Goal: Information Seeking & Learning: Learn about a topic

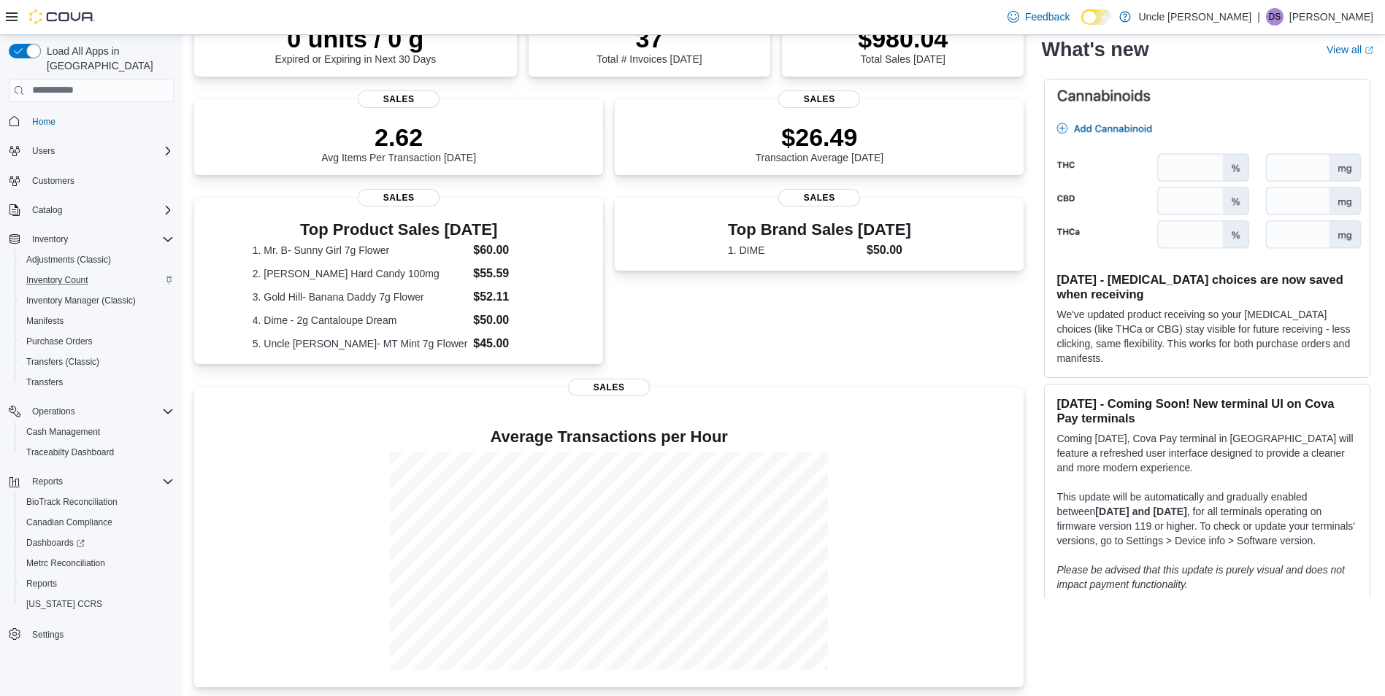
scroll to position [252, 0]
click at [168, 234] on icon "Complex example" at bounding box center [168, 240] width 12 height 12
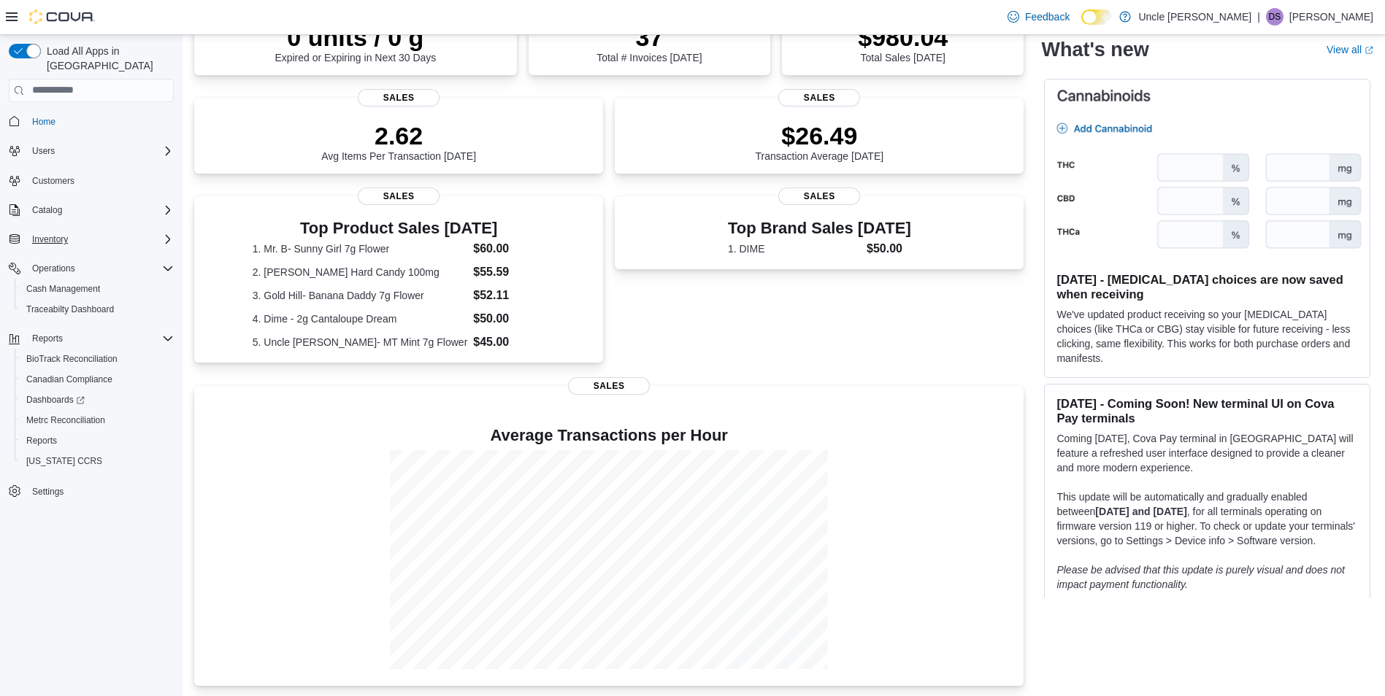
click at [168, 235] on icon "Complex example" at bounding box center [168, 239] width 4 height 9
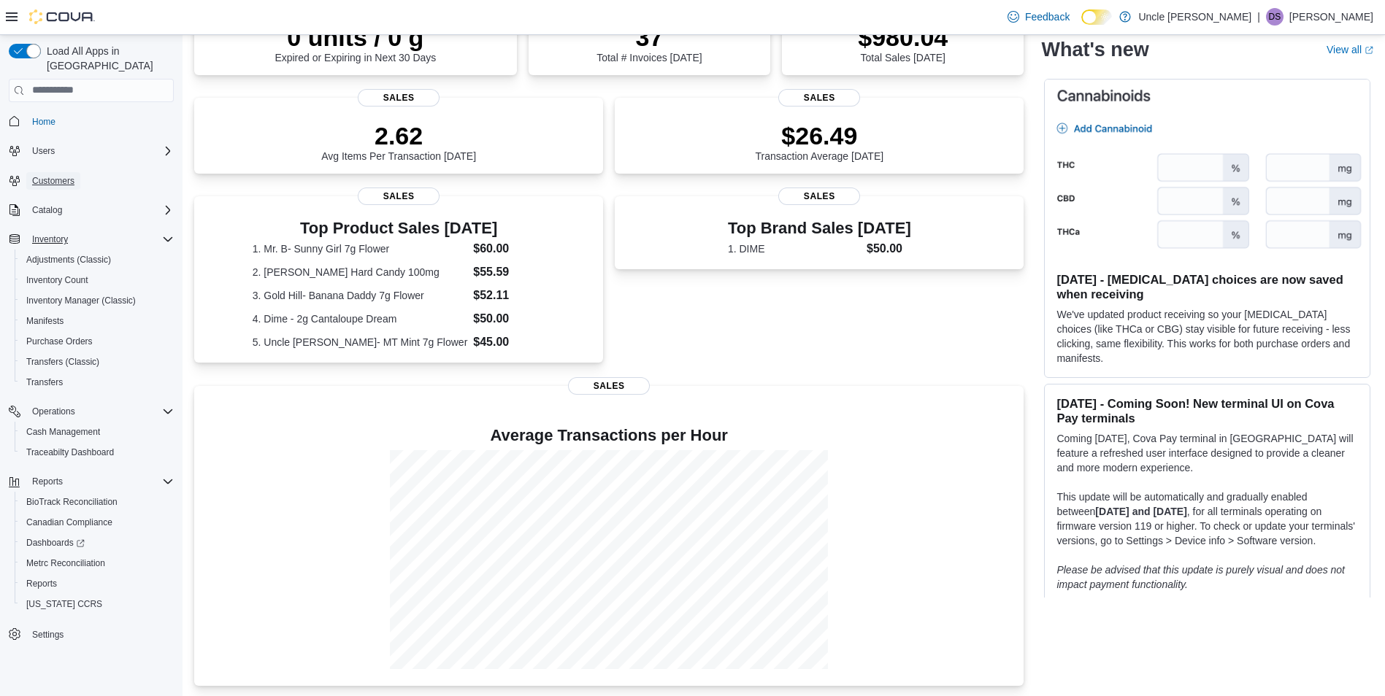
click at [60, 175] on span "Customers" at bounding box center [53, 181] width 42 height 12
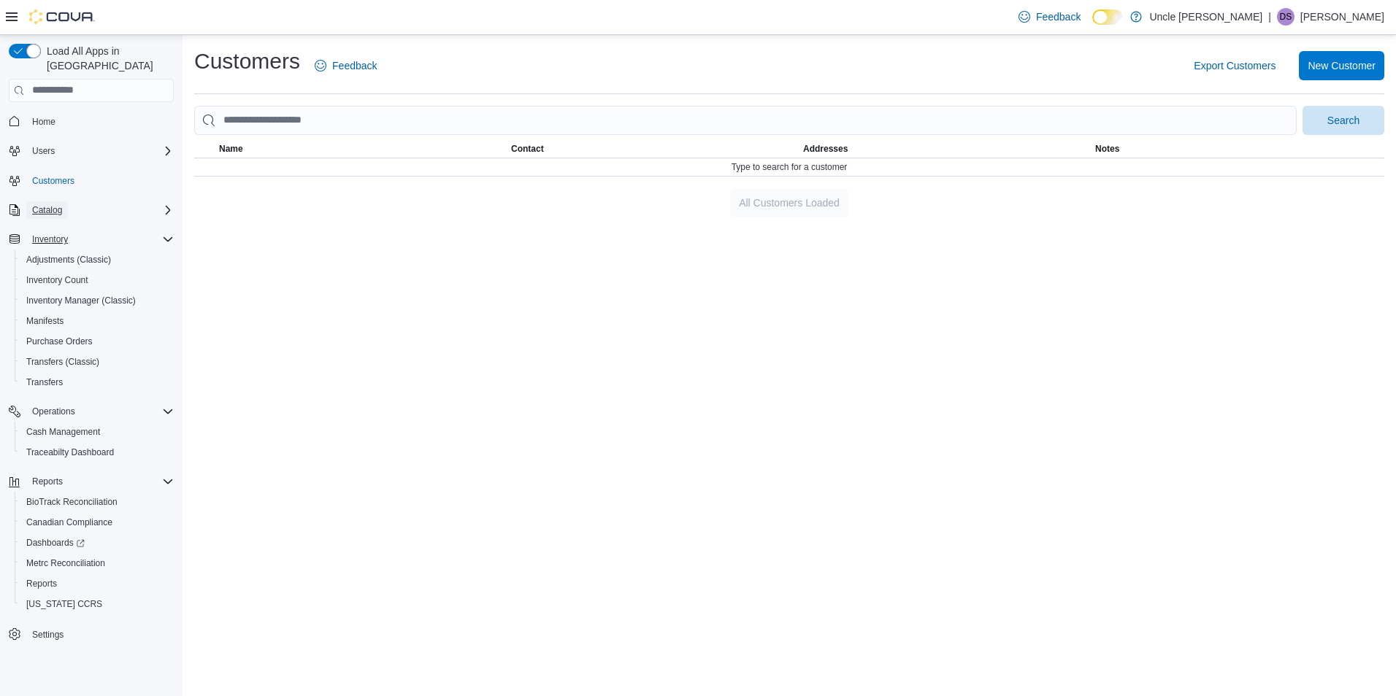
click at [53, 204] on span "Catalog" at bounding box center [47, 210] width 30 height 12
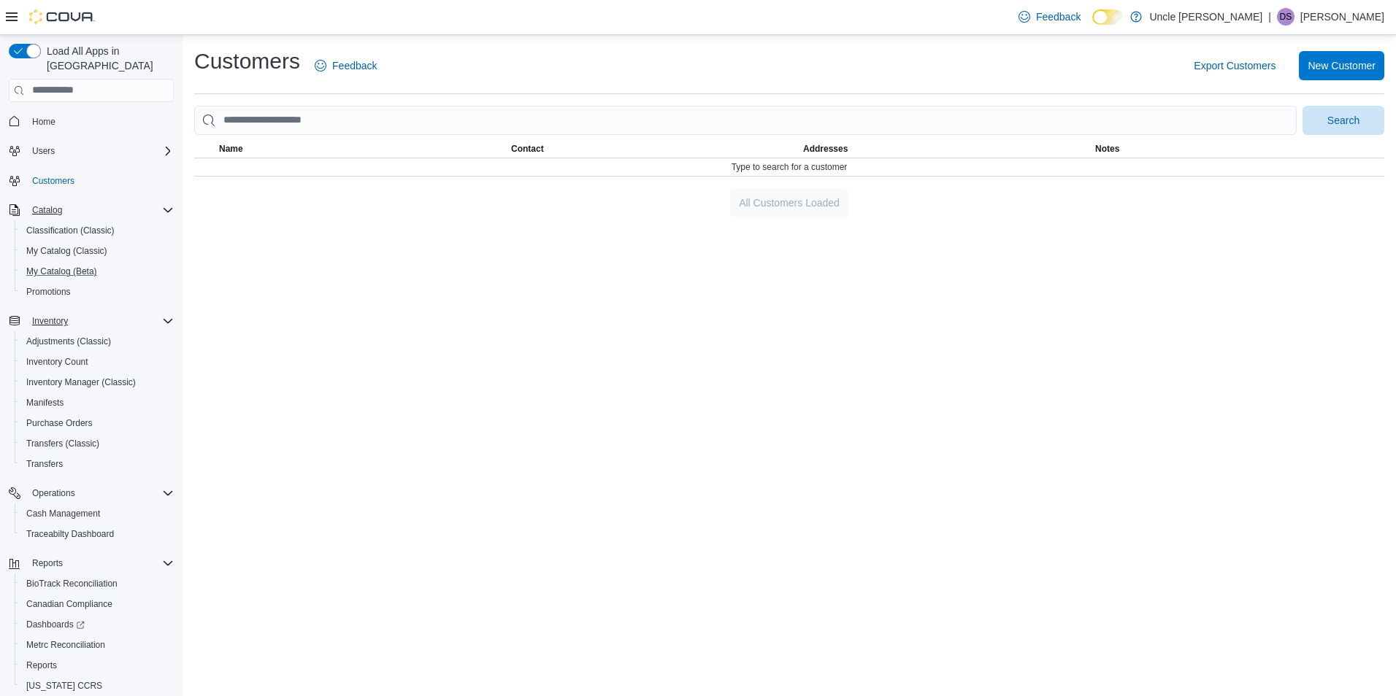
scroll to position [40, 0]
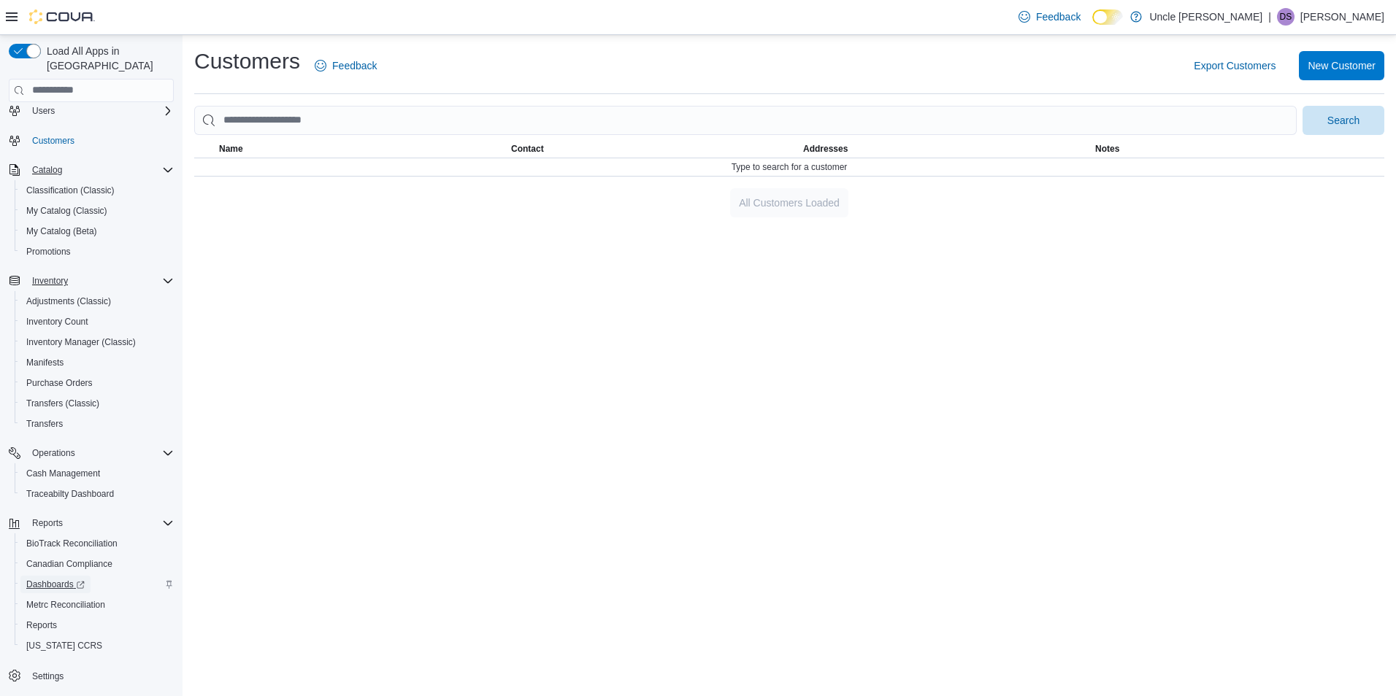
click at [58, 579] on span "Dashboards" at bounding box center [55, 585] width 58 height 12
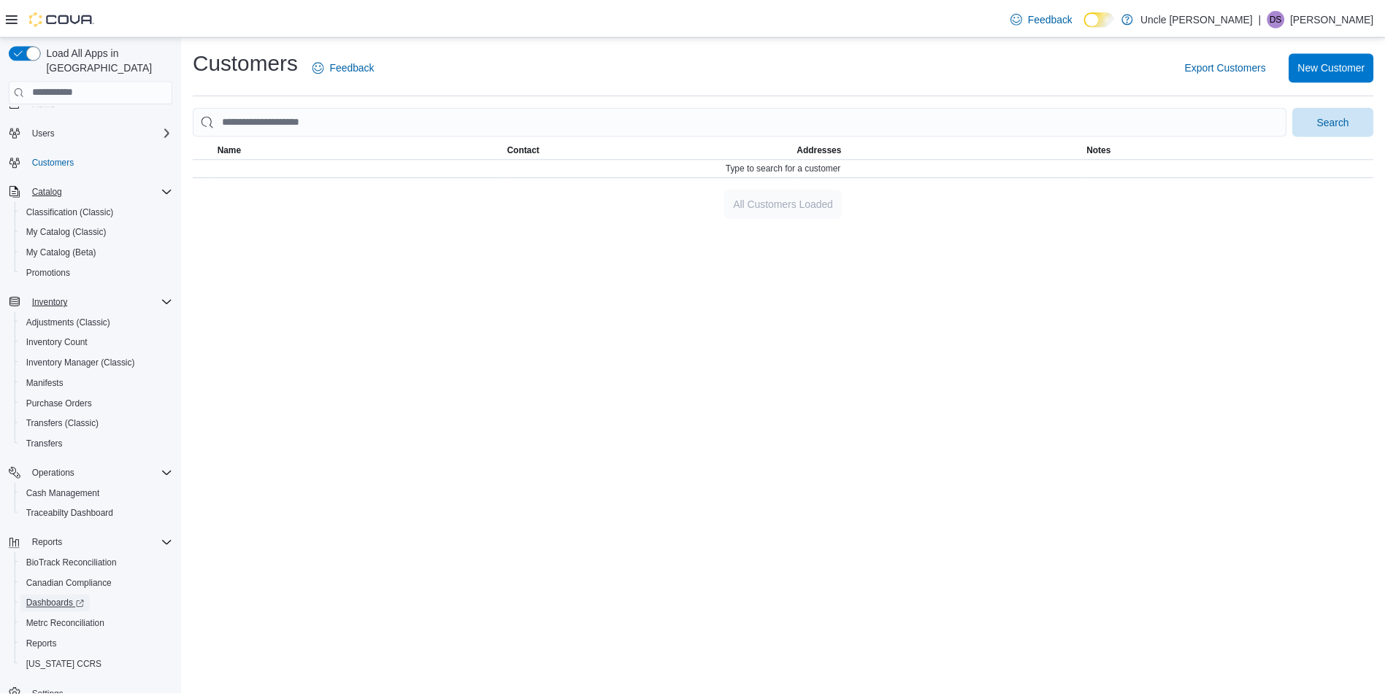
scroll to position [0, 0]
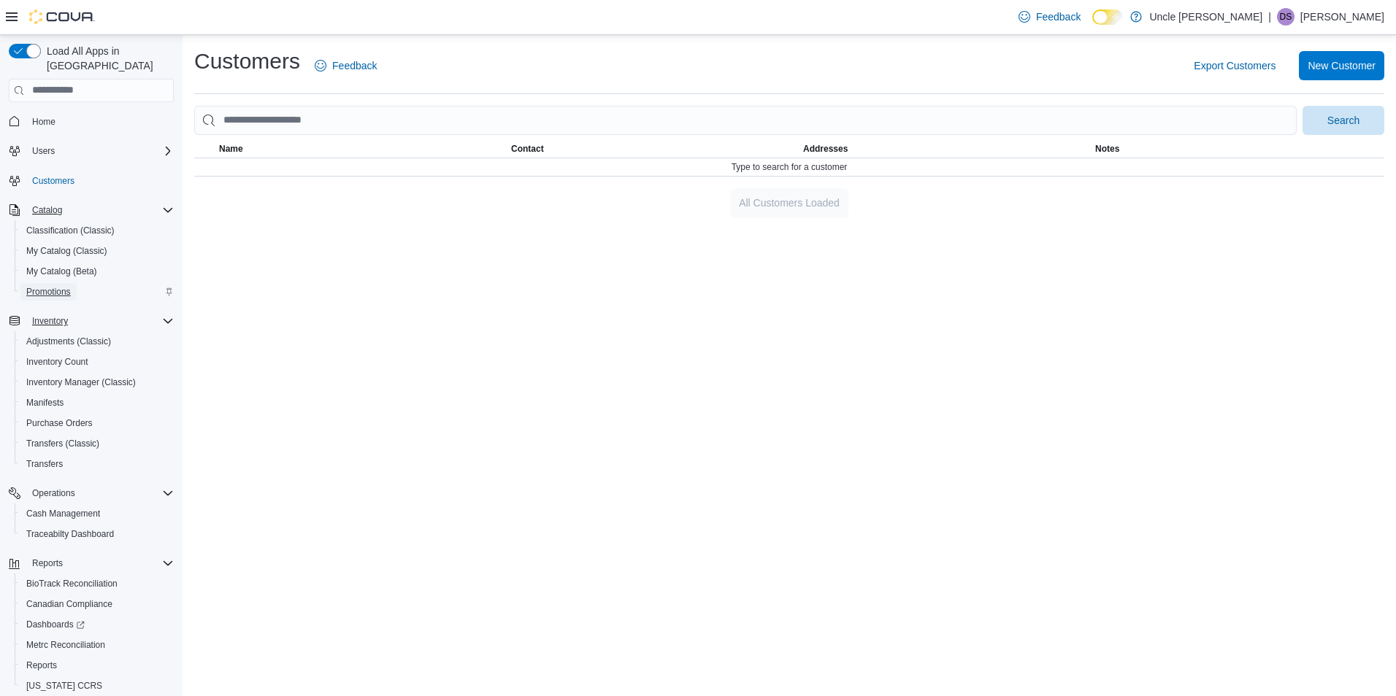
click at [65, 283] on span "Promotions" at bounding box center [48, 292] width 45 height 18
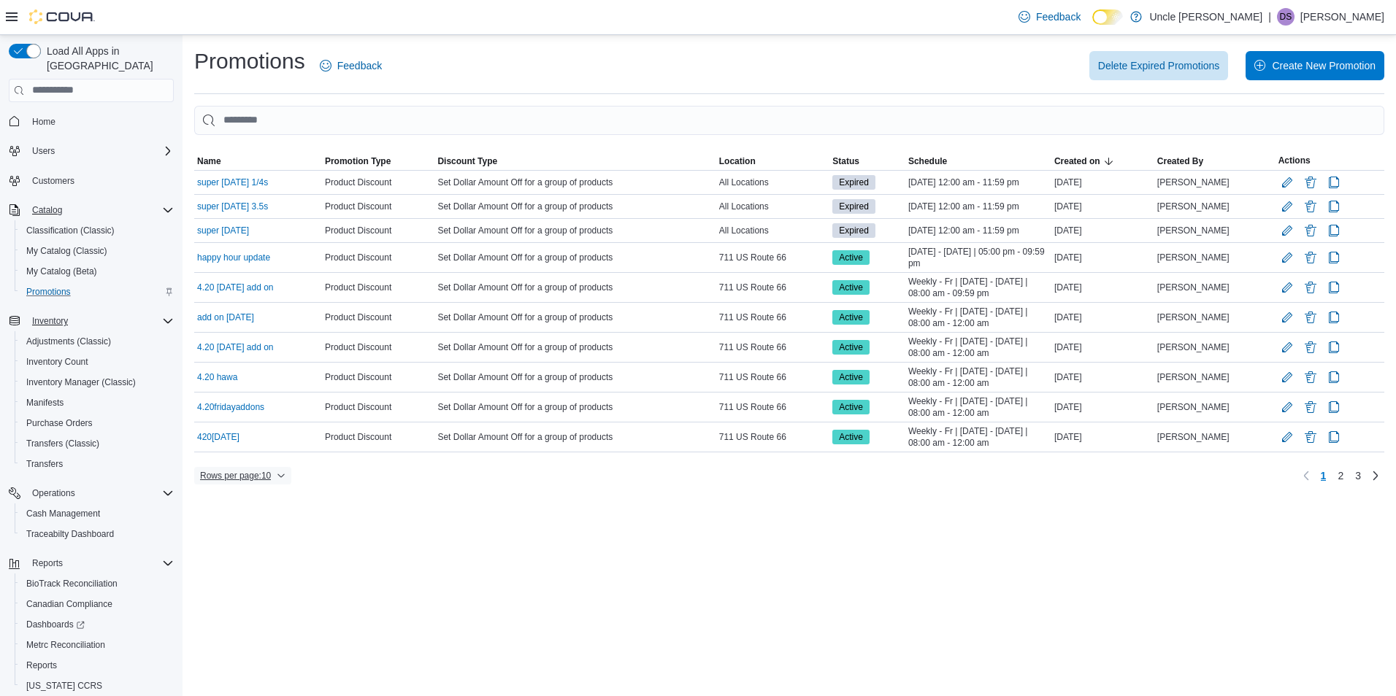
click at [283, 475] on icon "button" at bounding box center [281, 476] width 9 height 9
click at [275, 445] on span "50 rows" at bounding box center [262, 447] width 47 height 12
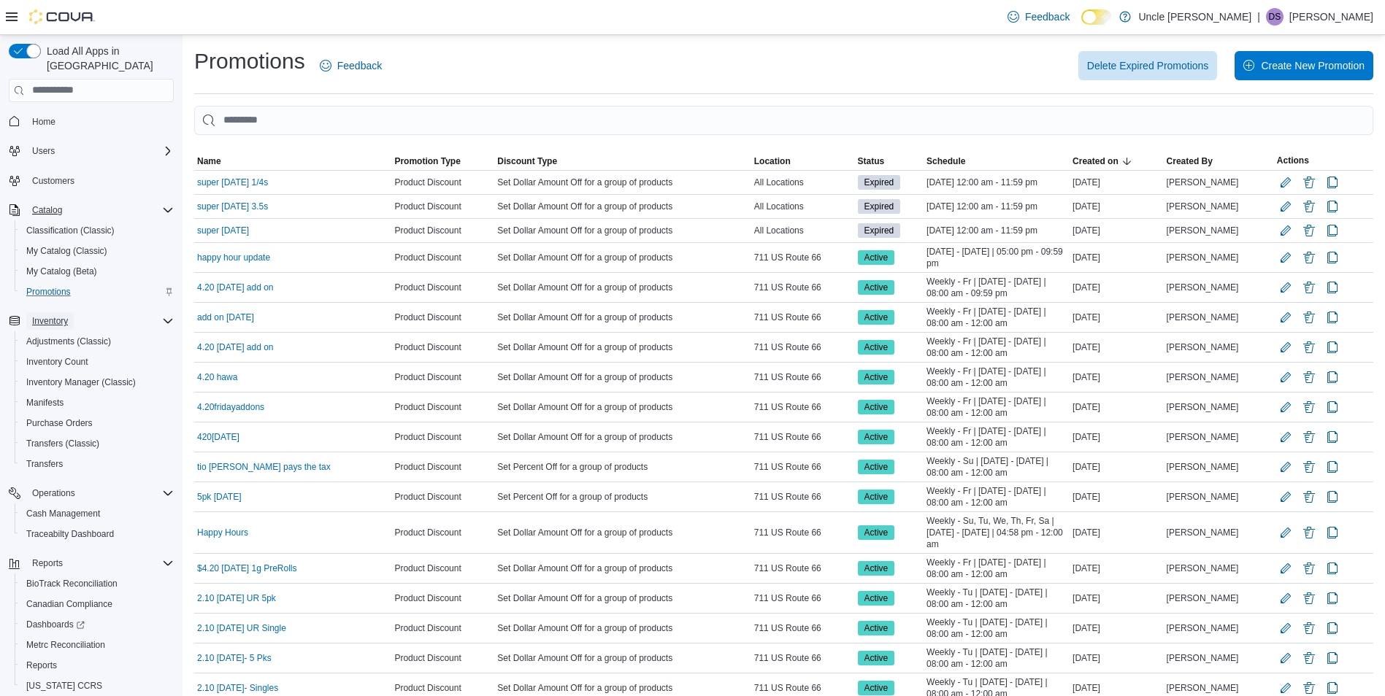
click at [51, 315] on span "Inventory" at bounding box center [50, 321] width 36 height 12
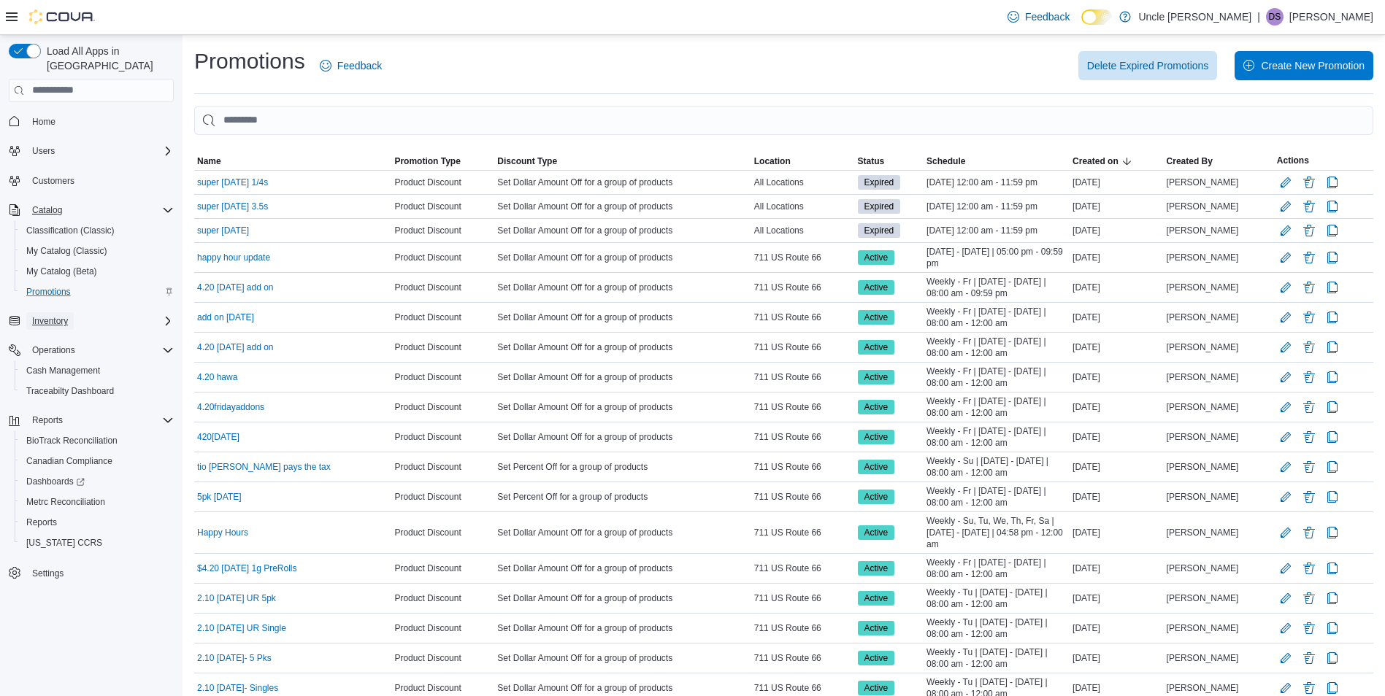
click at [61, 315] on span "Inventory" at bounding box center [50, 321] width 36 height 12
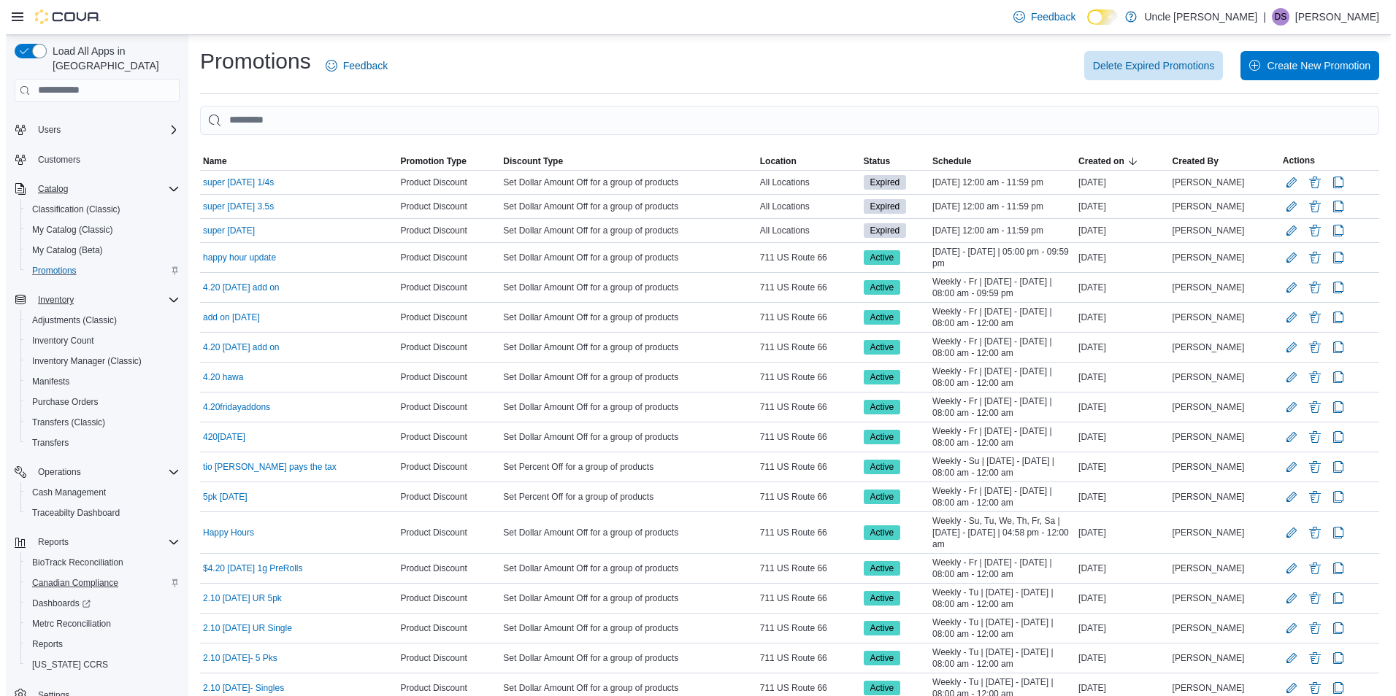
scroll to position [40, 0]
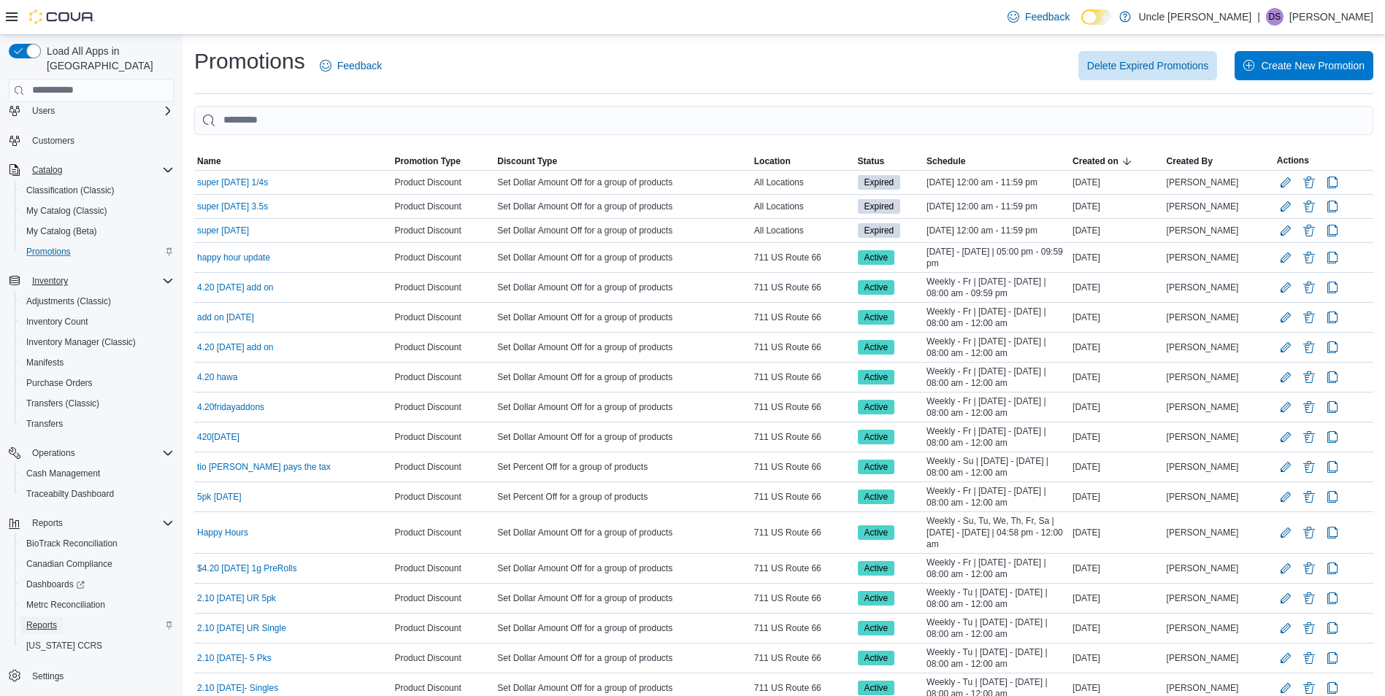
click at [45, 620] on span "Reports" at bounding box center [41, 626] width 31 height 12
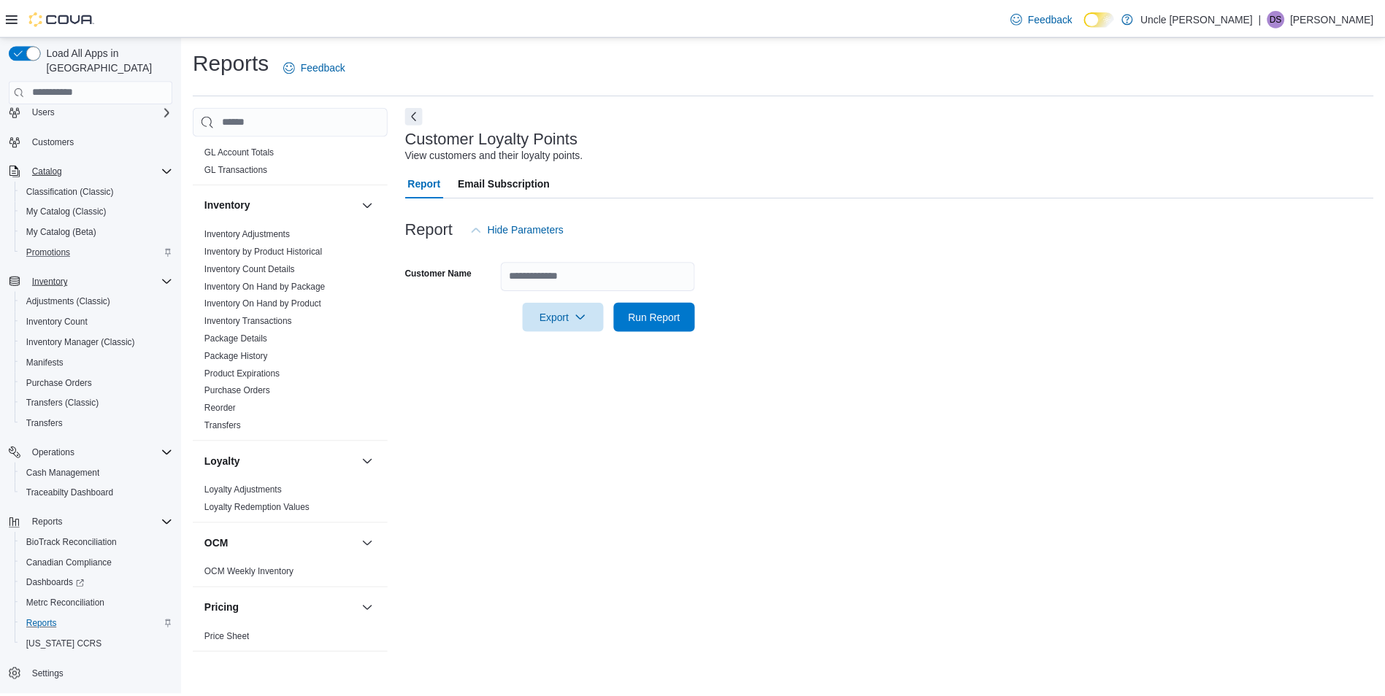
scroll to position [365, 0]
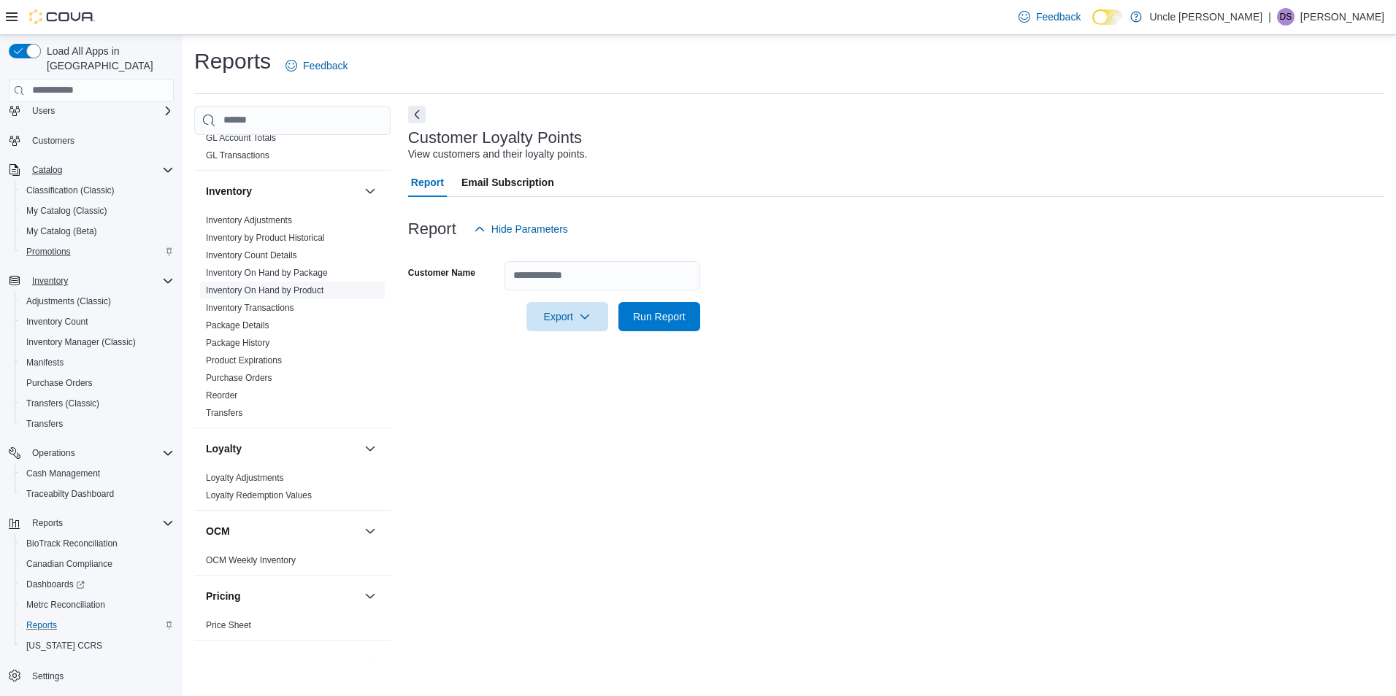
click at [304, 291] on link "Inventory On Hand by Product" at bounding box center [265, 290] width 118 height 10
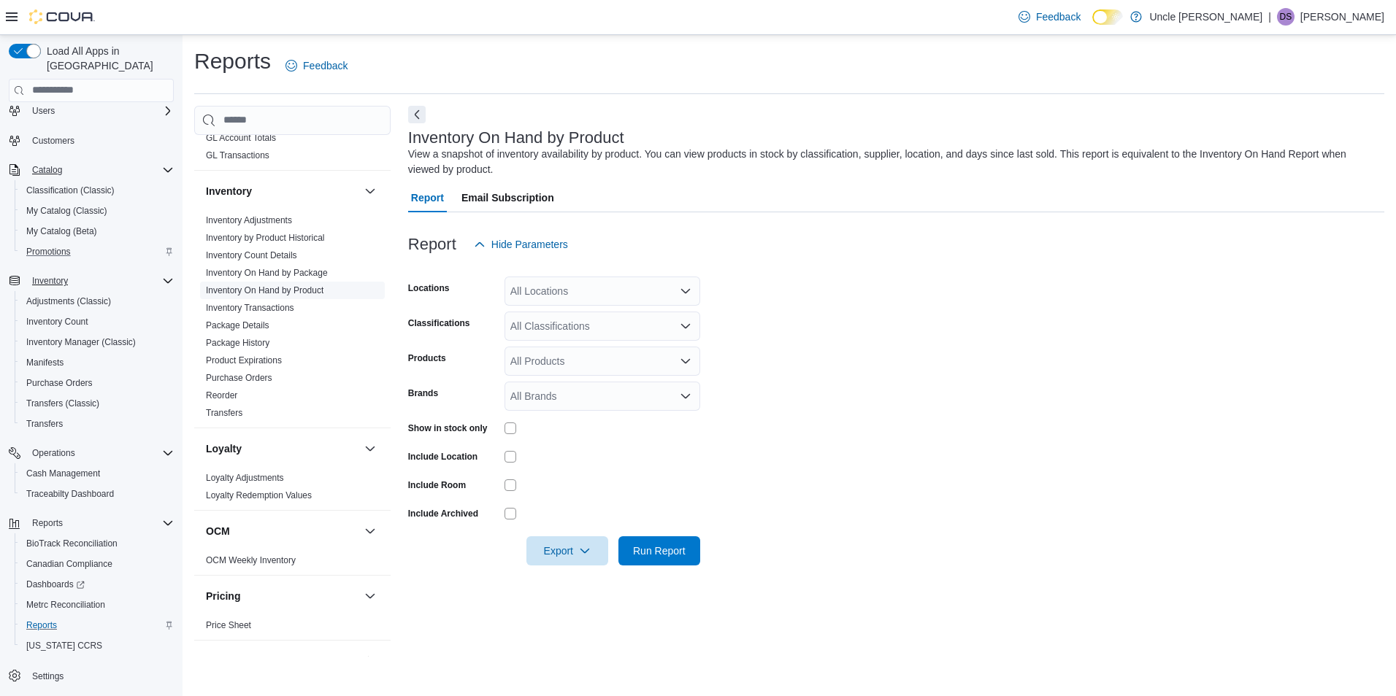
click at [276, 286] on link "Inventory On Hand by Product" at bounding box center [265, 290] width 118 height 10
click at [671, 559] on span "Run Report" at bounding box center [659, 550] width 64 height 29
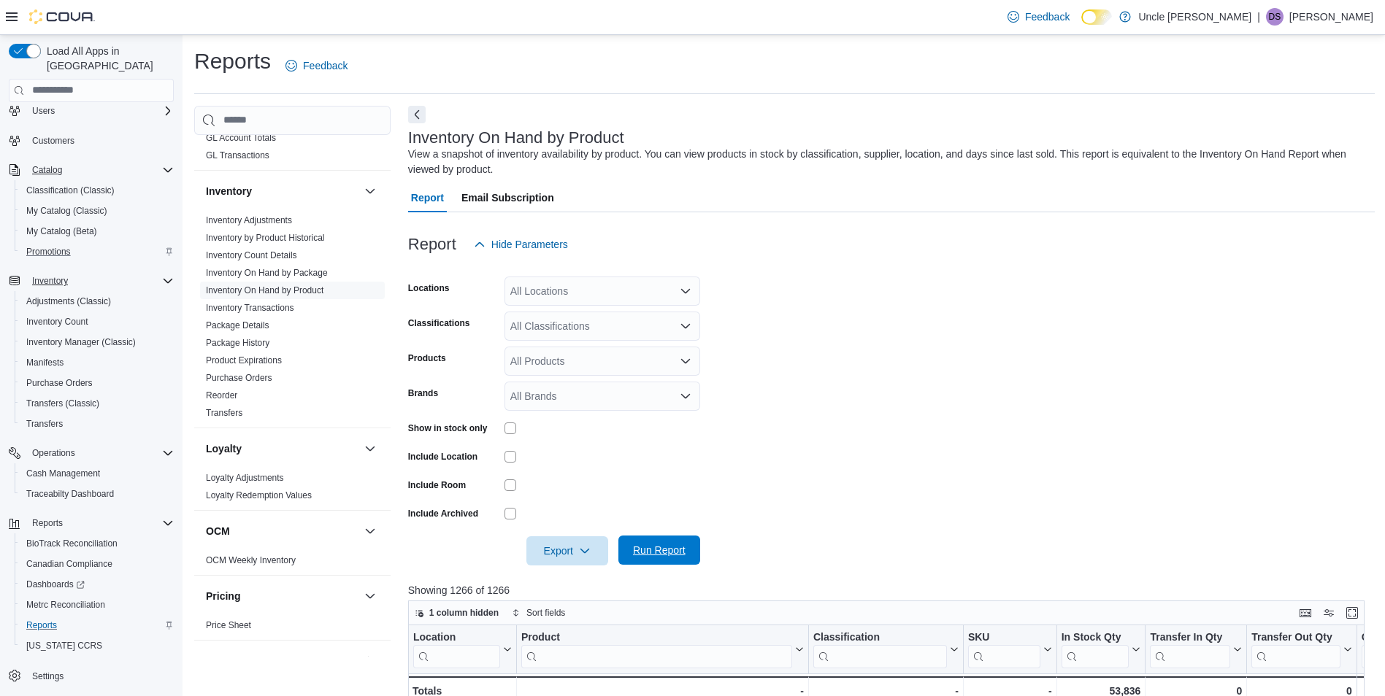
click at [673, 552] on span "Run Report" at bounding box center [659, 550] width 53 height 15
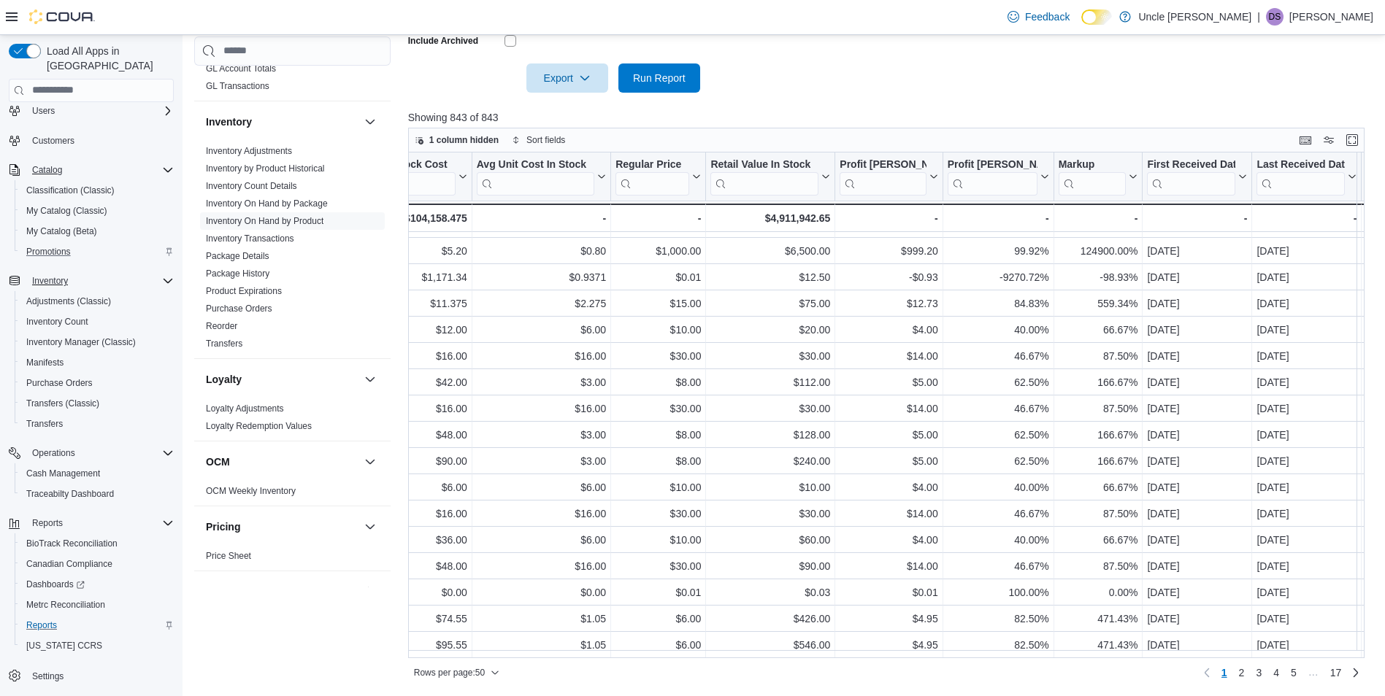
scroll to position [895, 1153]
drag, startPoint x: 689, startPoint y: 653, endPoint x: 977, endPoint y: 664, distance: 287.9
click at [977, 664] on div "Rows per page : 50 Page 1 of 17 1 2 3 4 5 … 17" at bounding box center [886, 672] width 957 height 23
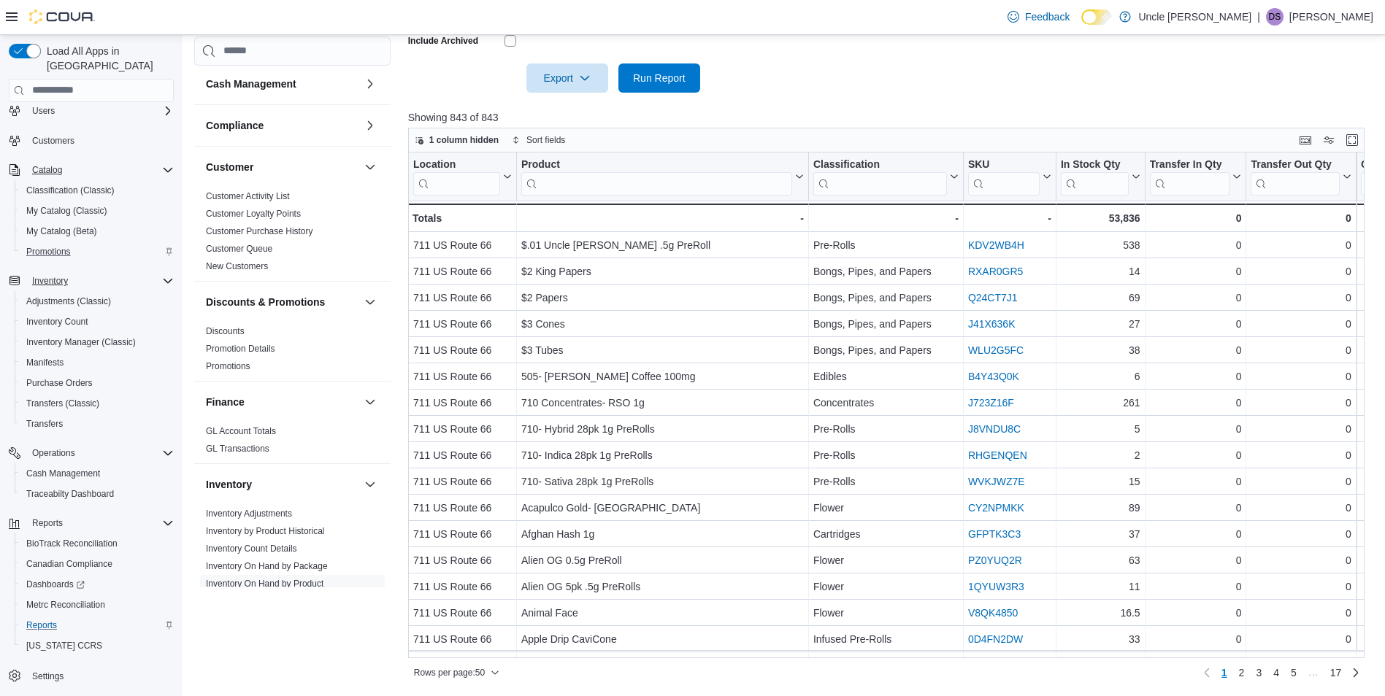
scroll to position [0, 0]
click at [59, 579] on span "Dashboards" at bounding box center [55, 585] width 58 height 12
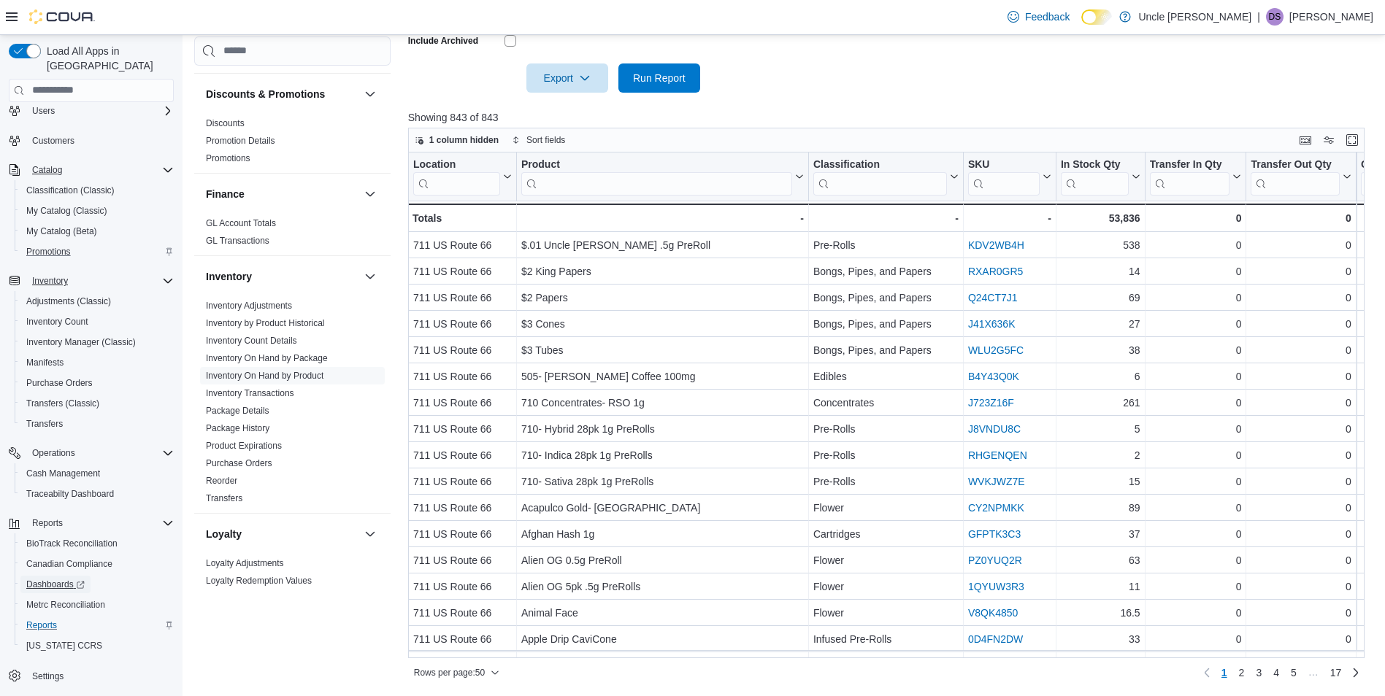
scroll to position [219, 0]
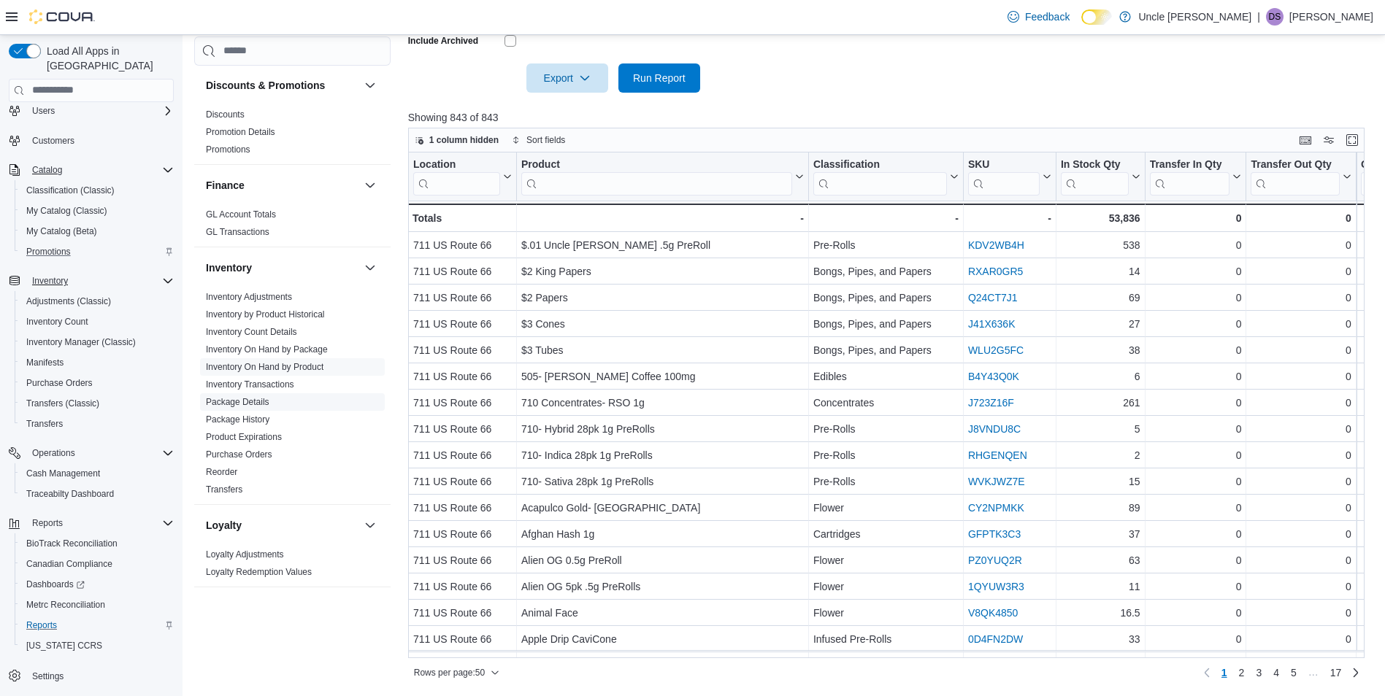
click at [258, 401] on link "Package Details" at bounding box center [238, 402] width 64 height 10
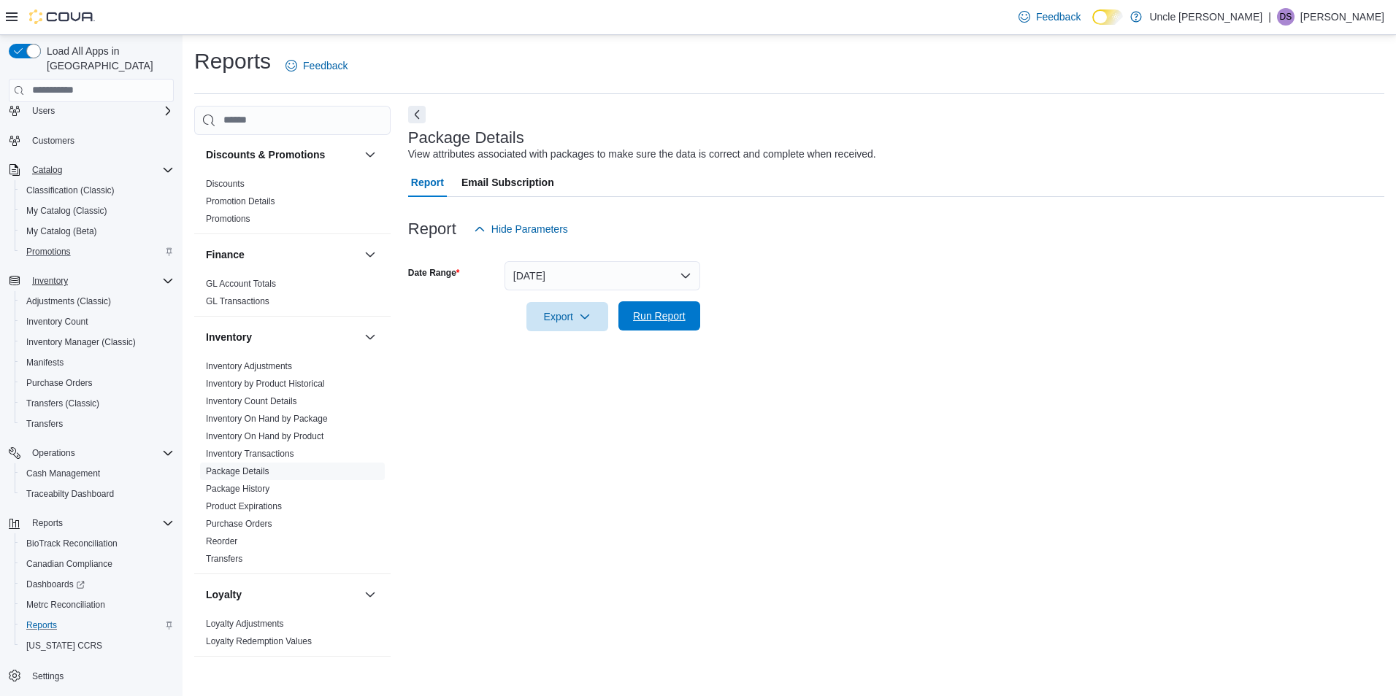
click at [666, 315] on span "Run Report" at bounding box center [659, 316] width 53 height 15
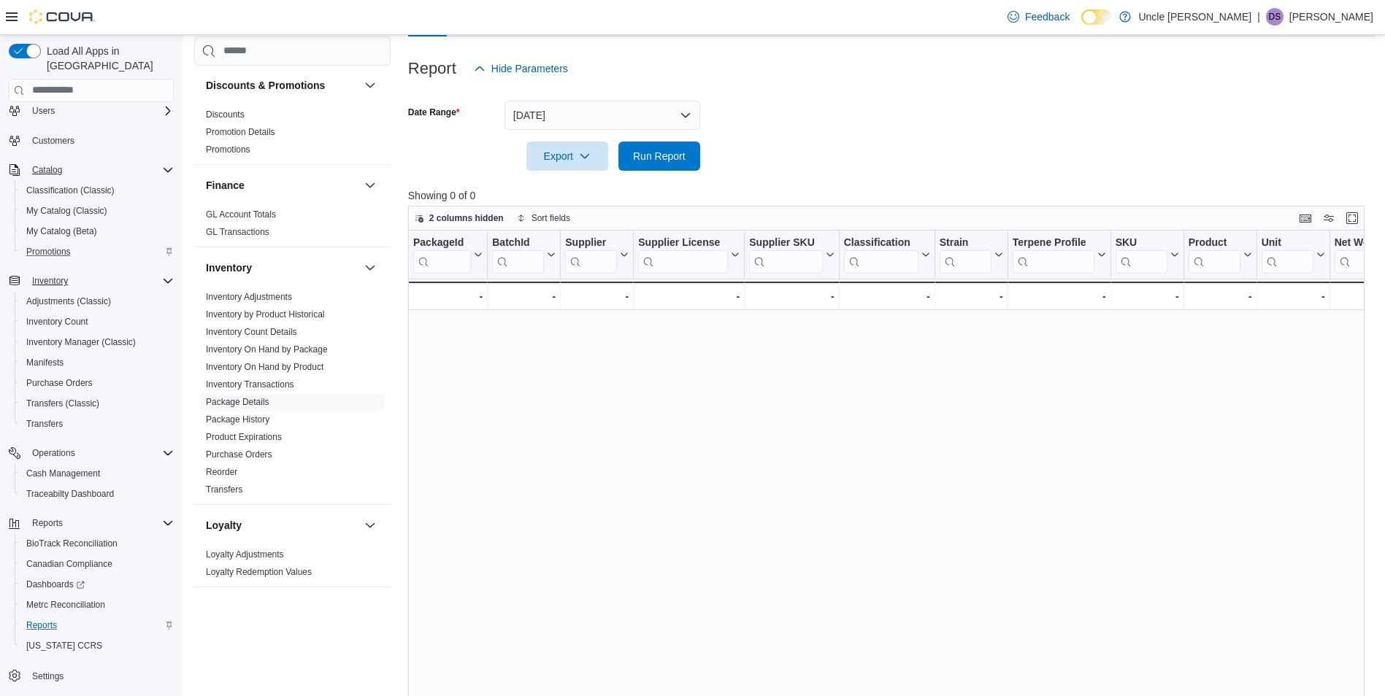
scroll to position [219, 0]
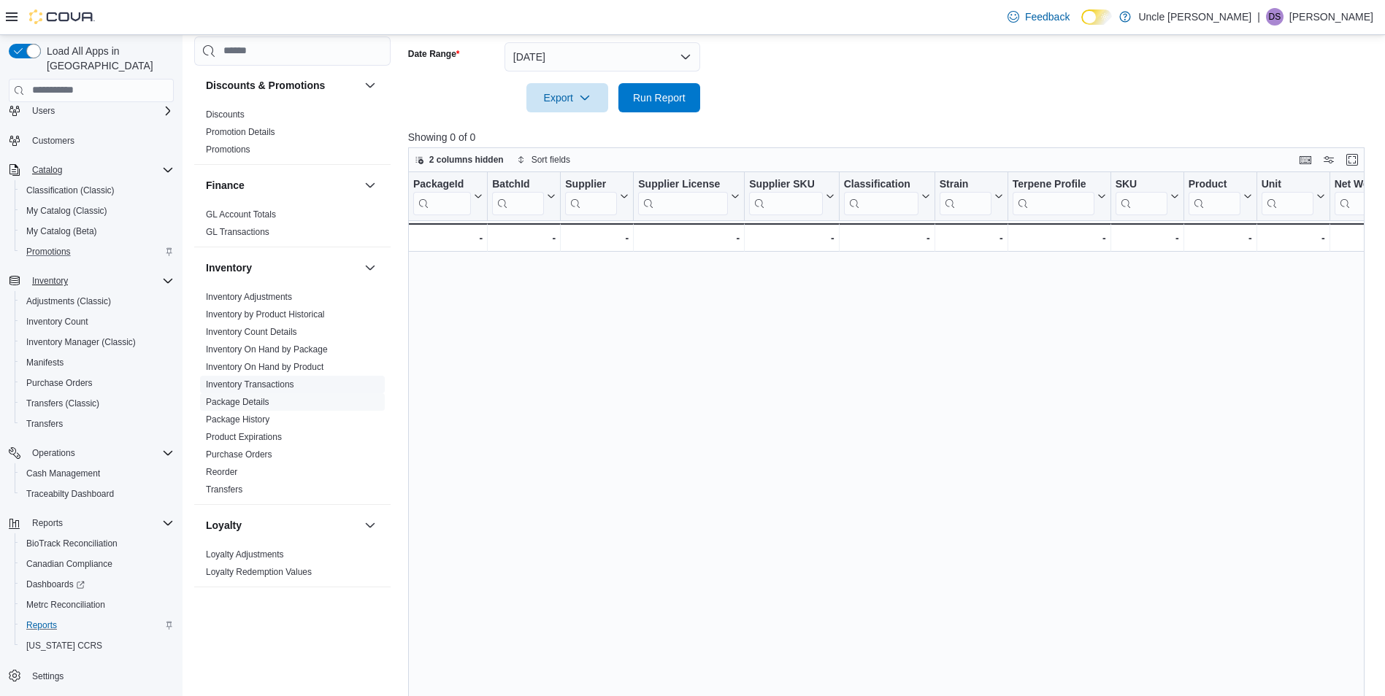
click at [272, 384] on link "Inventory Transactions" at bounding box center [250, 385] width 88 height 10
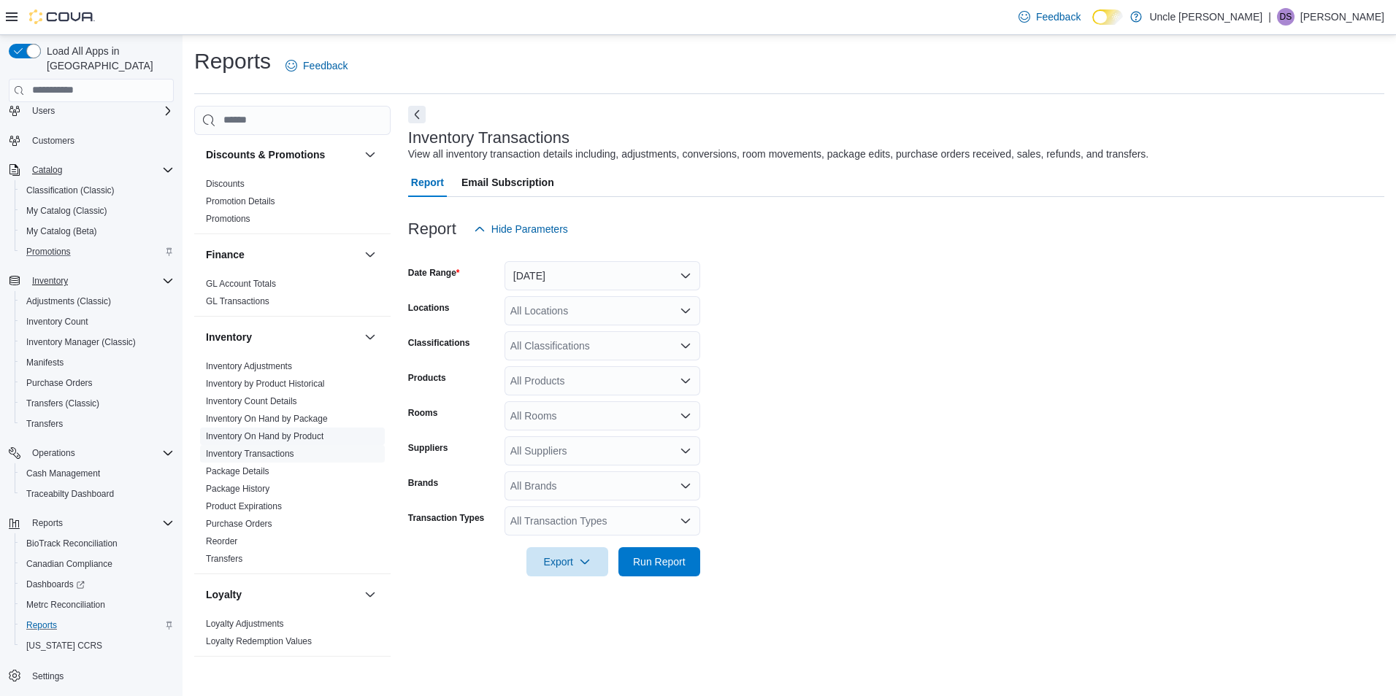
click at [281, 432] on link "Inventory On Hand by Product" at bounding box center [265, 436] width 118 height 10
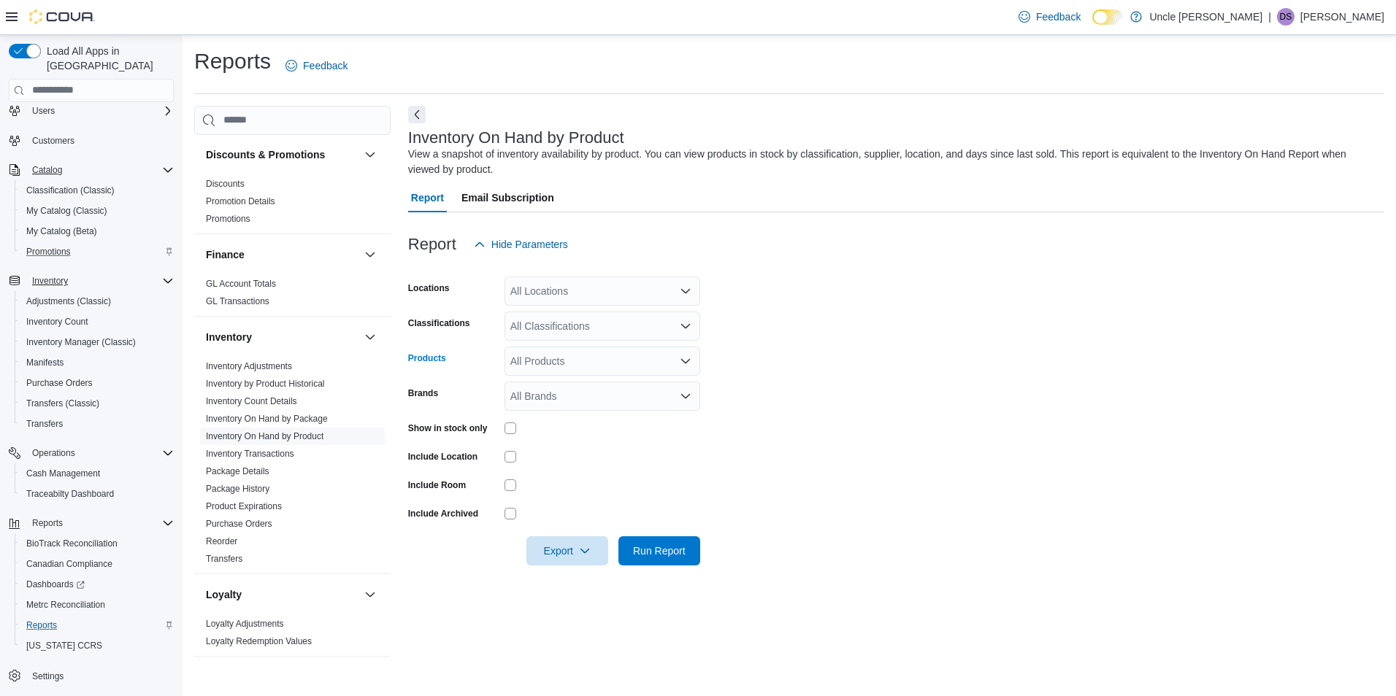
click at [684, 360] on icon "Open list of options" at bounding box center [686, 362] width 12 height 12
click at [684, 360] on icon "Close list of options" at bounding box center [686, 362] width 12 height 12
click at [737, 346] on form "Locations All Locations Classifications All Classifications Products All Produc…" at bounding box center [896, 412] width 976 height 307
click at [685, 396] on icon "Open list of options" at bounding box center [686, 397] width 12 height 12
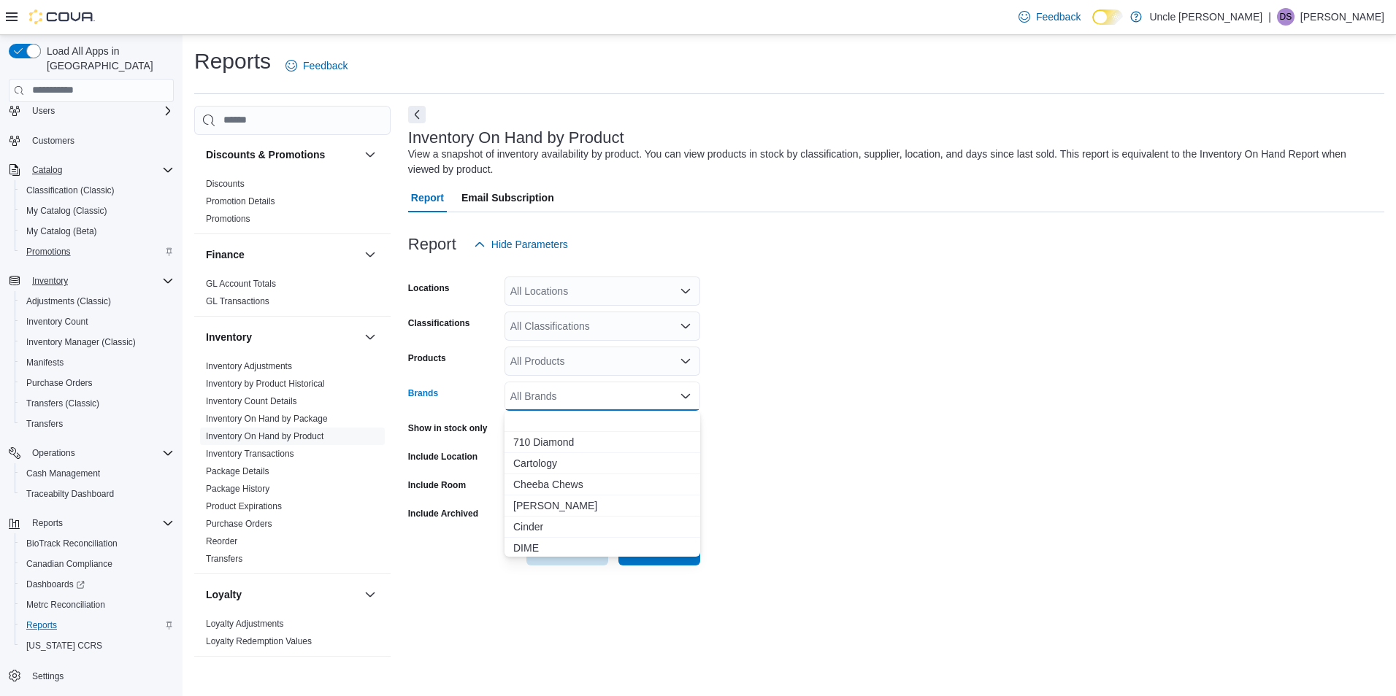
click at [685, 396] on icon "Close list of options" at bounding box center [686, 397] width 12 height 12
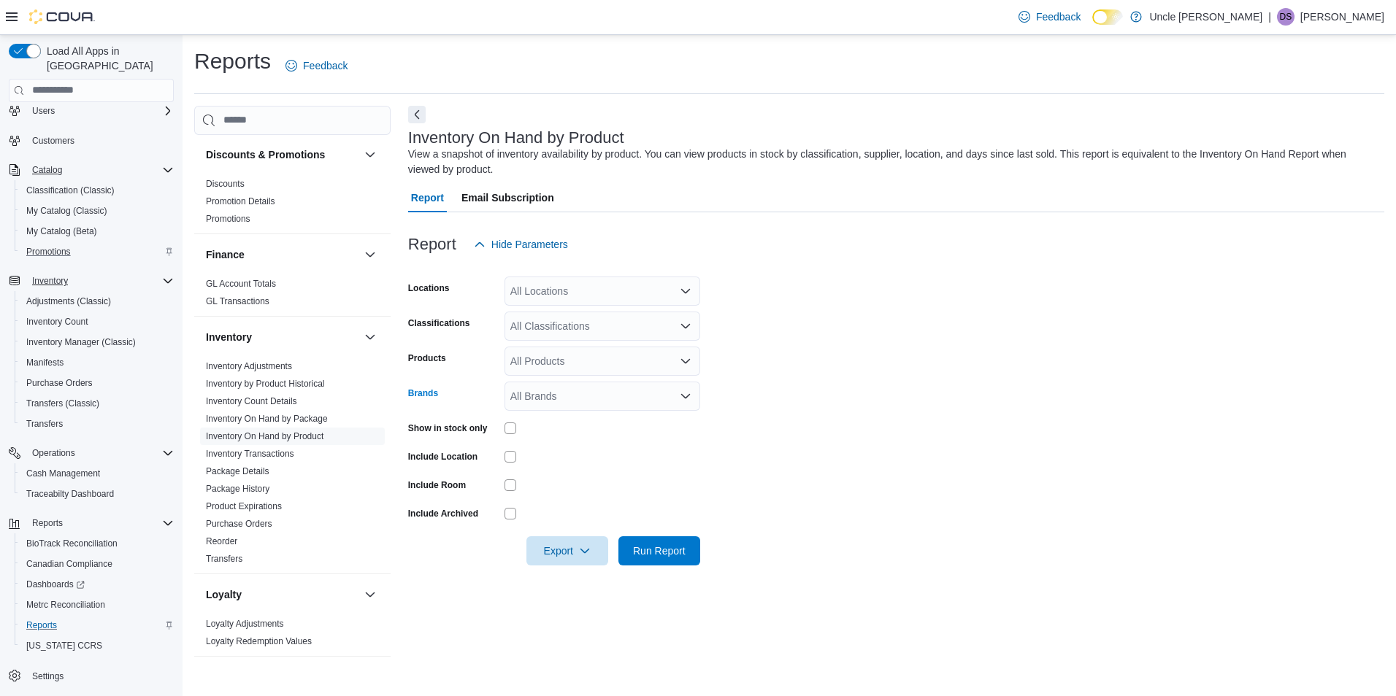
click at [685, 396] on icon "Open list of options" at bounding box center [686, 397] width 12 height 12
click at [762, 375] on form "Locations All Locations Classifications All Classifications Products All Produc…" at bounding box center [896, 412] width 976 height 307
click at [688, 359] on icon "Open list of options" at bounding box center [686, 362] width 12 height 12
click at [635, 385] on span "Type 3 or more characters" at bounding box center [602, 386] width 178 height 15
click at [758, 383] on form "Locations All Locations Classifications All Classifications Products All Produc…" at bounding box center [896, 412] width 976 height 307
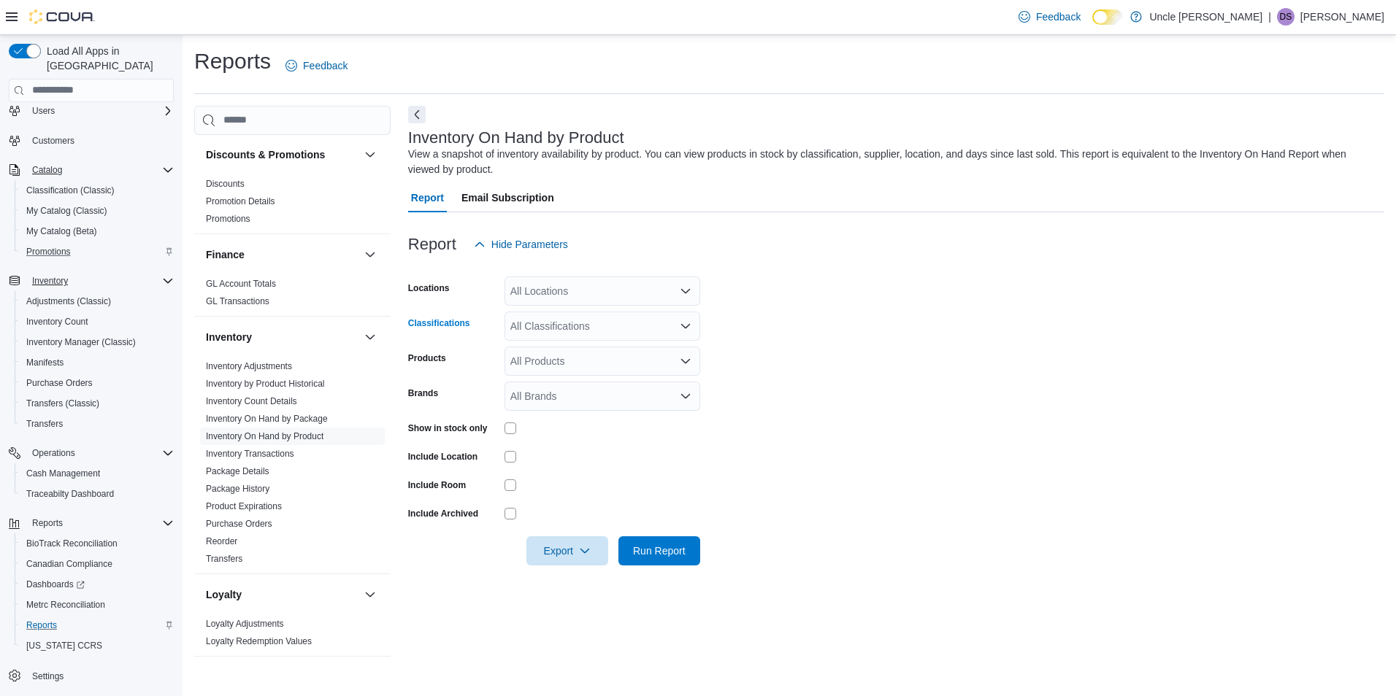
click at [689, 328] on icon "Open list of options" at bounding box center [686, 327] width 12 height 12
click at [570, 435] on span "Cartridges" at bounding box center [559, 436] width 47 height 15
click at [667, 546] on span "Run Report" at bounding box center [659, 550] width 53 height 15
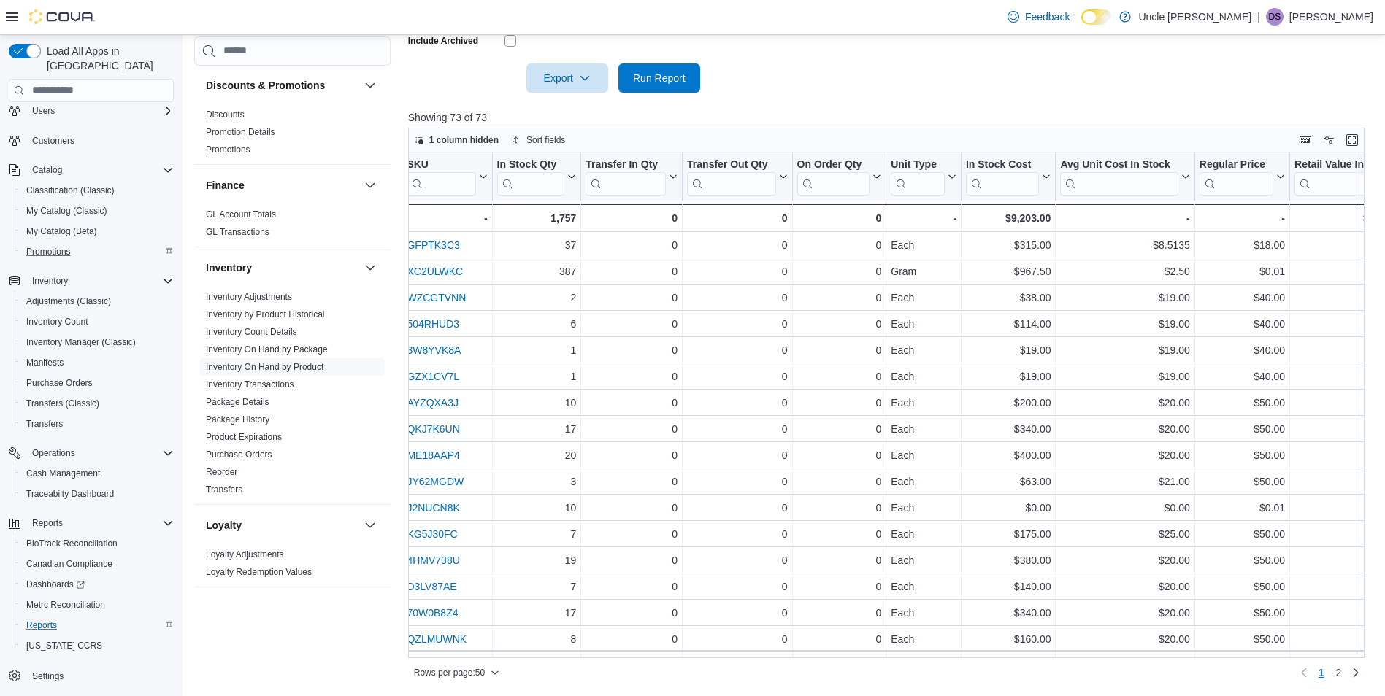
scroll to position [0, 372]
drag, startPoint x: 718, startPoint y: 655, endPoint x: 839, endPoint y: 689, distance: 126.0
click at [839, 689] on div "Reports Feedback Cash Management Cash Management Cash Out Details Compliance OC…" at bounding box center [785, 129] width 1204 height 1135
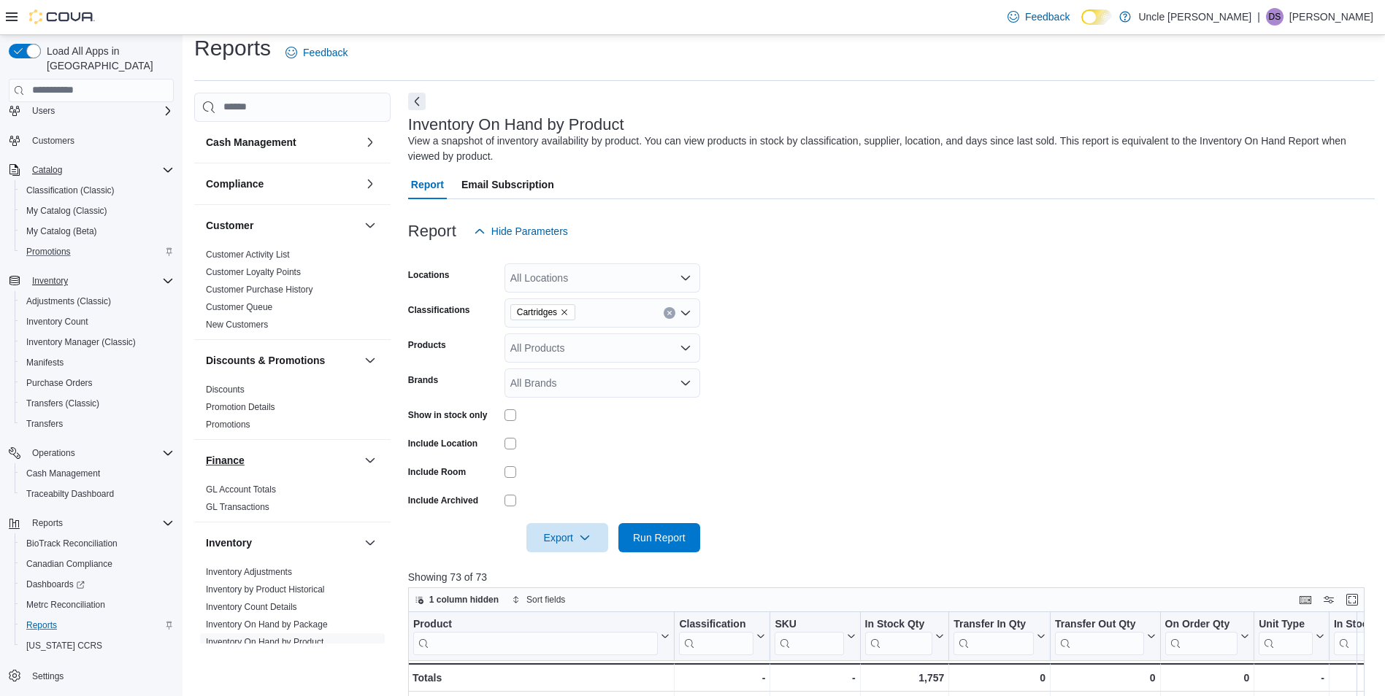
scroll to position [0, 0]
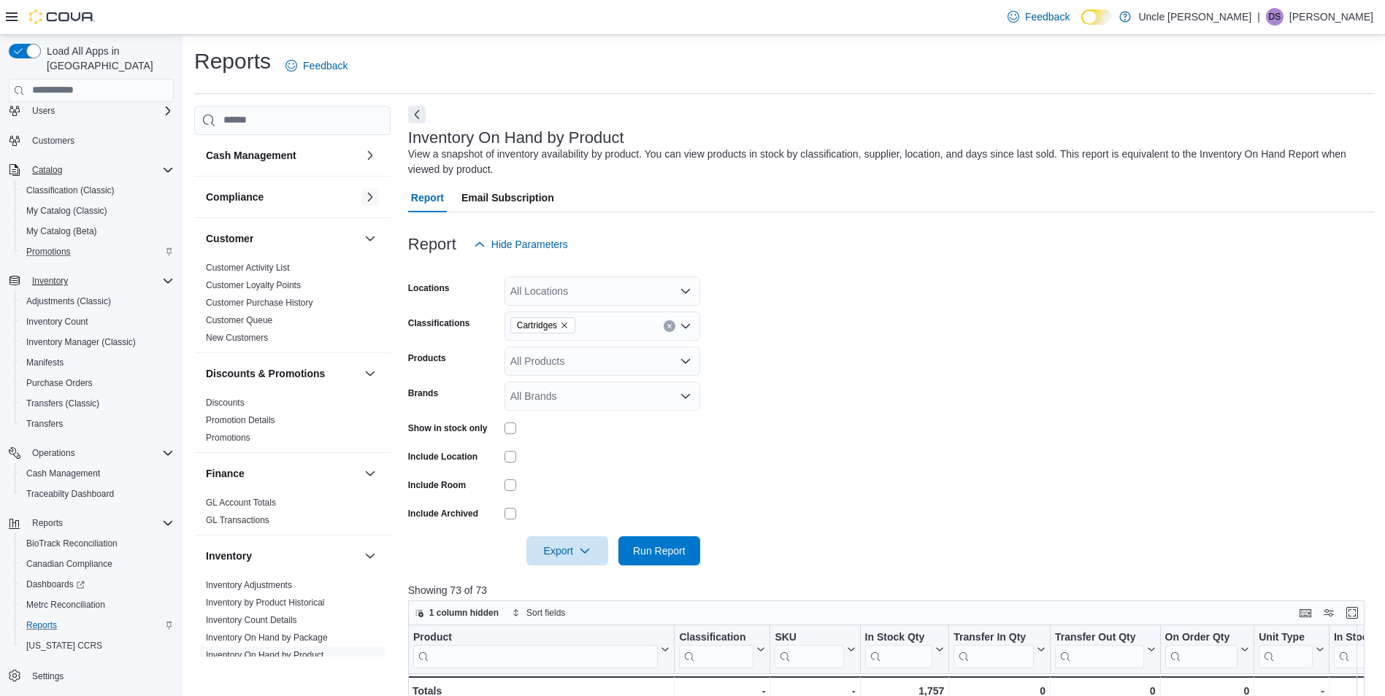
click at [361, 194] on button "button" at bounding box center [370, 197] width 18 height 18
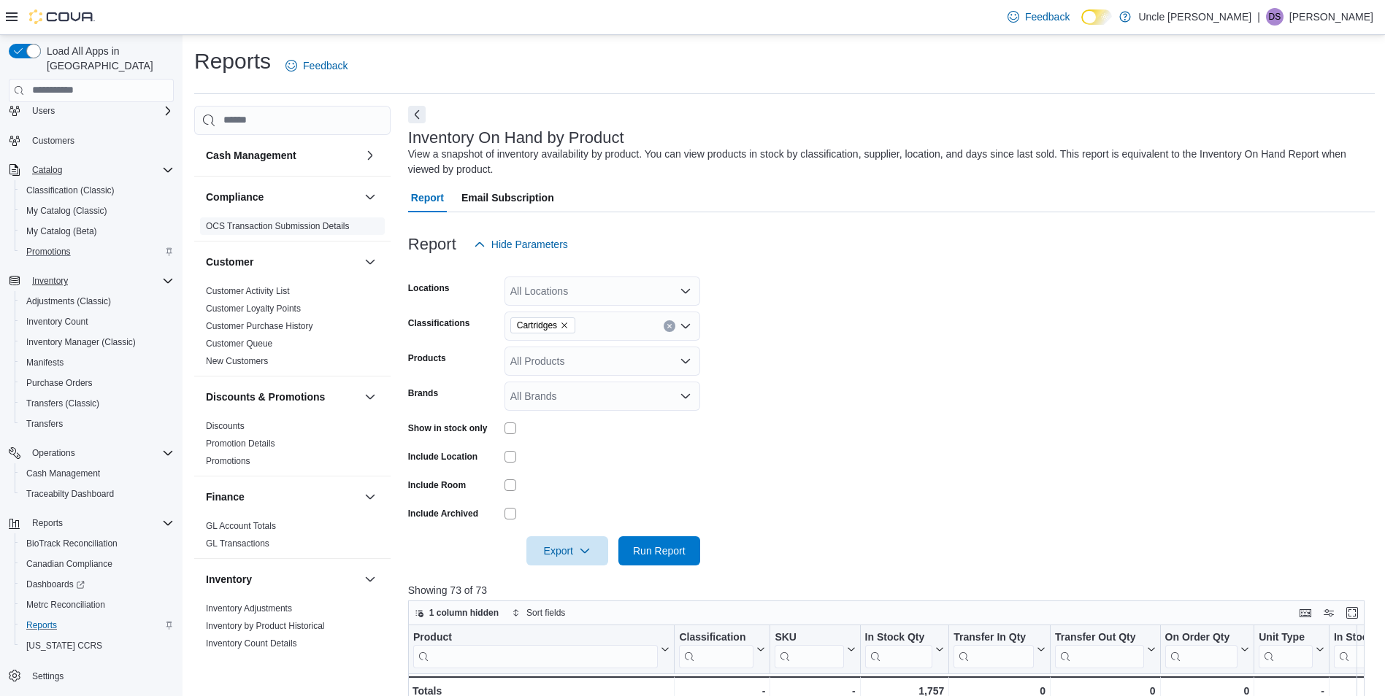
click at [313, 229] on link "OCS Transaction Submission Details" at bounding box center [278, 226] width 144 height 10
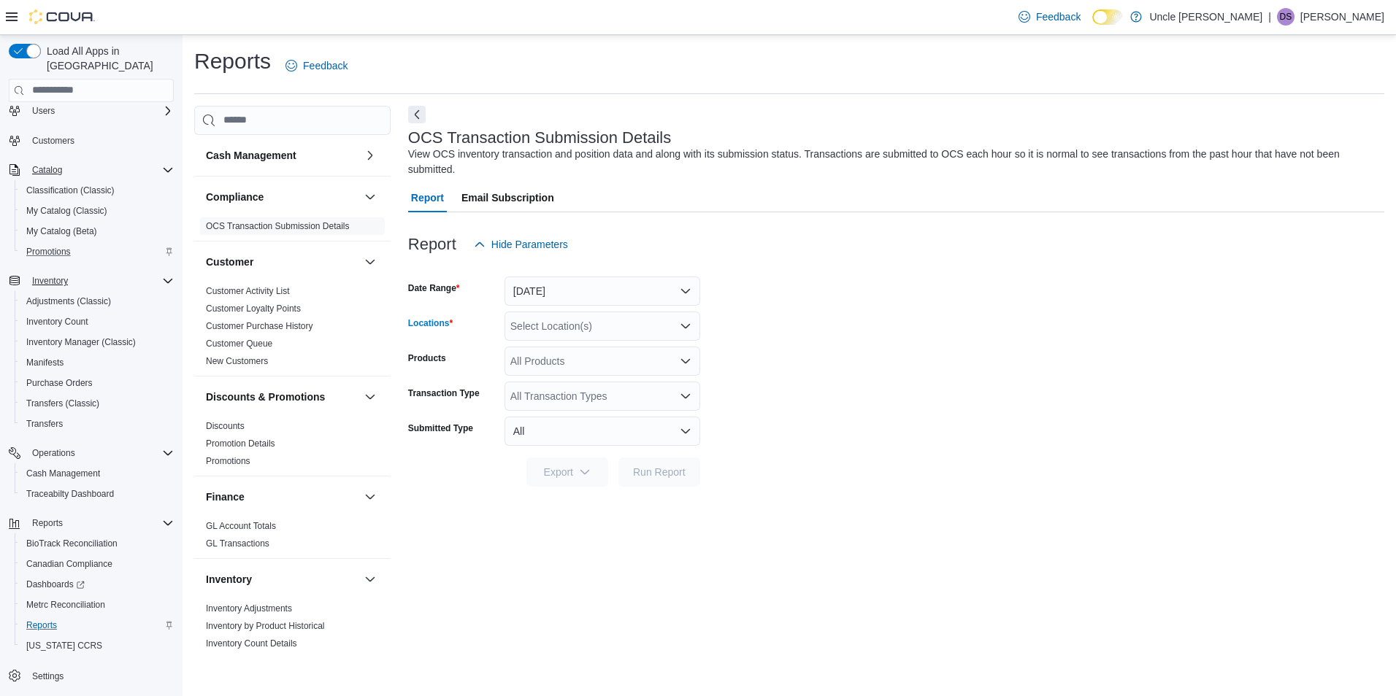
click at [685, 325] on icon "Open list of options" at bounding box center [686, 327] width 12 height 12
click at [592, 373] on span "711 US Route 66" at bounding box center [575, 372] width 78 height 15
click at [669, 464] on span "Run Report" at bounding box center [659, 471] width 64 height 29
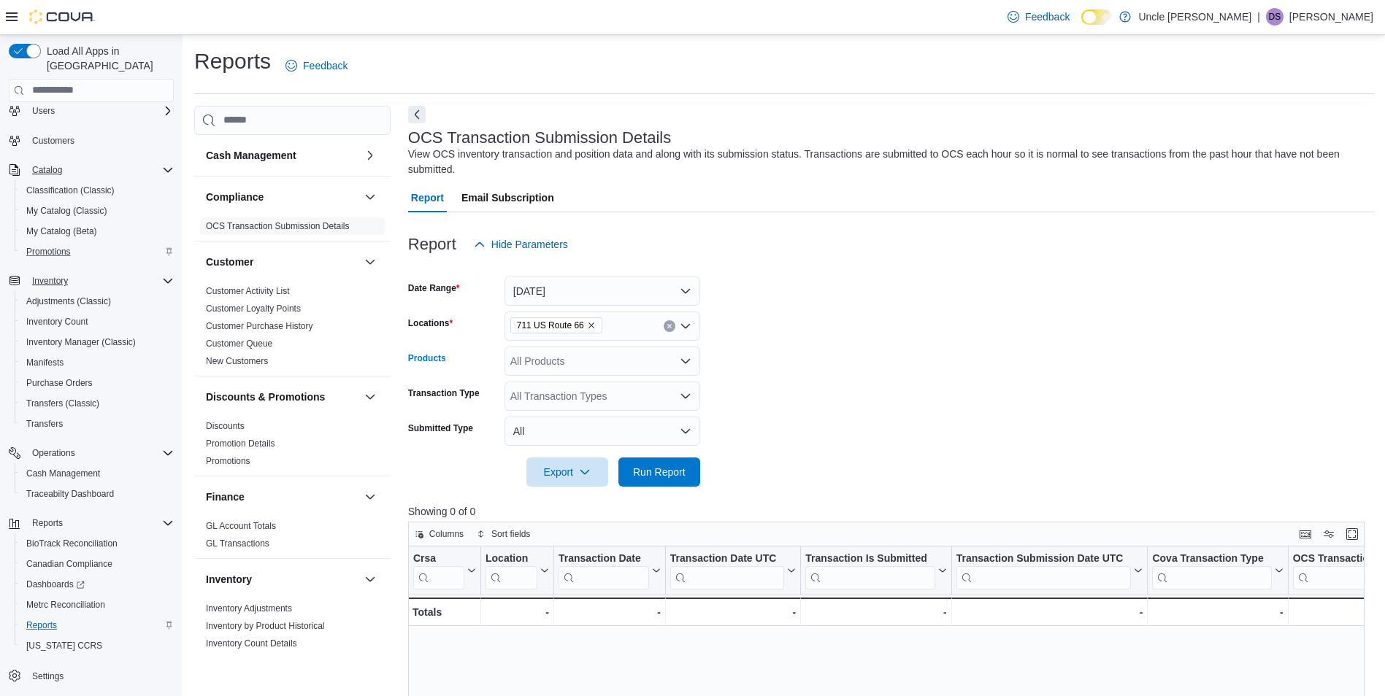
click at [685, 358] on icon "Open list of options" at bounding box center [686, 362] width 12 height 12
click at [685, 358] on icon "Close list of options" at bounding box center [686, 362] width 12 height 12
click at [777, 364] on form "Date Range Yesterday Locations 711 US Route 66 Products All Products Transactio…" at bounding box center [891, 373] width 967 height 228
click at [686, 328] on icon "Open list of options" at bounding box center [685, 325] width 9 height 4
click at [686, 328] on icon "Close list of options" at bounding box center [685, 325] width 9 height 4
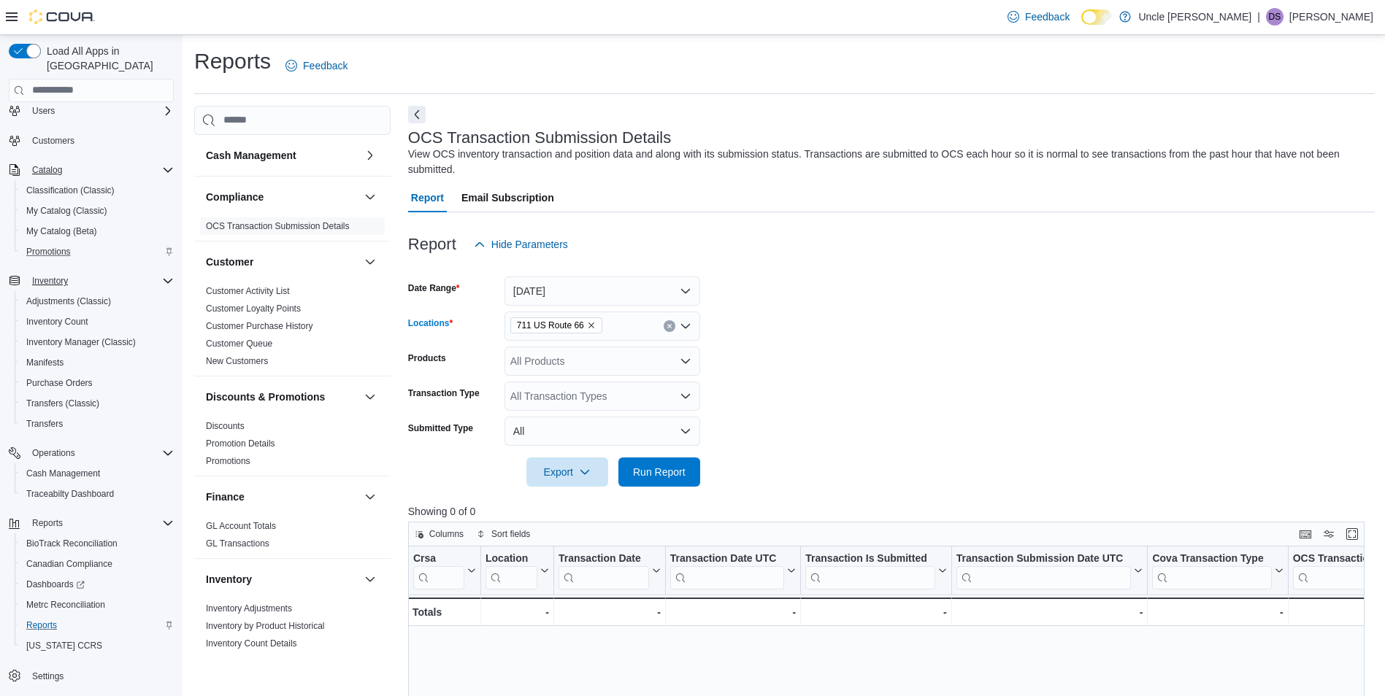
click at [762, 306] on form "Date Range Yesterday Locations 711 US Route 66 Products All Products Transactio…" at bounding box center [891, 373] width 967 height 228
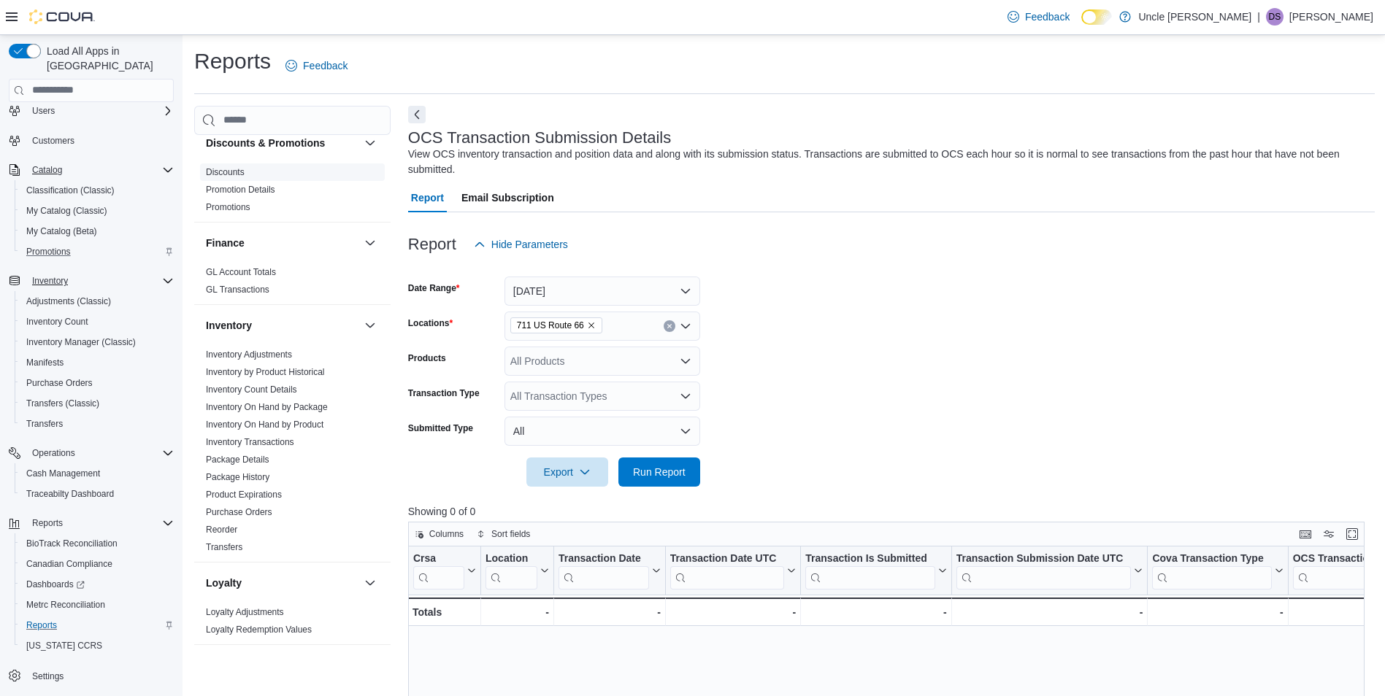
scroll to position [292, 0]
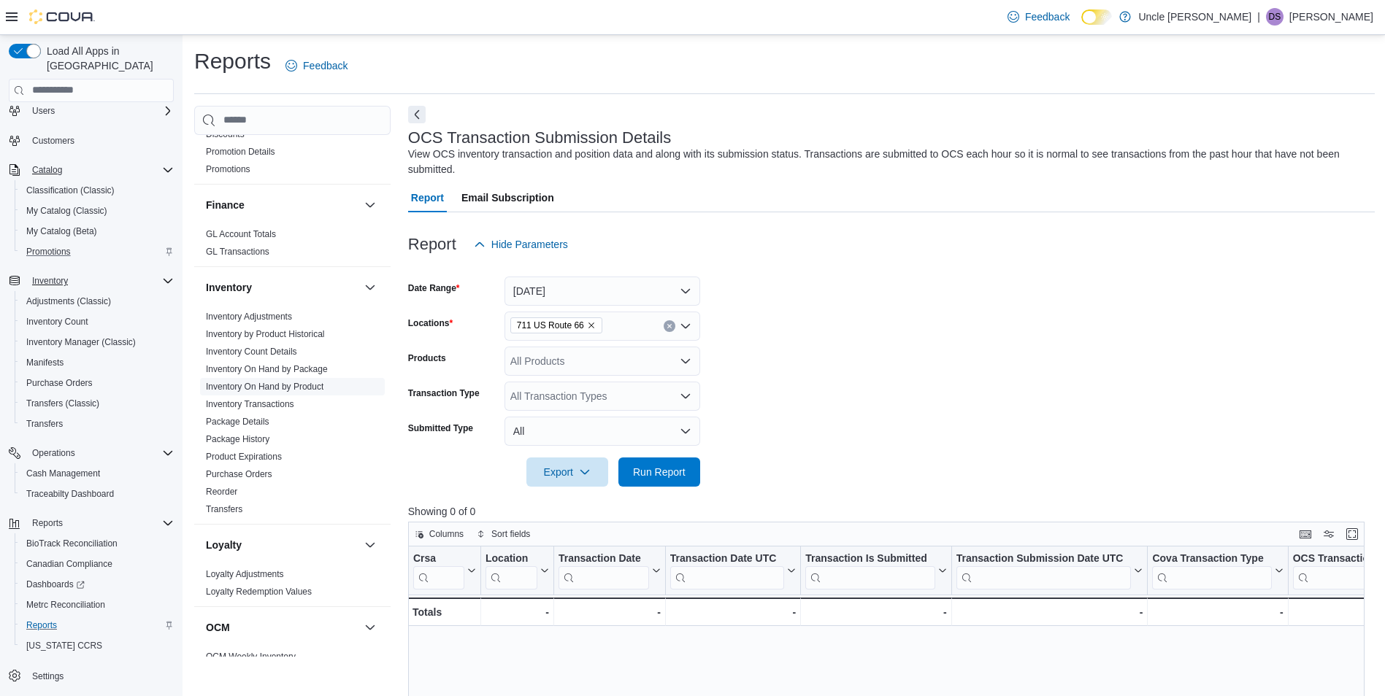
click at [319, 388] on link "Inventory On Hand by Product" at bounding box center [265, 387] width 118 height 10
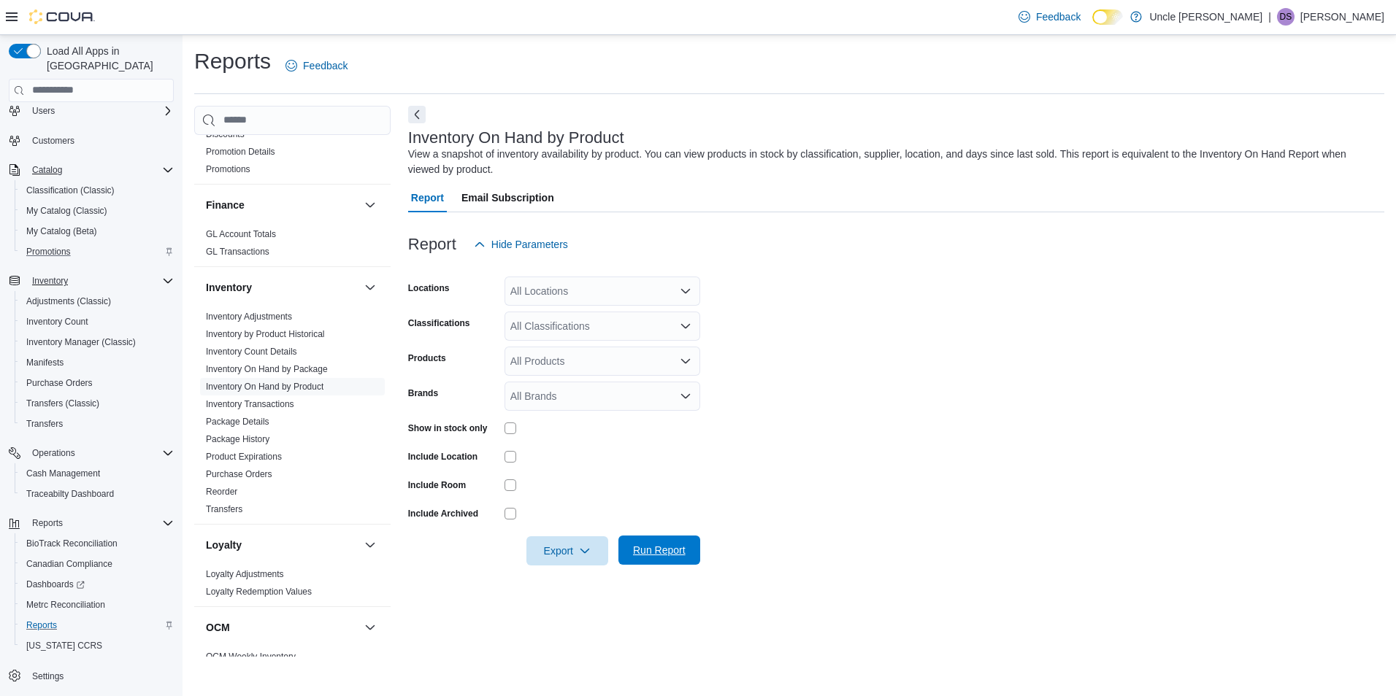
click at [675, 552] on span "Run Report" at bounding box center [659, 550] width 53 height 15
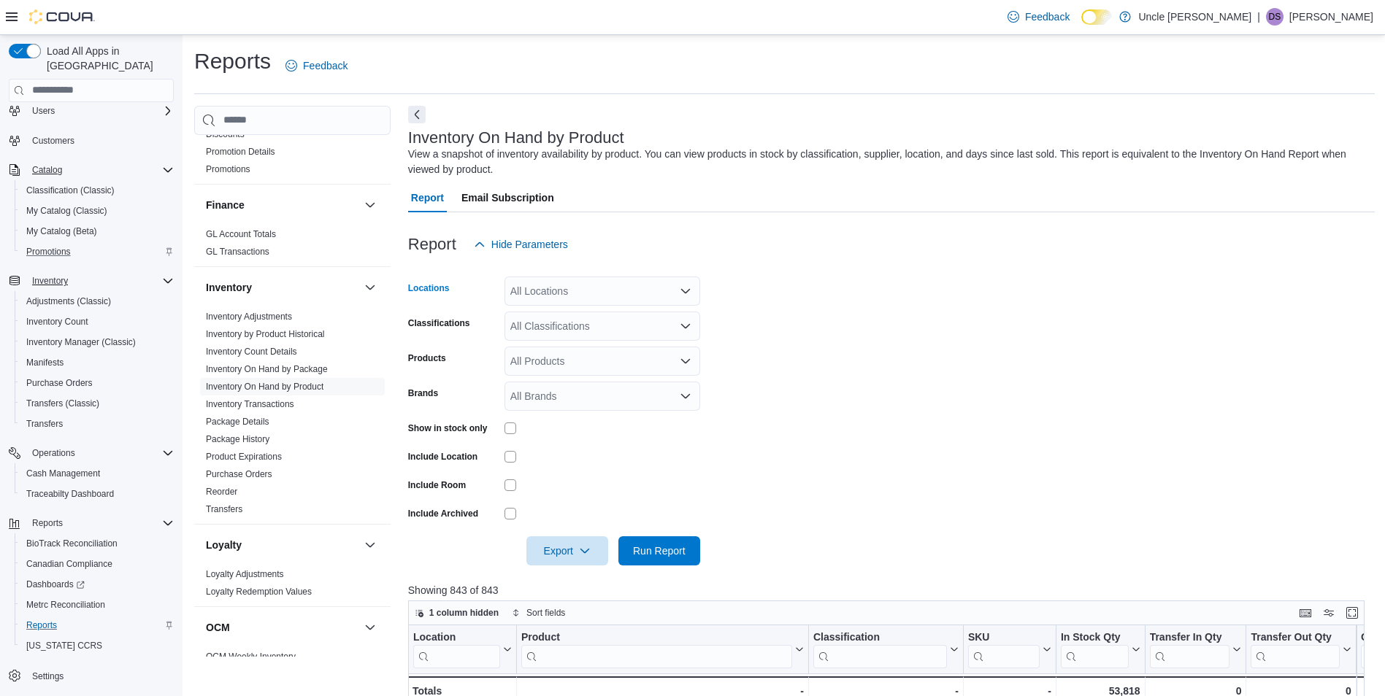
click at [686, 288] on icon "Open list of options" at bounding box center [686, 291] width 12 height 12
click at [686, 288] on icon "Close list of options" at bounding box center [686, 291] width 12 height 12
click at [685, 326] on icon "Open list of options" at bounding box center [686, 327] width 12 height 12
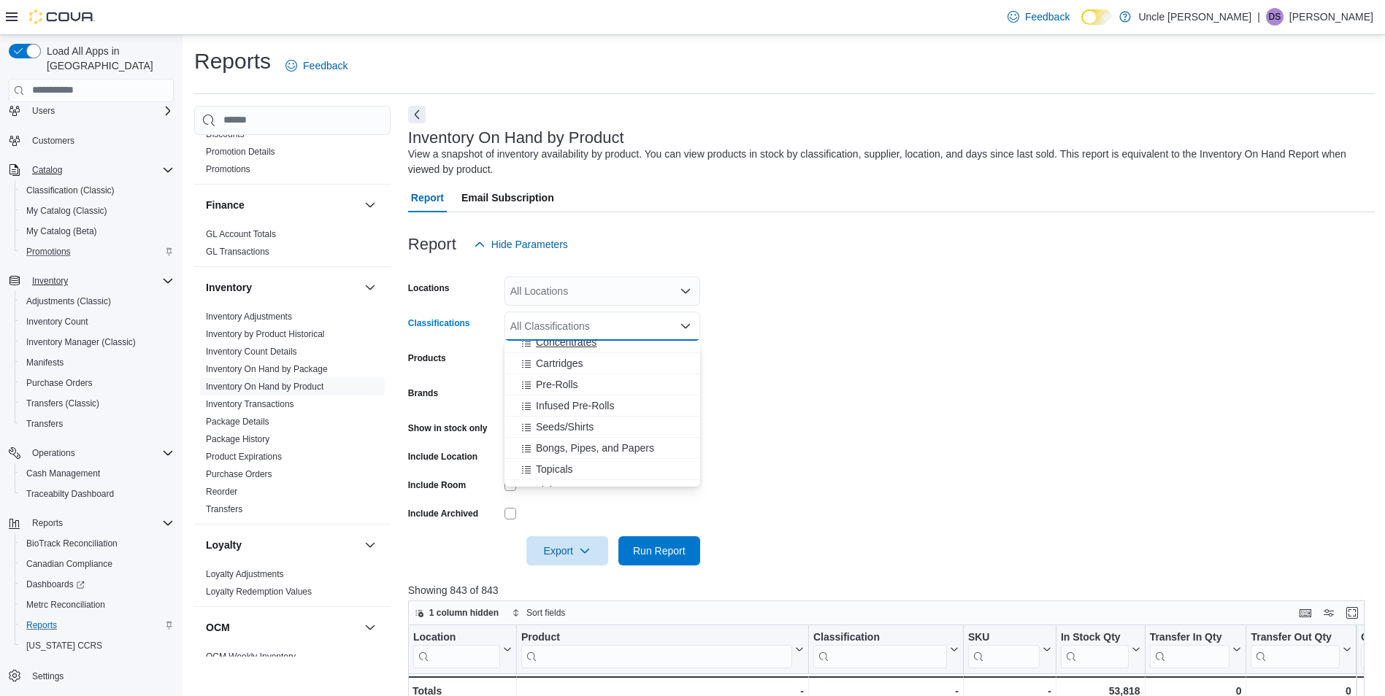
scroll to position [73, 0]
click at [549, 383] on span "Pre-Rolls" at bounding box center [557, 384] width 42 height 15
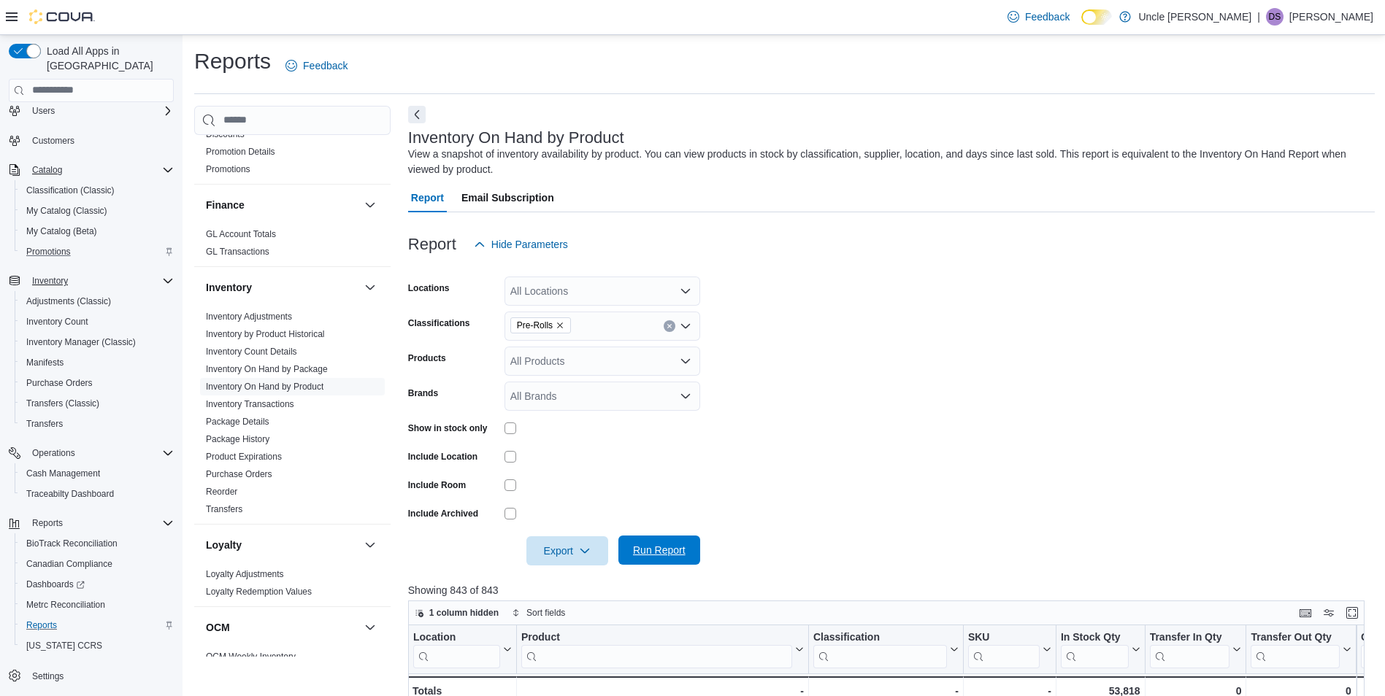
click at [656, 550] on span "Run Report" at bounding box center [659, 550] width 53 height 15
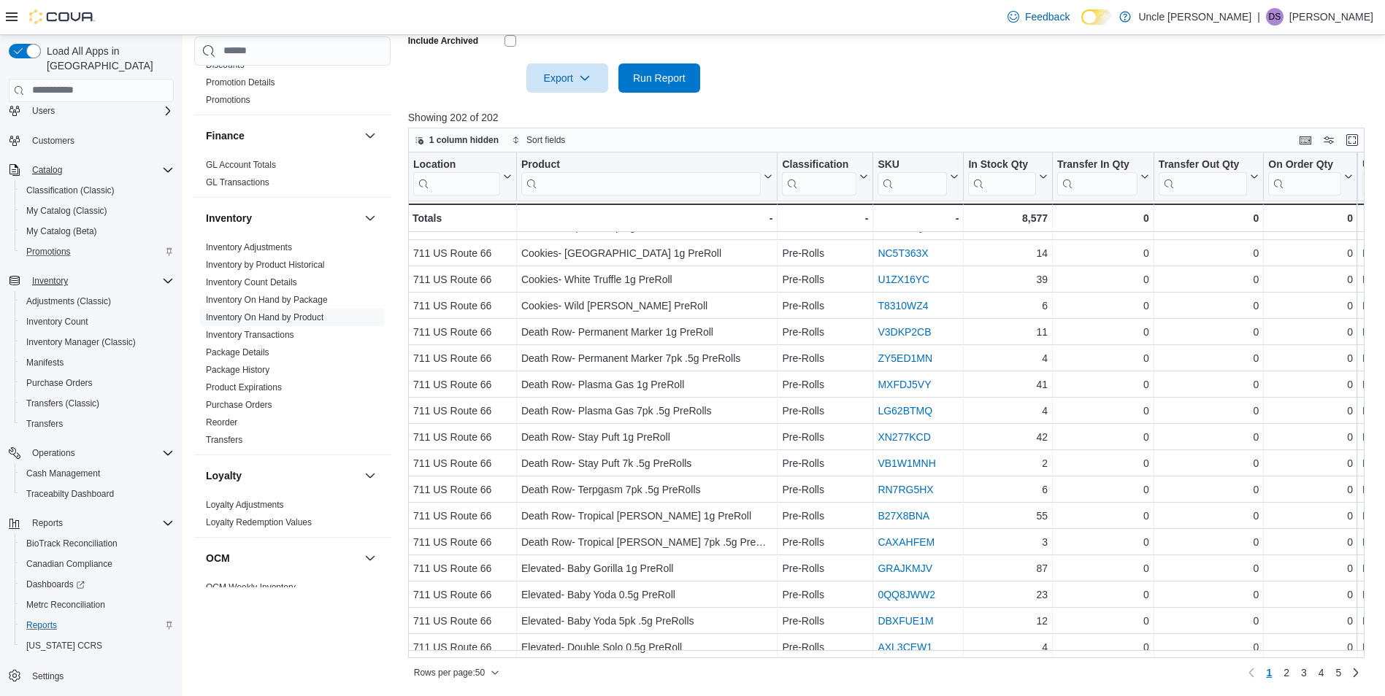
scroll to position [895, 0]
click at [495, 674] on icon "button" at bounding box center [495, 673] width 9 height 9
click at [477, 648] on span "100 rows" at bounding box center [475, 644] width 47 height 12
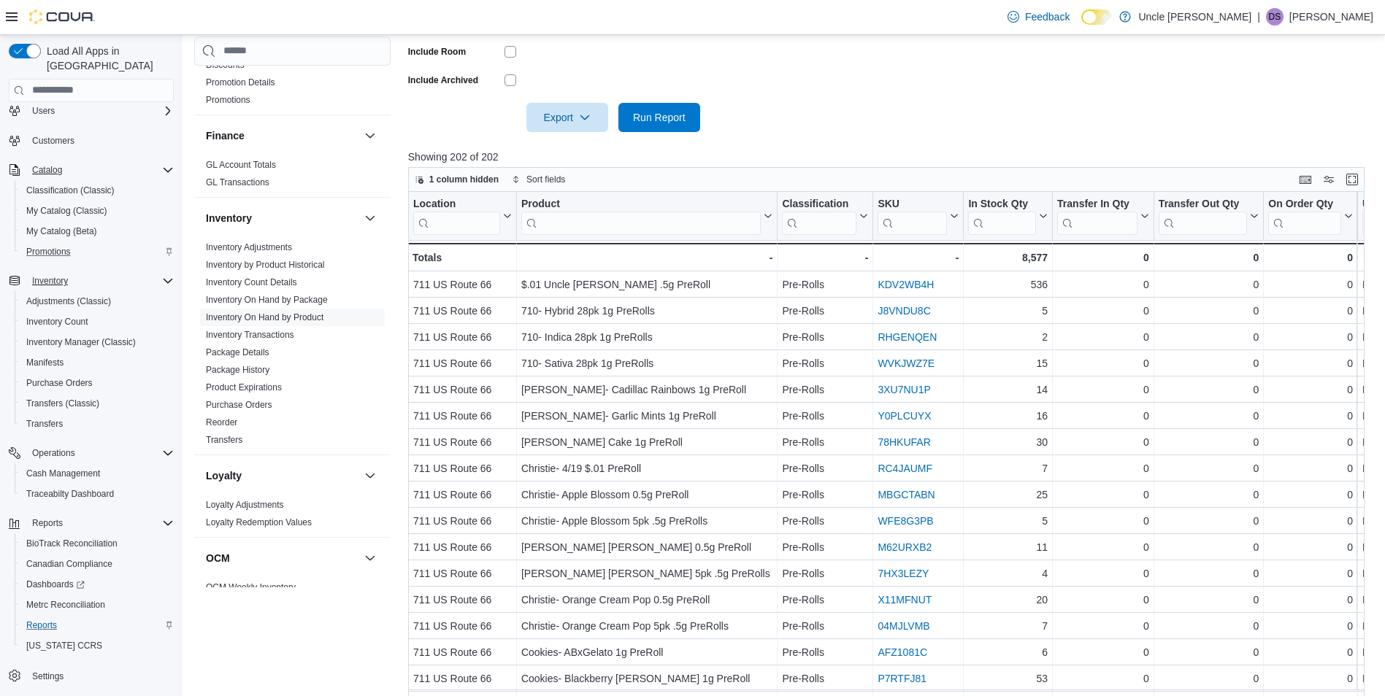
scroll to position [473, 0]
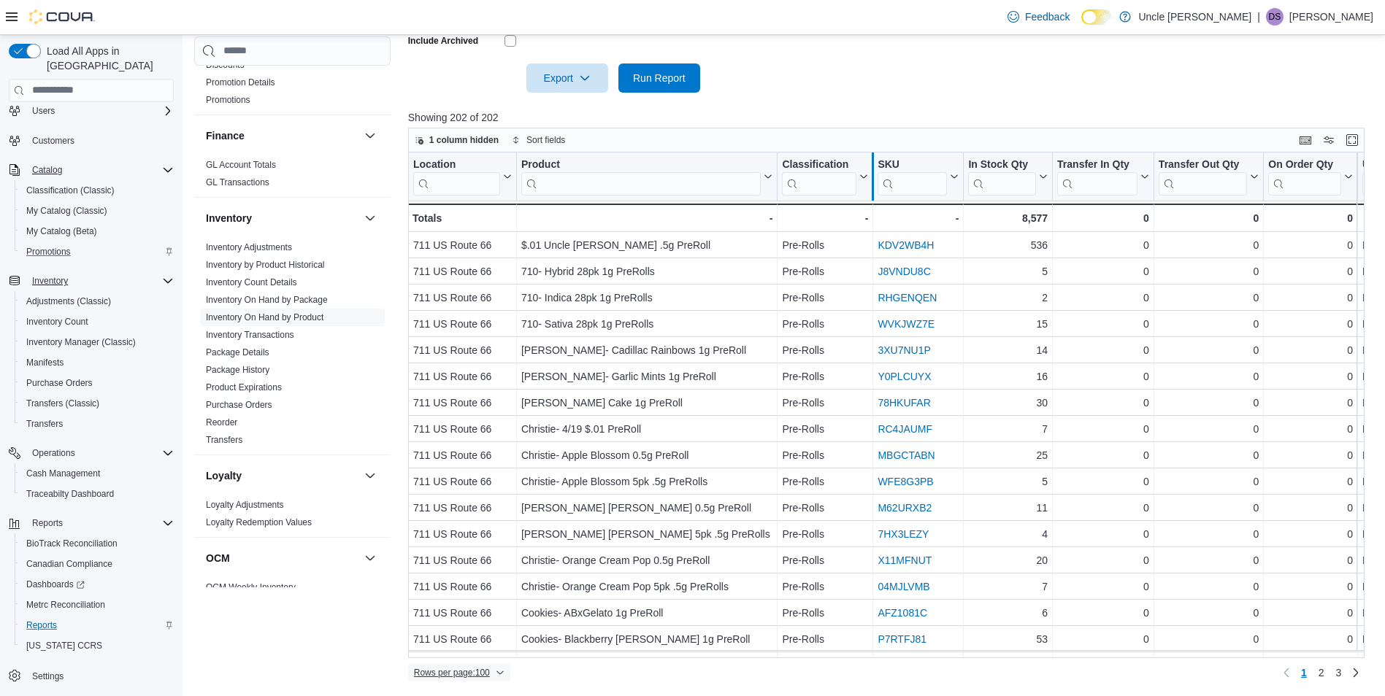
drag, startPoint x: 964, startPoint y: 185, endPoint x: 867, endPoint y: 186, distance: 97.1
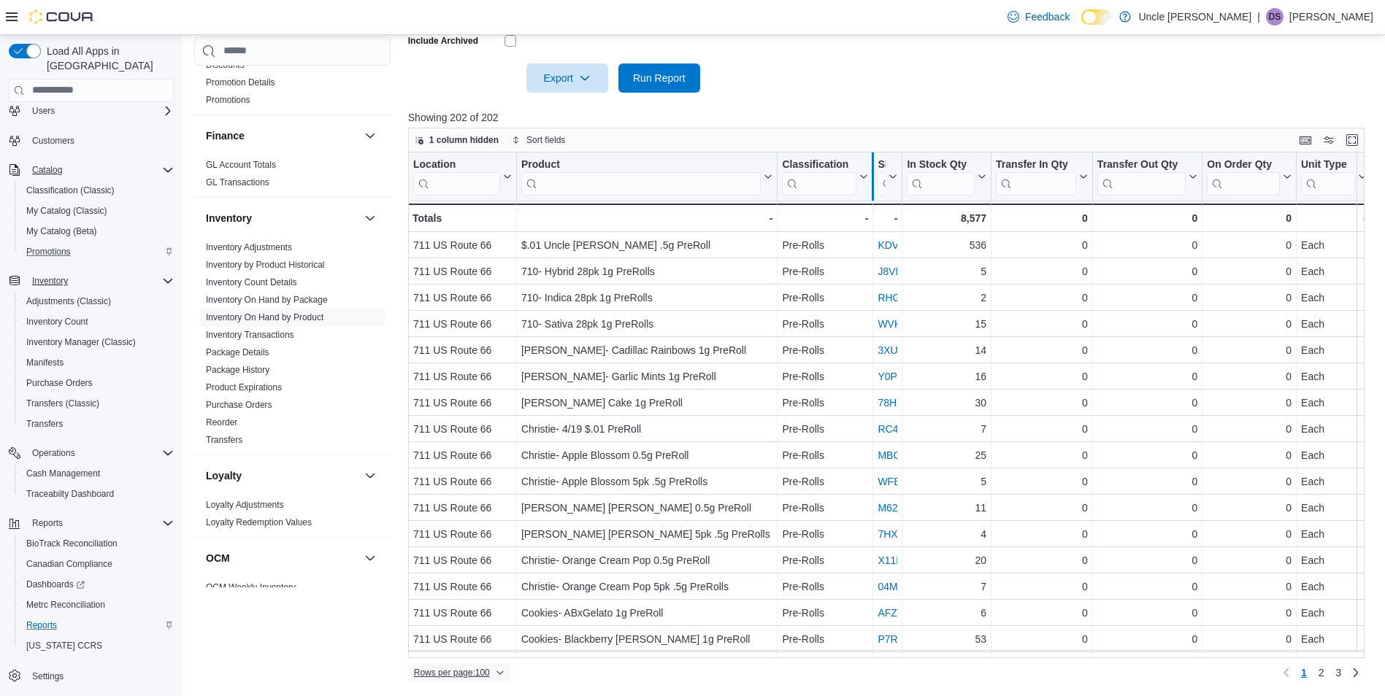
drag, startPoint x: 989, startPoint y: 184, endPoint x: 871, endPoint y: 191, distance: 118.5
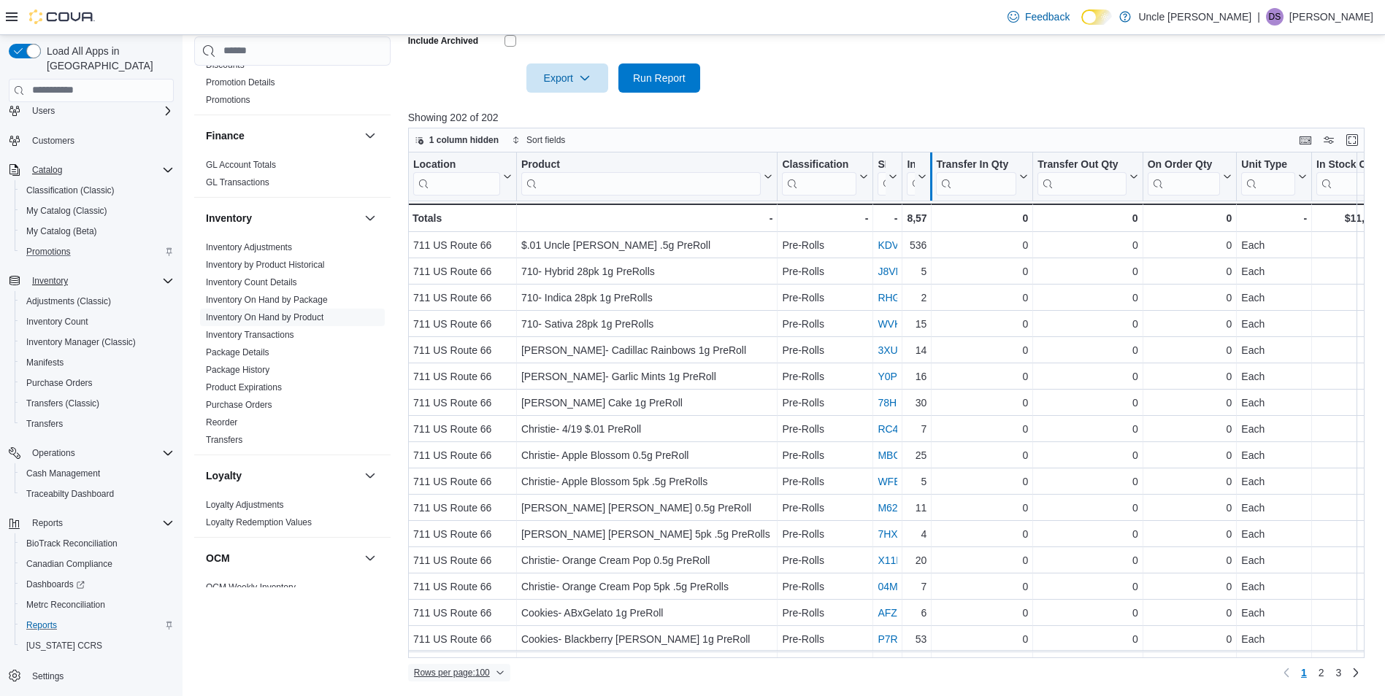
drag, startPoint x: 1032, startPoint y: 183, endPoint x: 935, endPoint y: 188, distance: 97.2
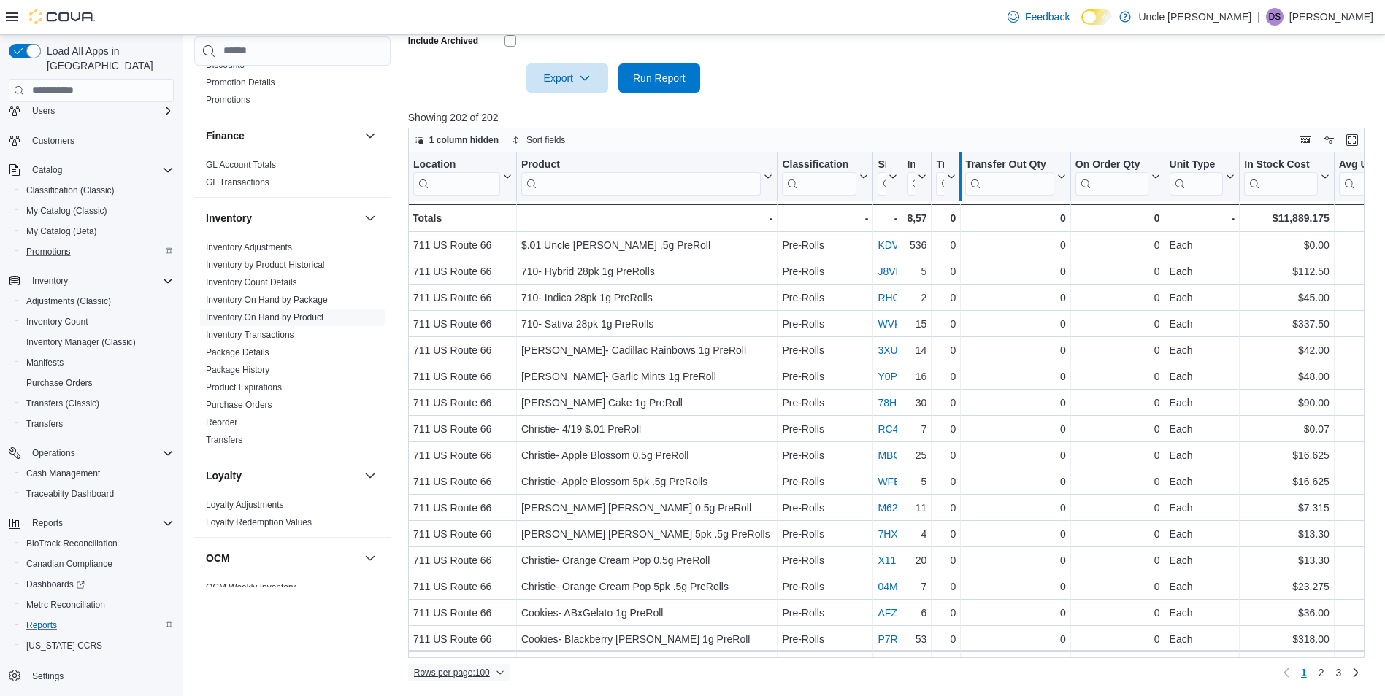
drag, startPoint x: 1073, startPoint y: 183, endPoint x: 960, endPoint y: 194, distance: 113.7
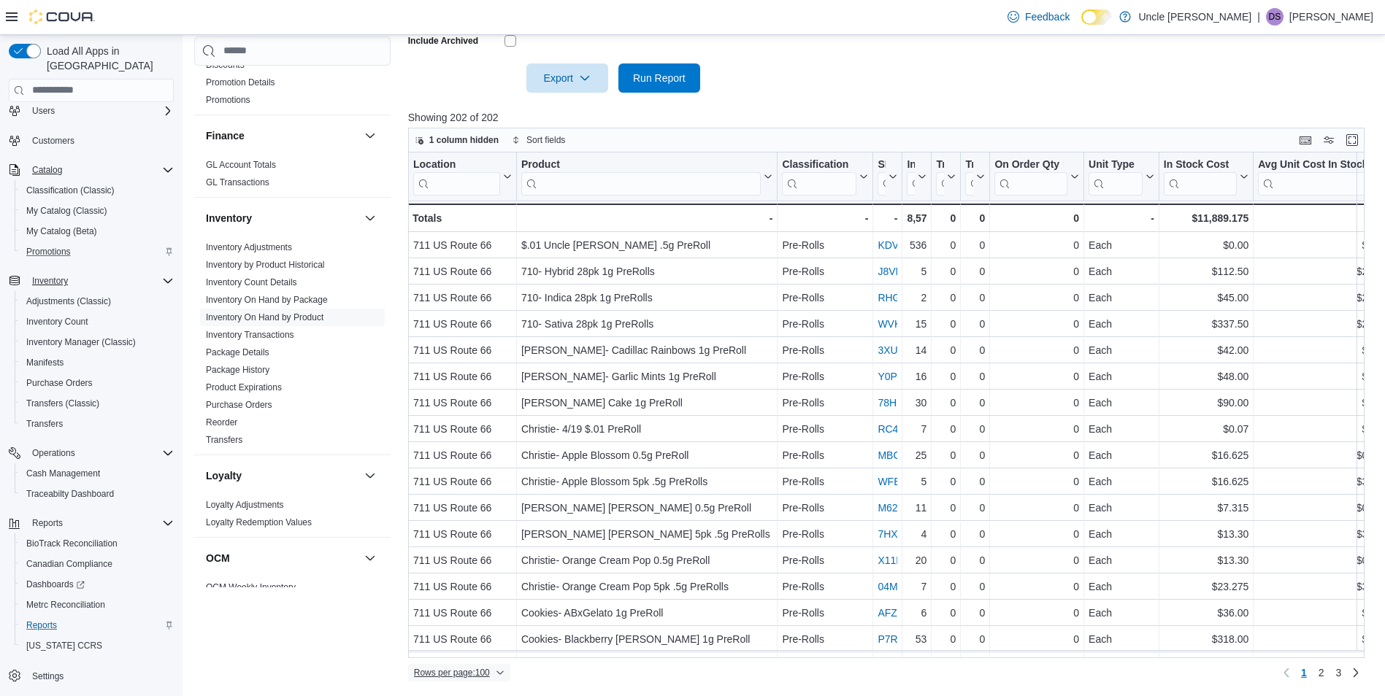
drag, startPoint x: 1085, startPoint y: 197, endPoint x: 982, endPoint y: 188, distance: 103.4
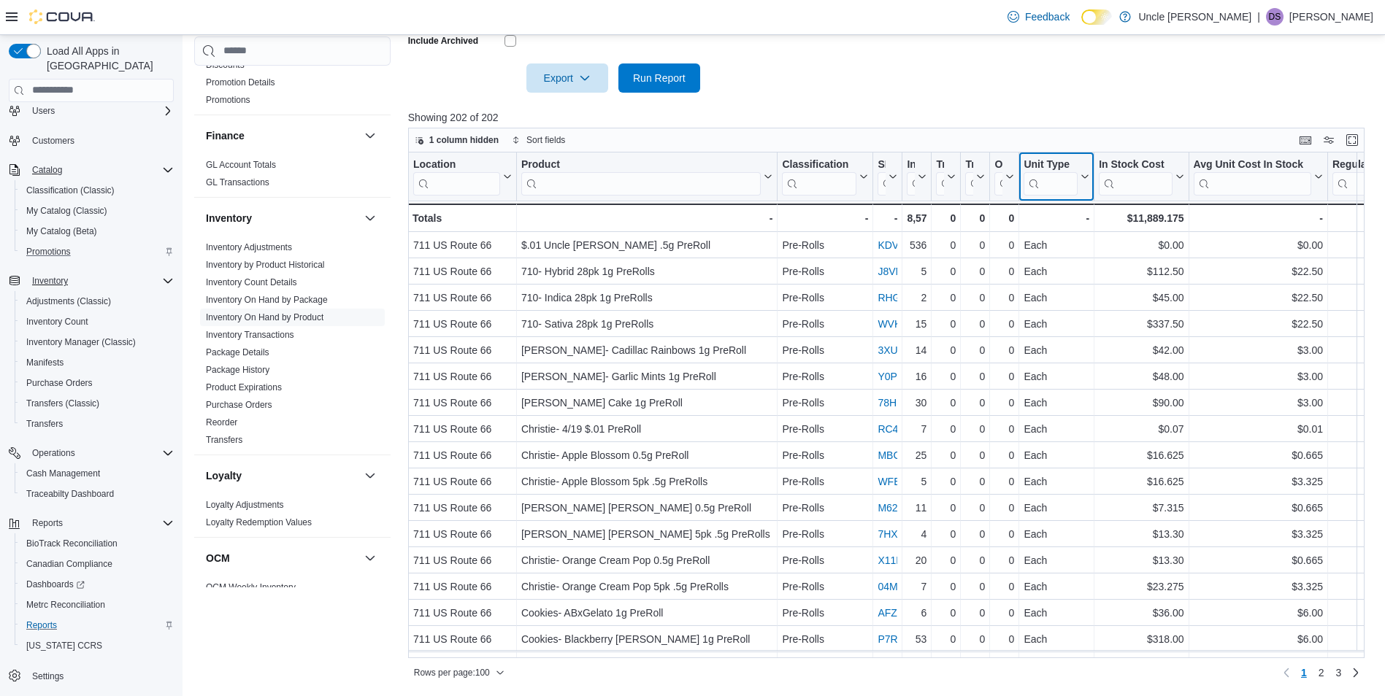
click at [1046, 180] on input "search" at bounding box center [1051, 183] width 54 height 23
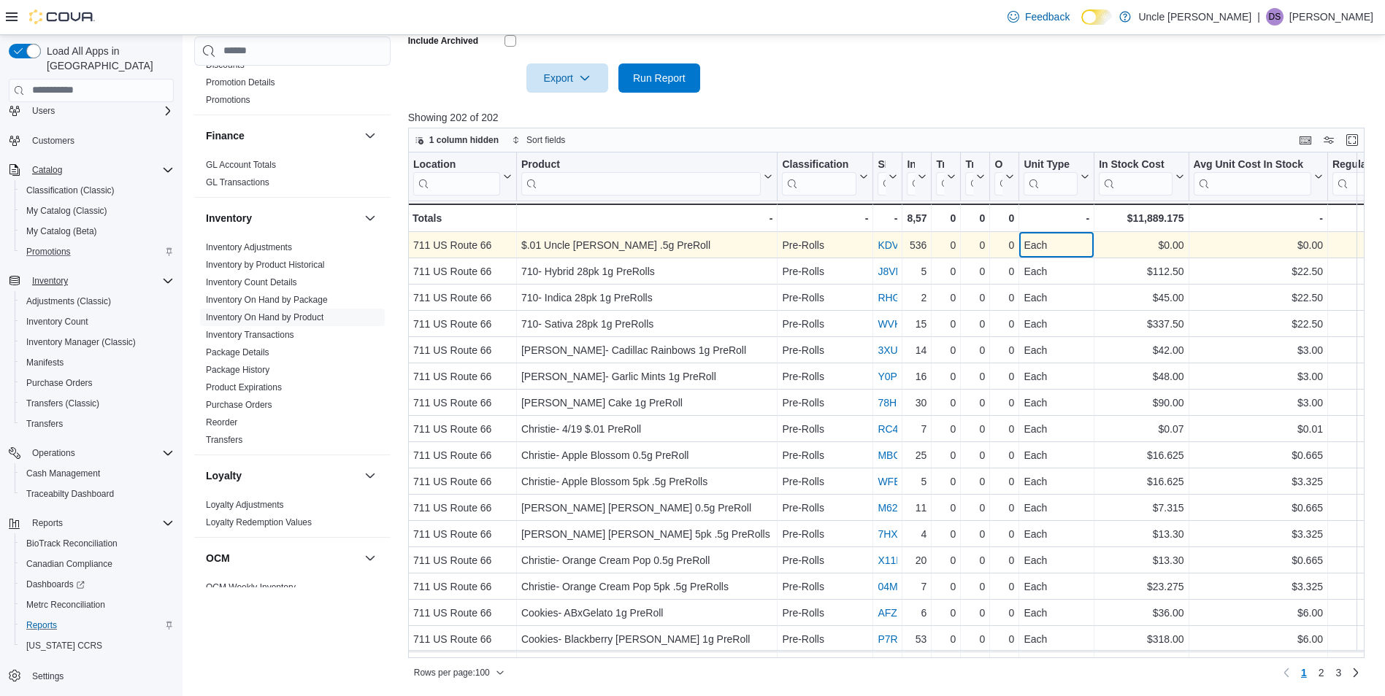
click at [1025, 237] on div "Each" at bounding box center [1057, 246] width 66 height 18
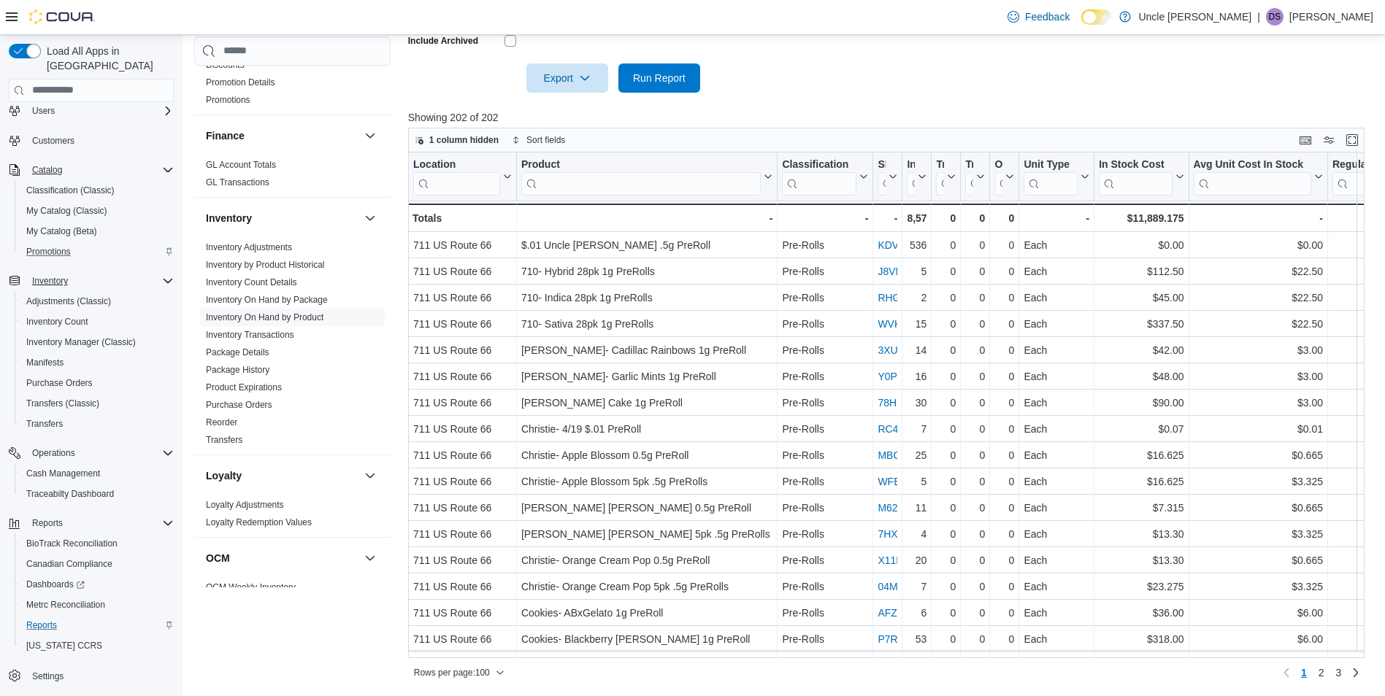
click at [1043, 102] on div at bounding box center [891, 102] width 967 height 18
drag, startPoint x: 1191, startPoint y: 158, endPoint x: 905, endPoint y: 126, distance: 288.0
click at [905, 126] on div "Showing 202 of 202 1 column hidden Sort fields Location Click to view column he…" at bounding box center [891, 397] width 967 height 575
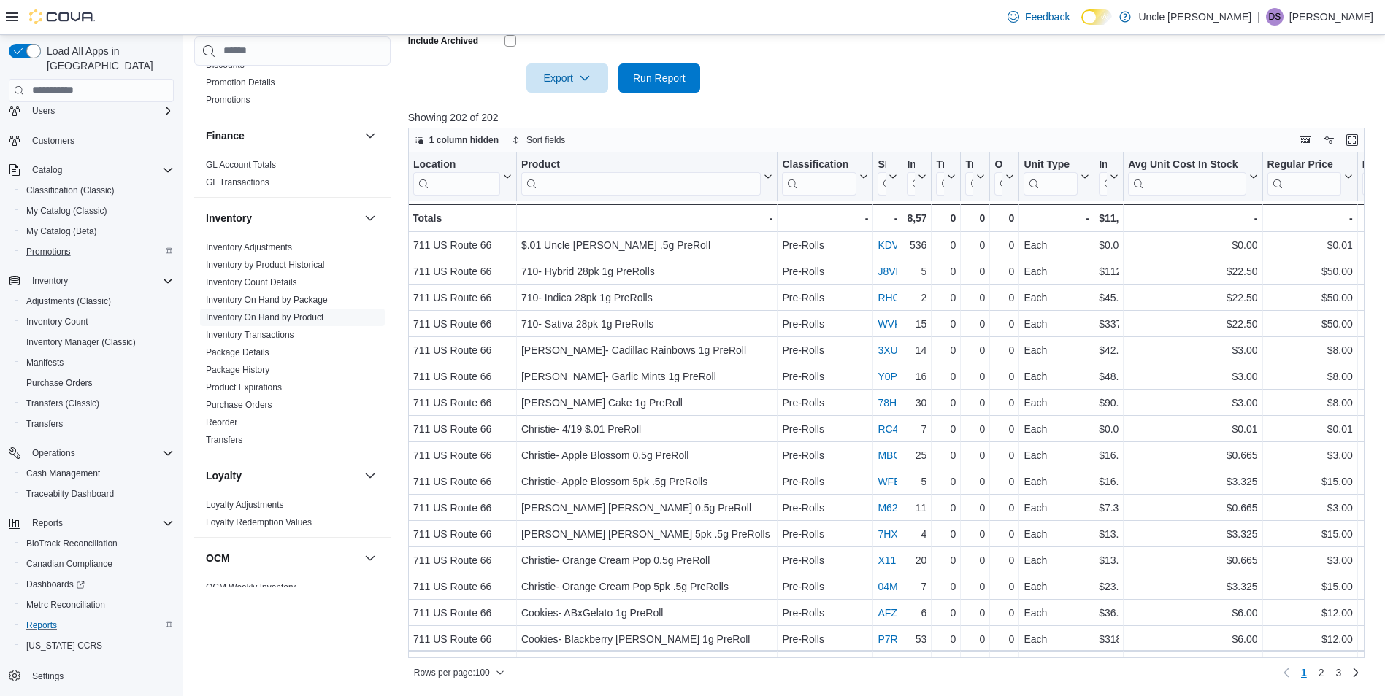
drag, startPoint x: 1259, startPoint y: 169, endPoint x: 1084, endPoint y: 180, distance: 175.6
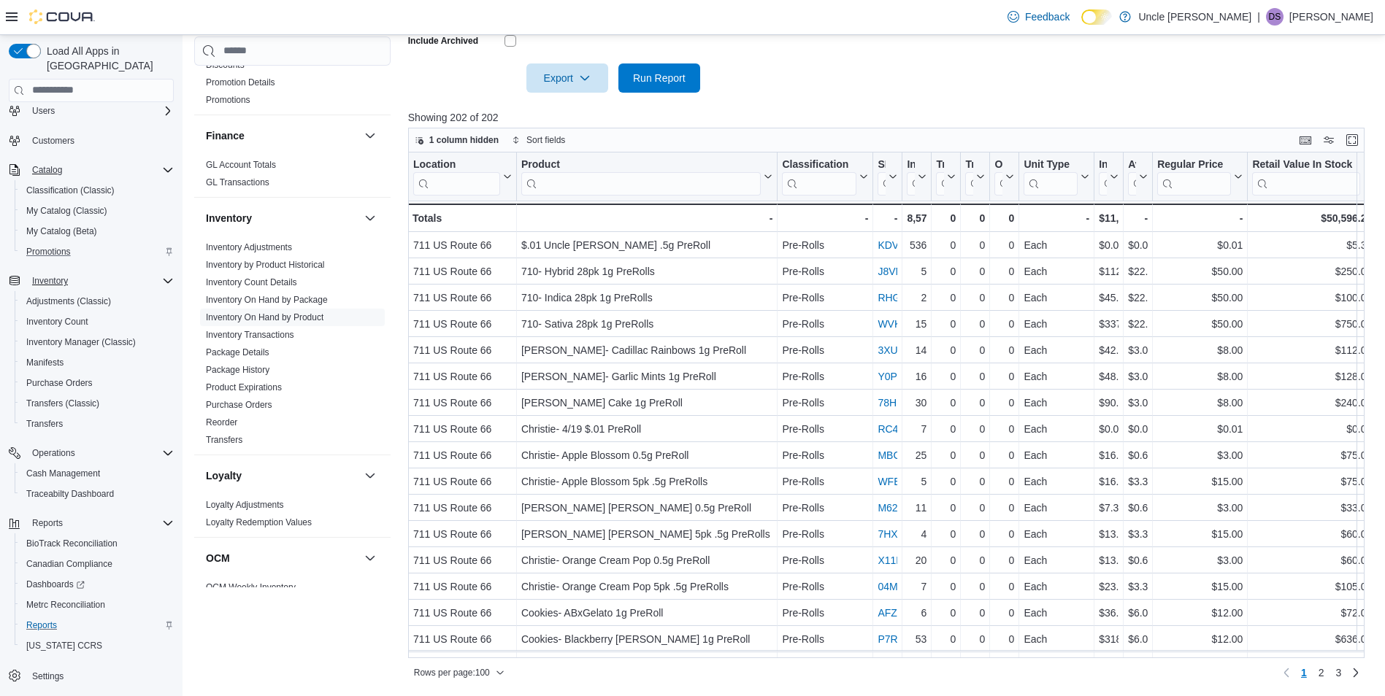
drag, startPoint x: 1253, startPoint y: 177, endPoint x: 1076, endPoint y: 177, distance: 176.7
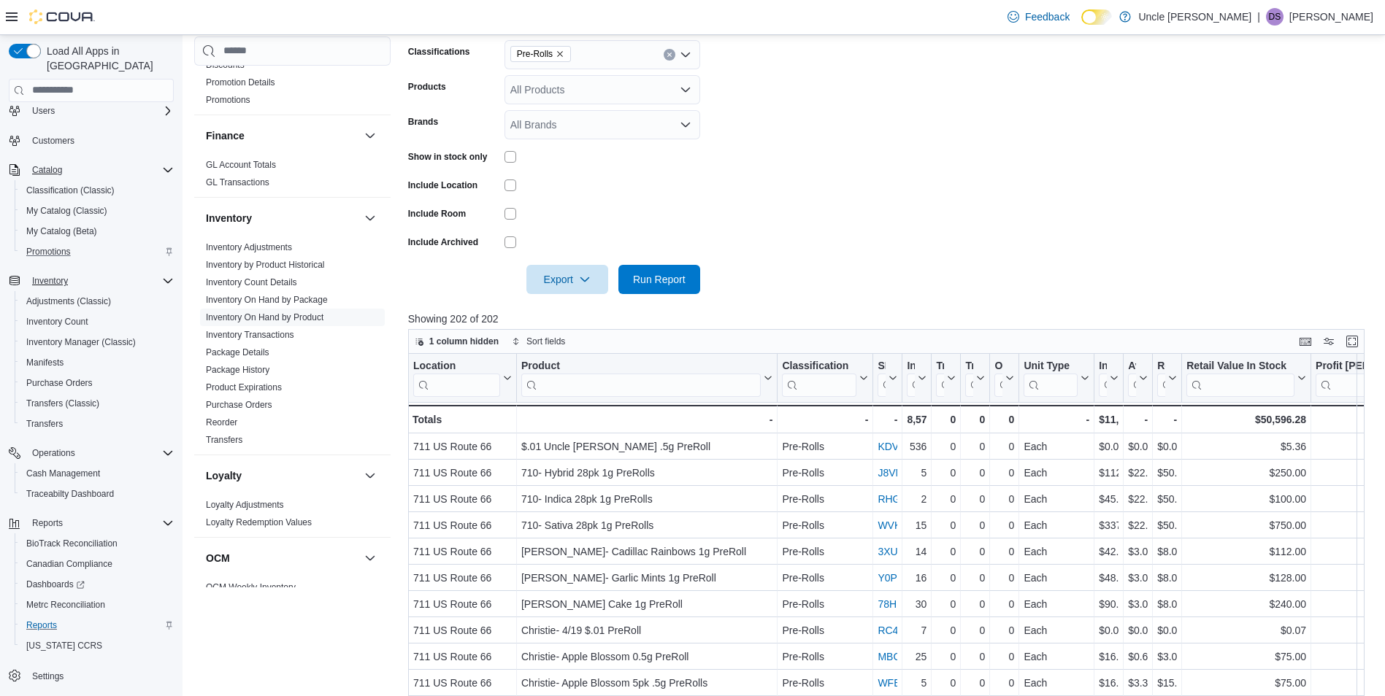
scroll to position [365, 0]
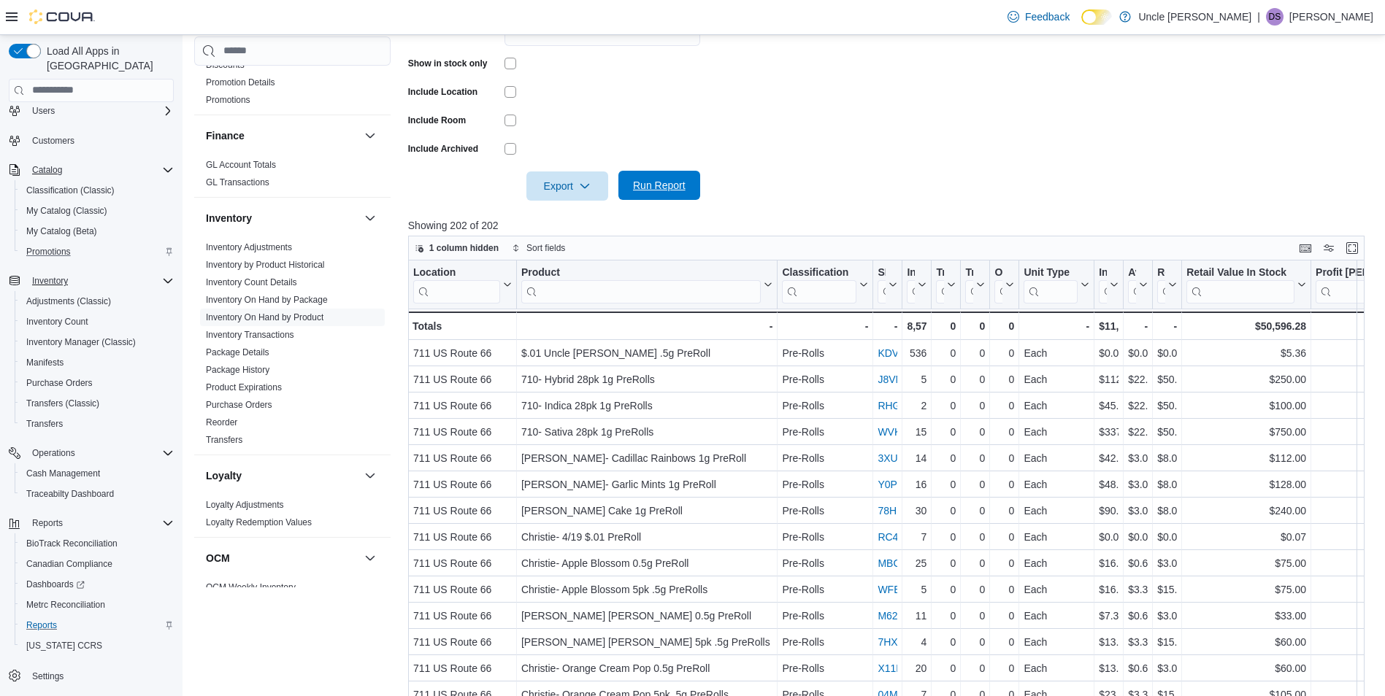
click at [683, 188] on span "Run Report" at bounding box center [659, 185] width 53 height 15
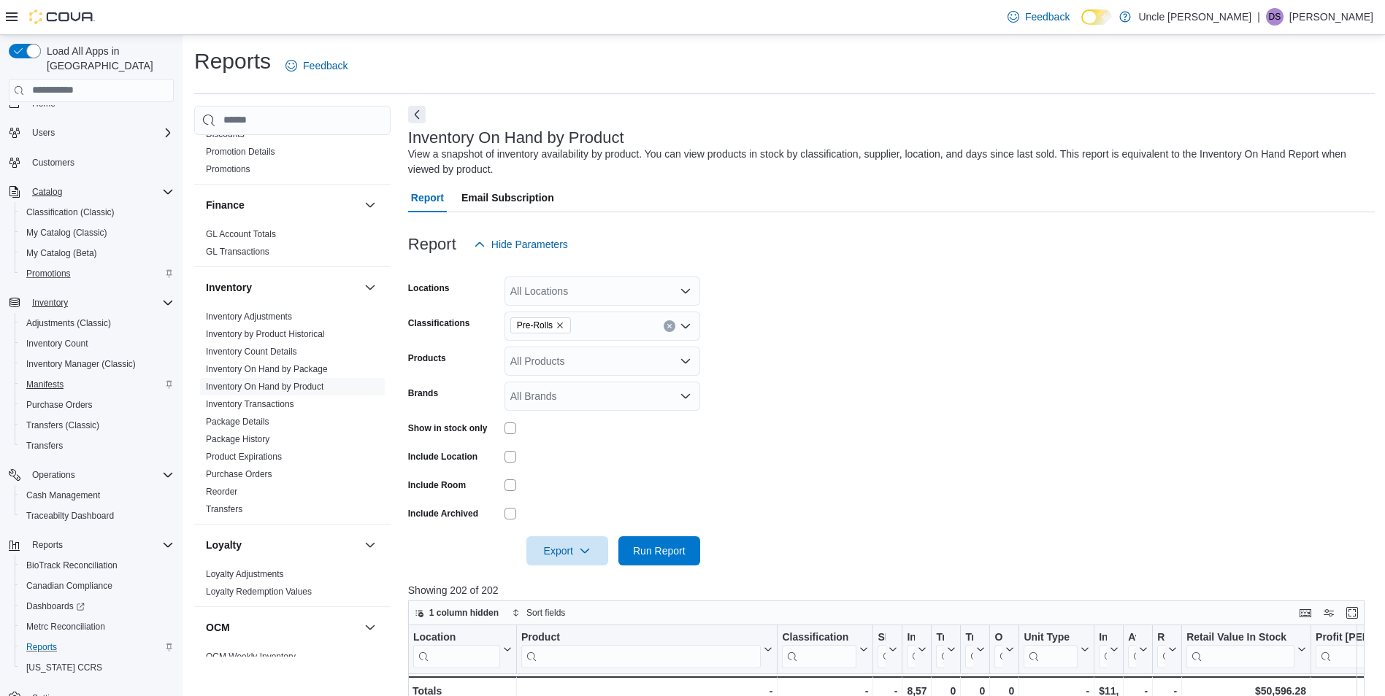
scroll to position [0, 0]
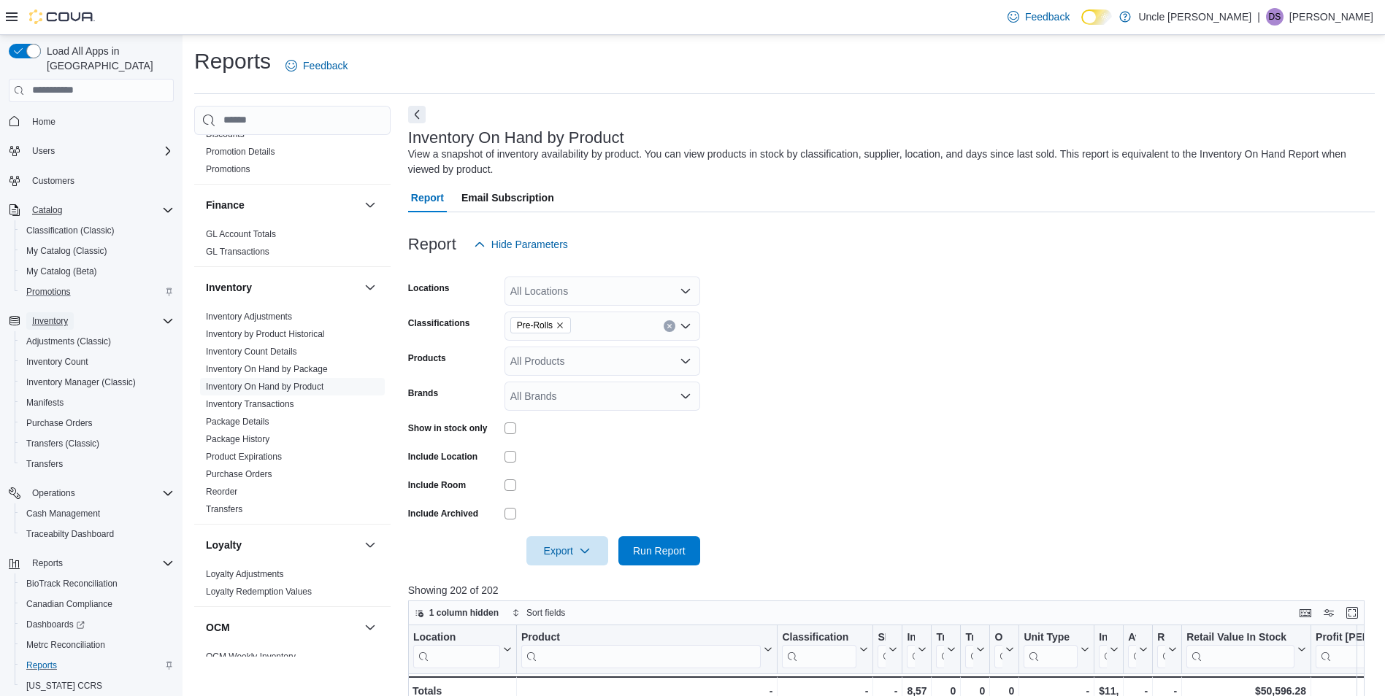
click at [61, 315] on span "Inventory" at bounding box center [50, 321] width 36 height 12
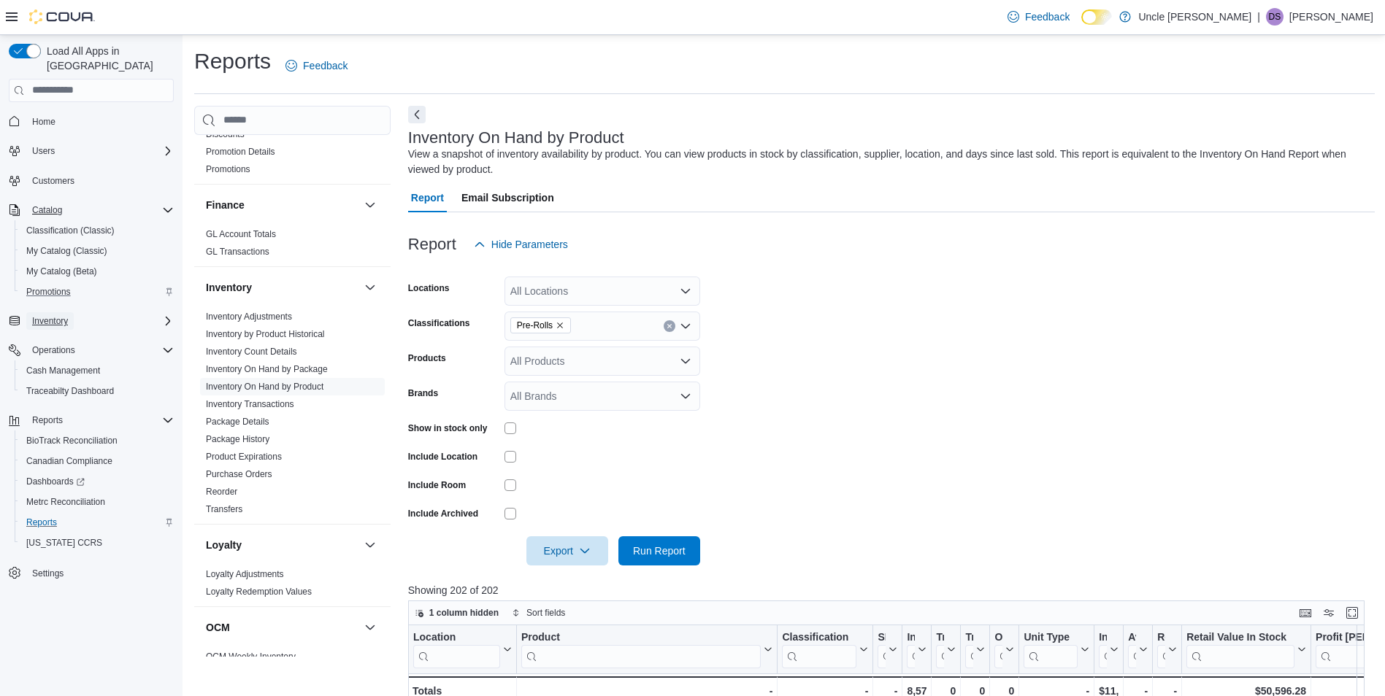
click at [61, 315] on span "Inventory" at bounding box center [50, 321] width 36 height 12
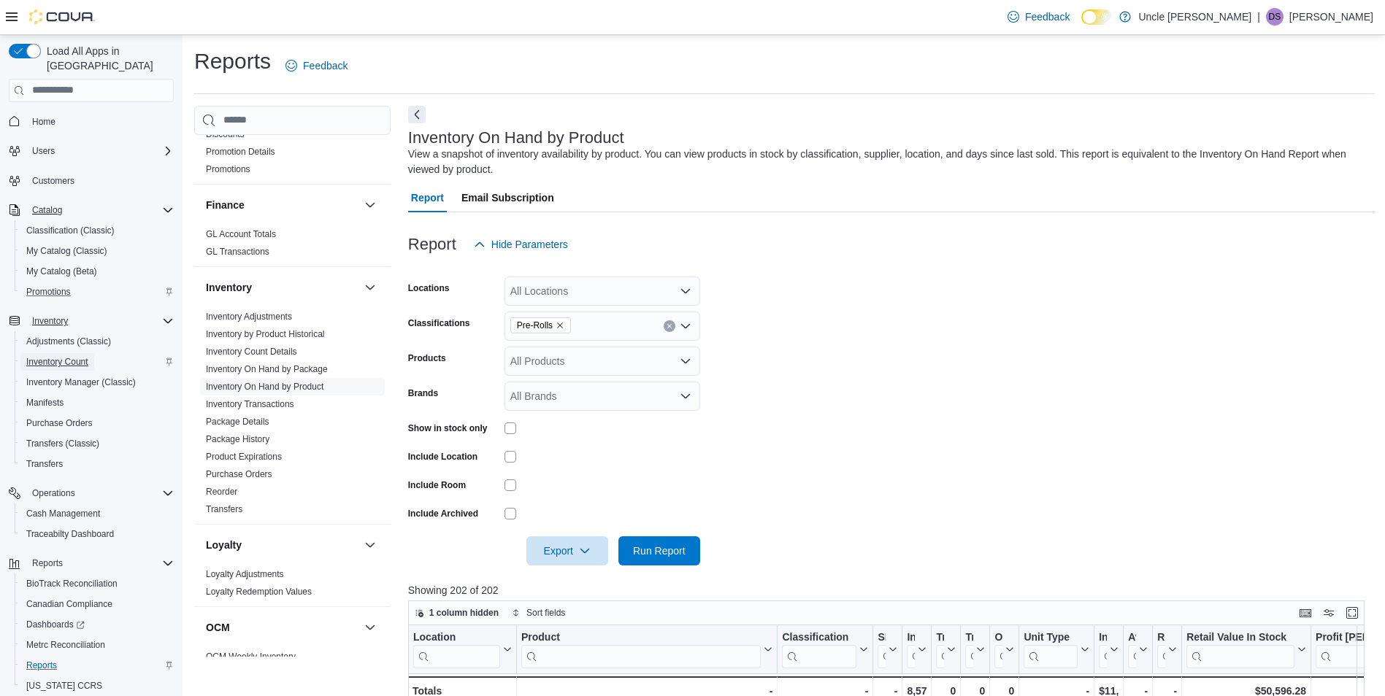
click at [66, 353] on span "Inventory Count" at bounding box center [57, 362] width 62 height 18
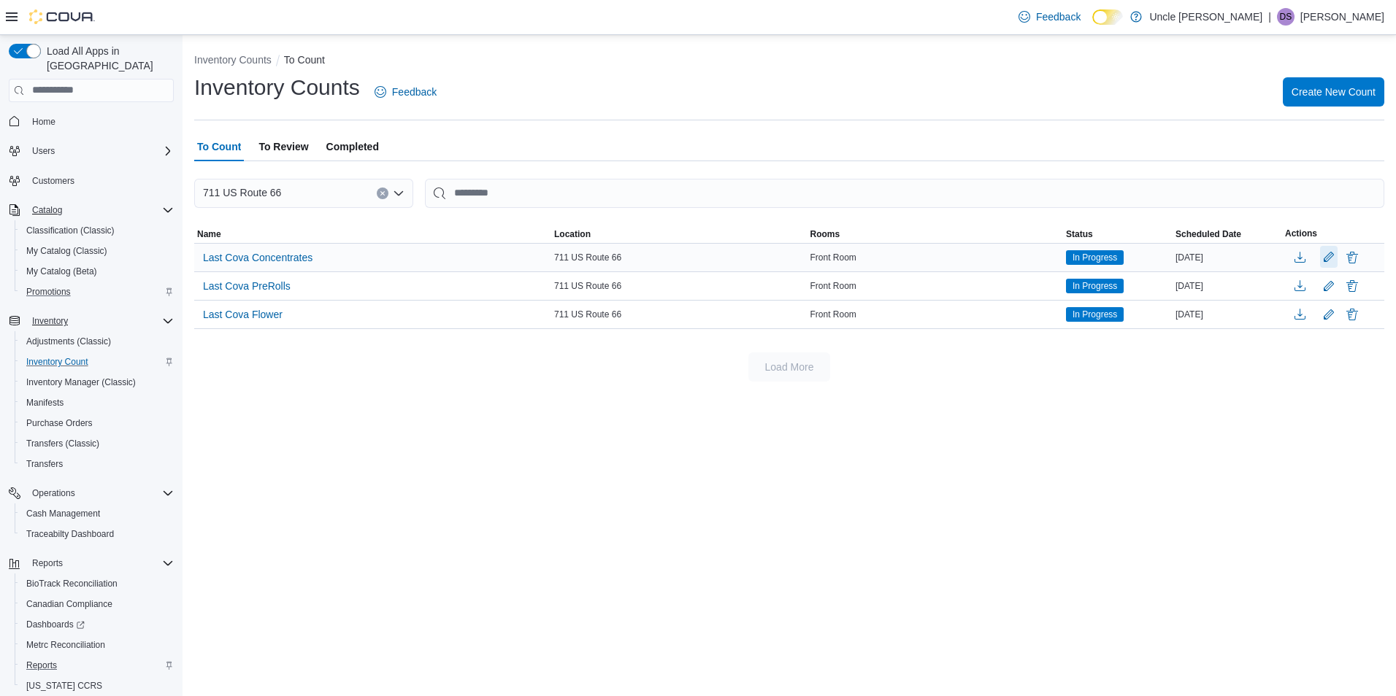
click at [1331, 253] on button "Edit count details" at bounding box center [1329, 257] width 18 height 22
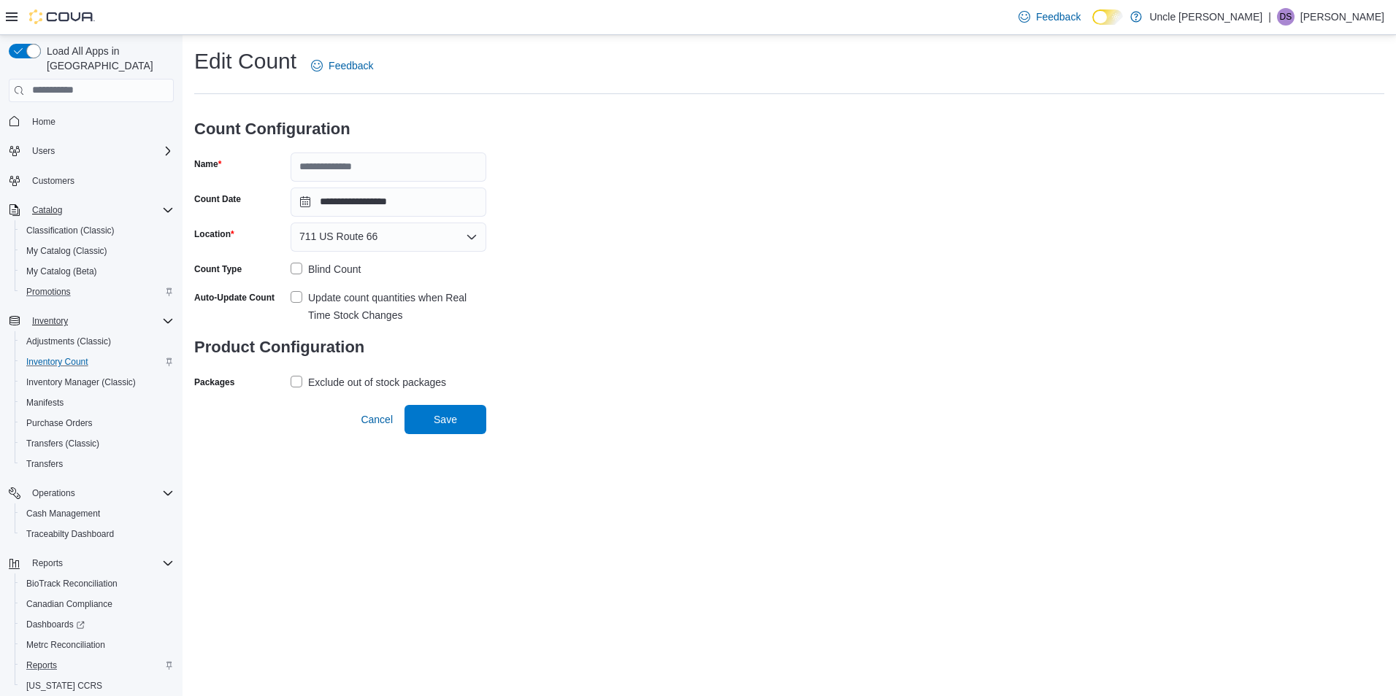
type input "**********"
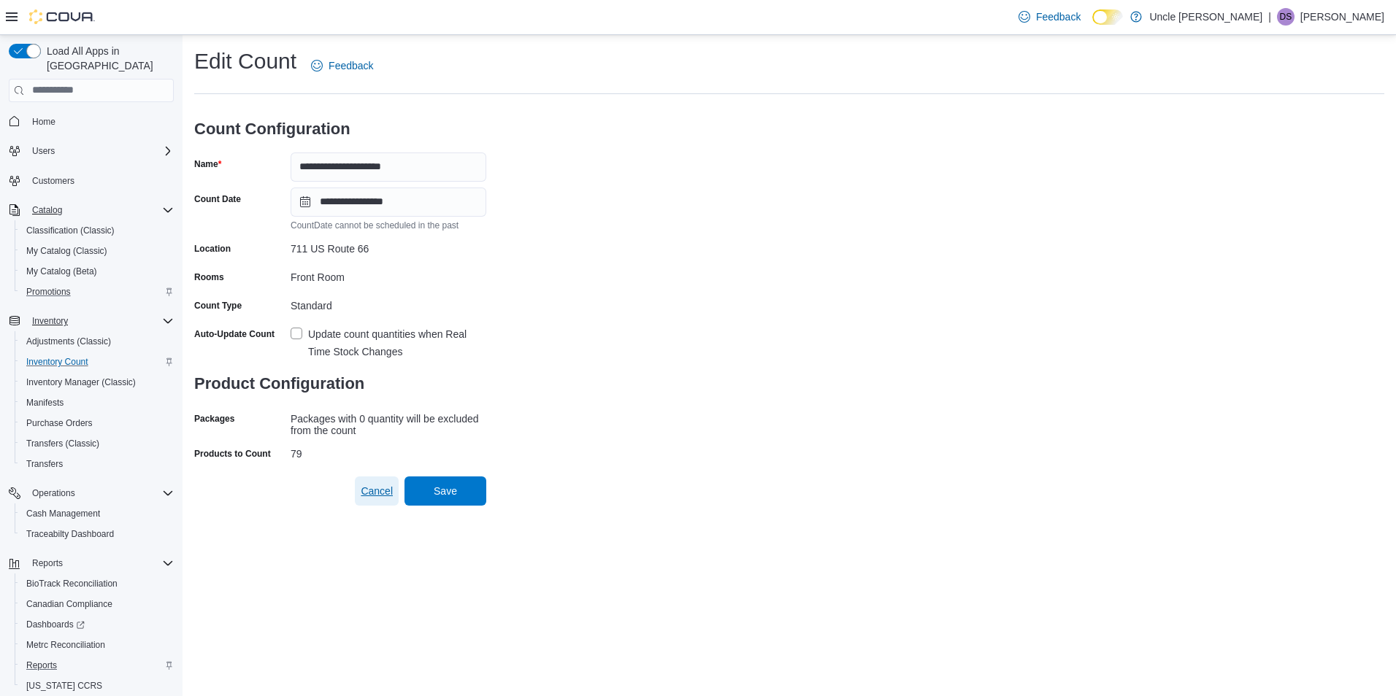
click at [371, 484] on span "Cancel" at bounding box center [377, 491] width 32 height 15
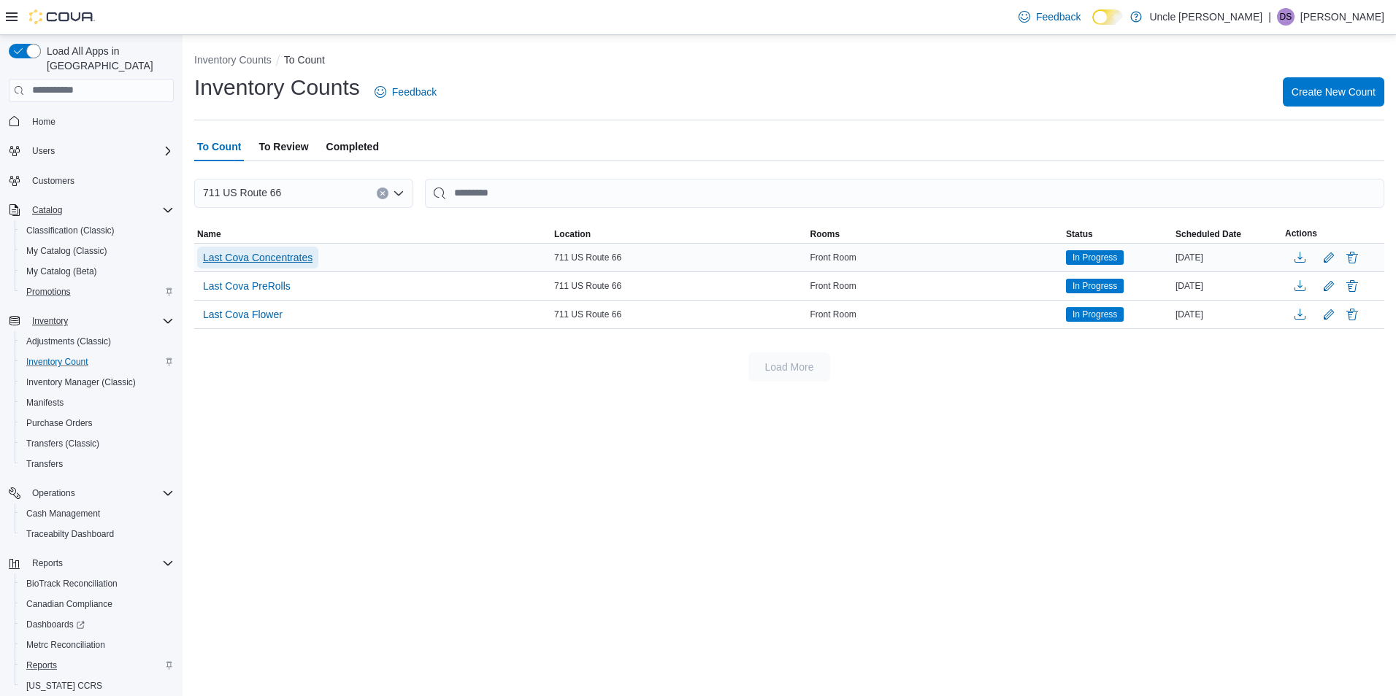
click at [254, 254] on span "Last Cova Concentrates" at bounding box center [258, 257] width 110 height 15
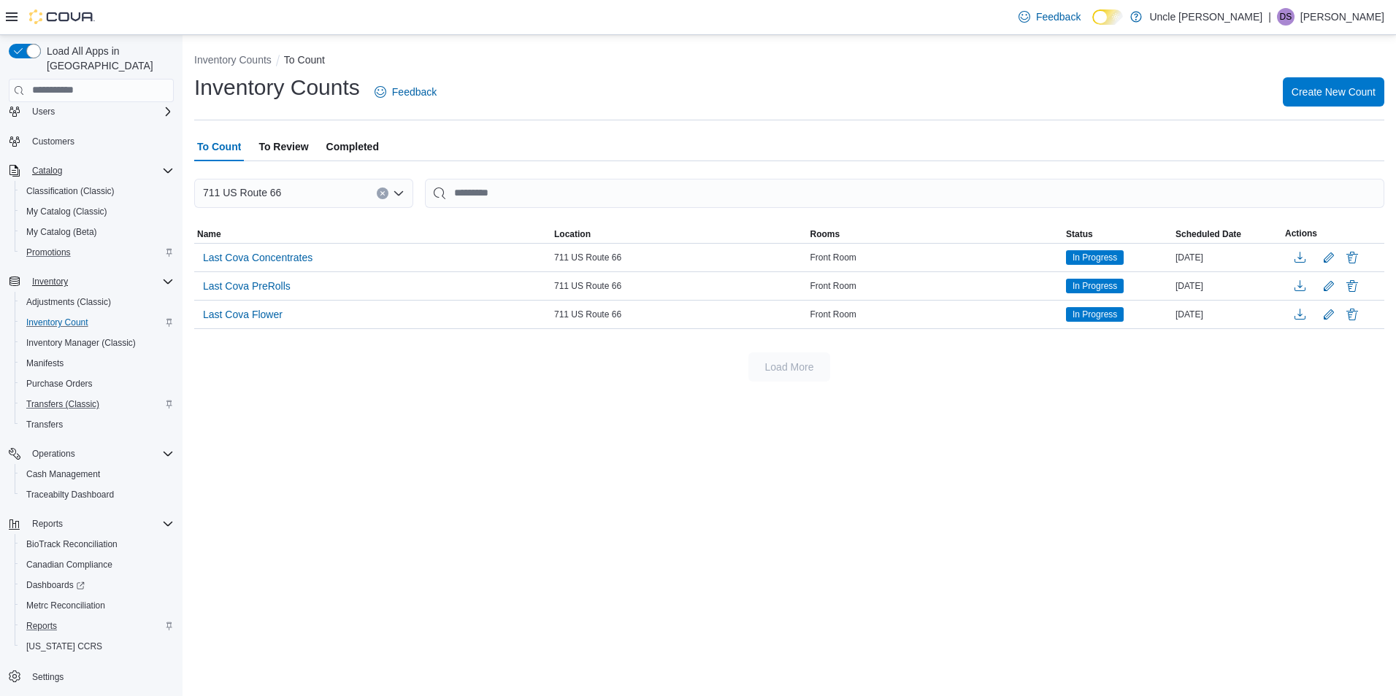
scroll to position [40, 0]
drag, startPoint x: 990, startPoint y: 643, endPoint x: 947, endPoint y: 734, distance: 100.3
click at [39, 275] on span "Inventory" at bounding box center [50, 281] width 36 height 12
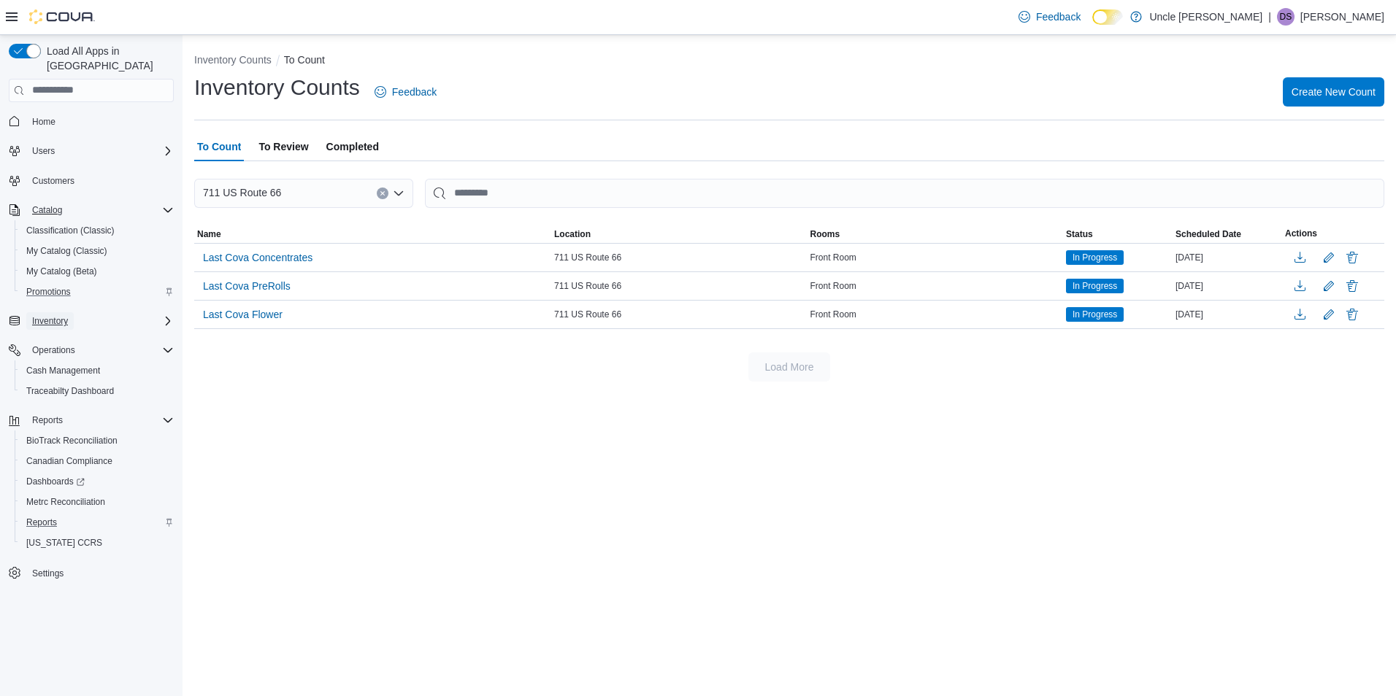
click at [68, 315] on span "Inventory" at bounding box center [50, 321] width 36 height 12
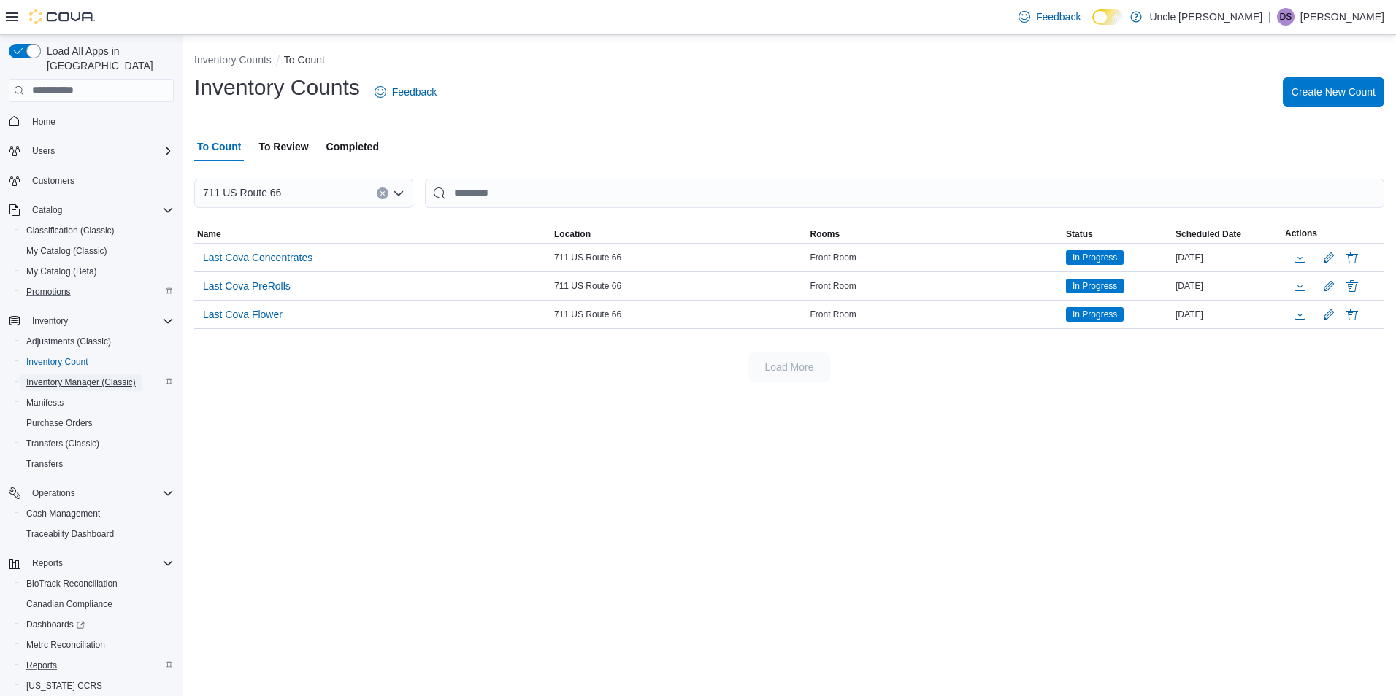
click at [87, 377] on span "Inventory Manager (Classic)" at bounding box center [81, 383] width 110 height 12
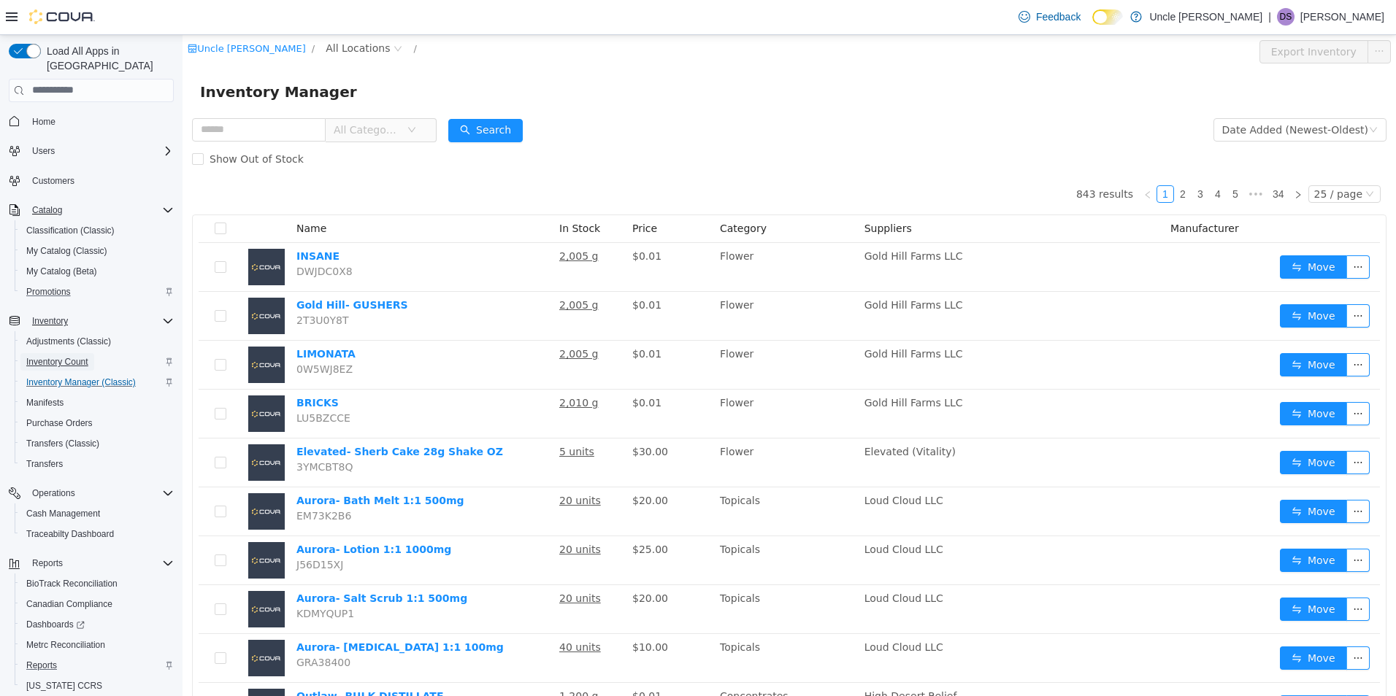
click at [83, 356] on span "Inventory Count" at bounding box center [57, 362] width 62 height 12
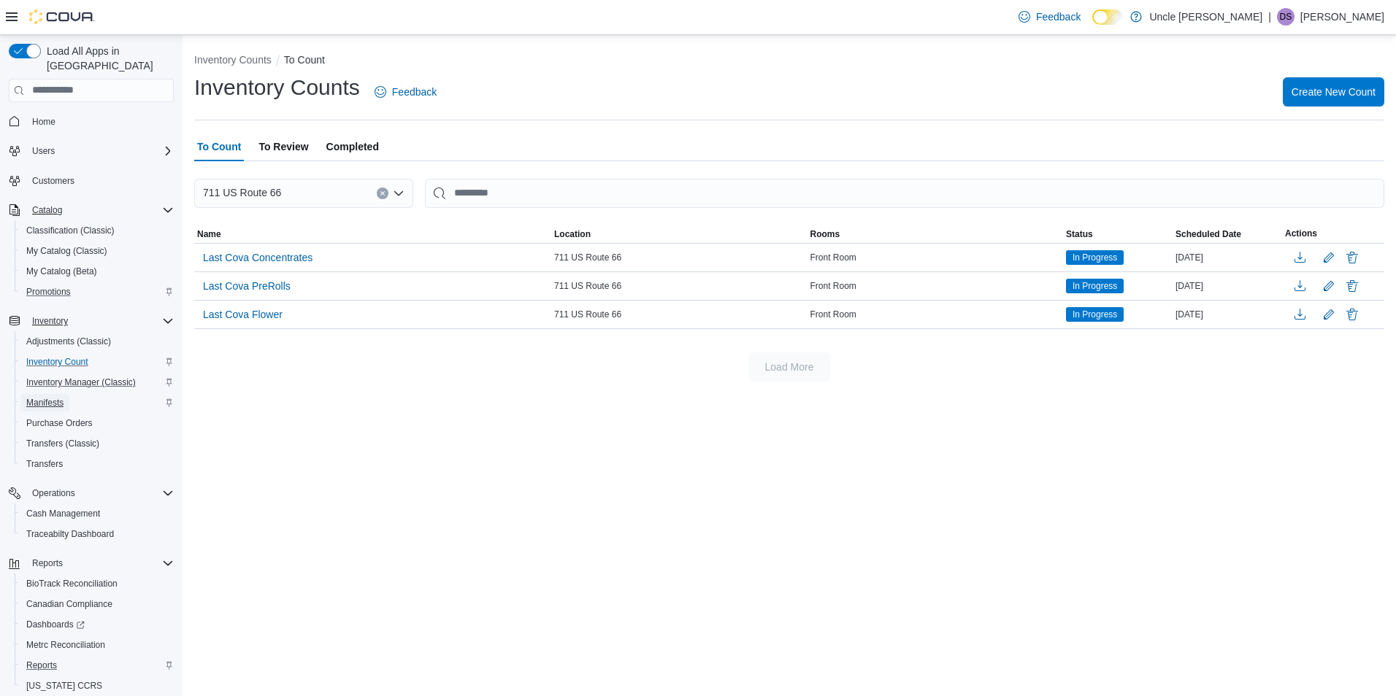
click at [55, 397] on span "Manifests" at bounding box center [44, 403] width 37 height 12
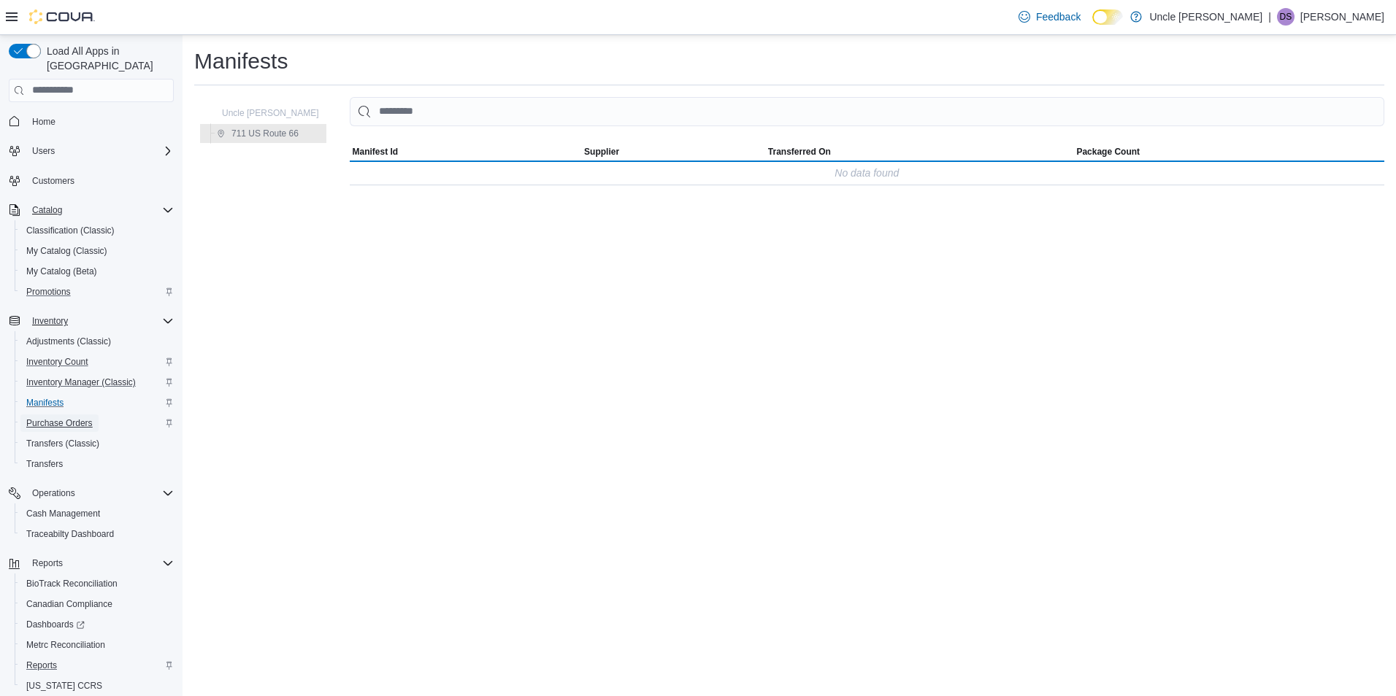
click at [74, 418] on span "Purchase Orders" at bounding box center [59, 424] width 66 height 12
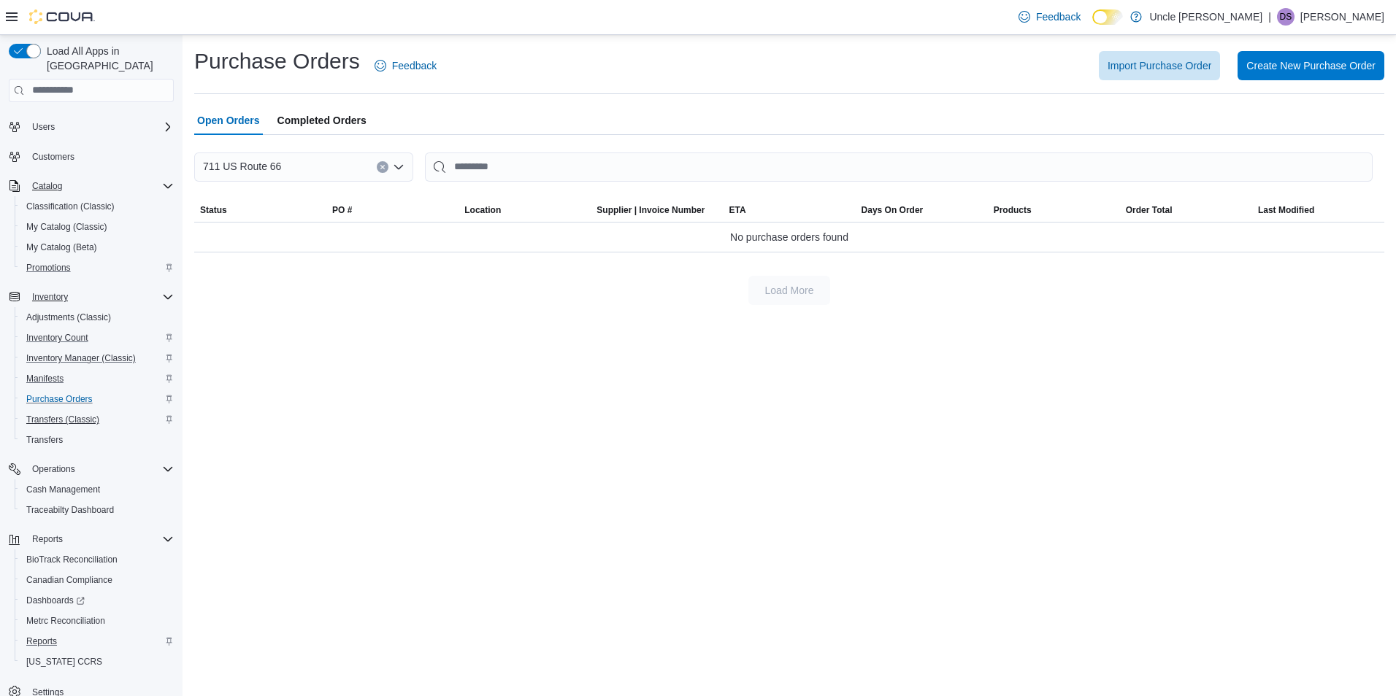
scroll to position [40, 0]
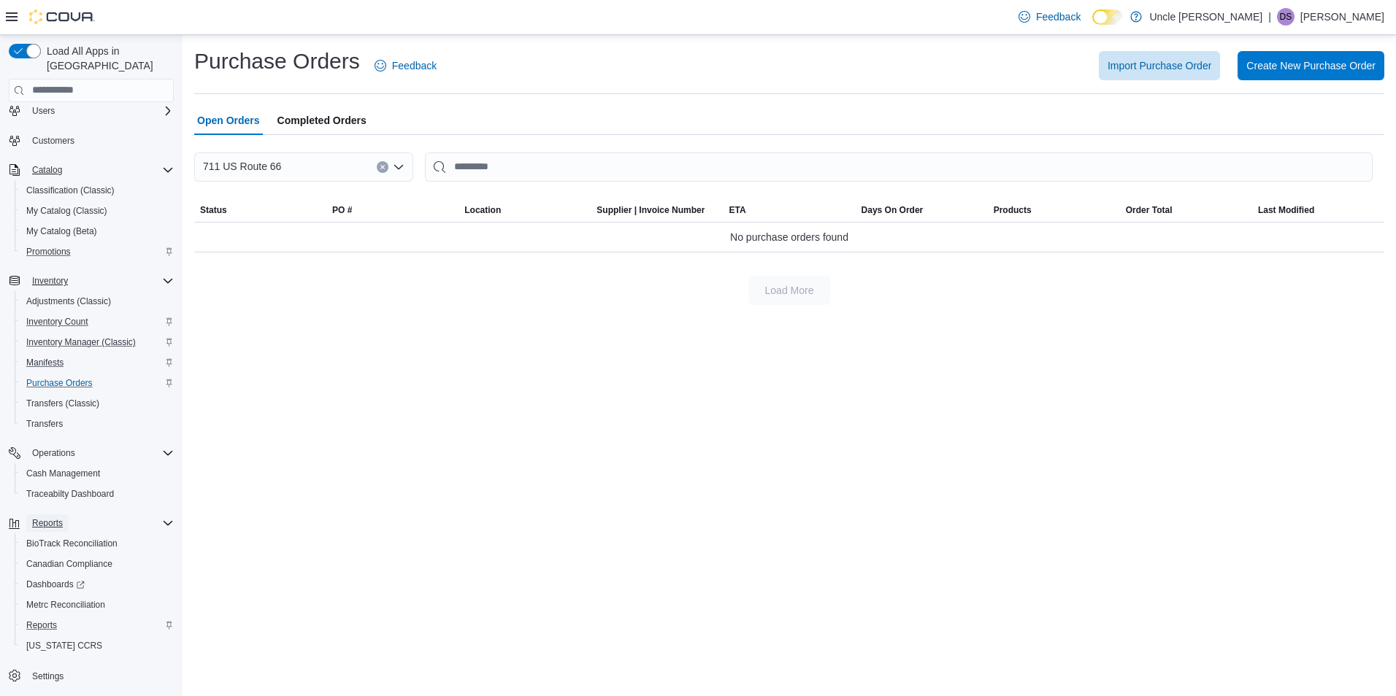
click at [58, 518] on span "Reports" at bounding box center [47, 524] width 31 height 12
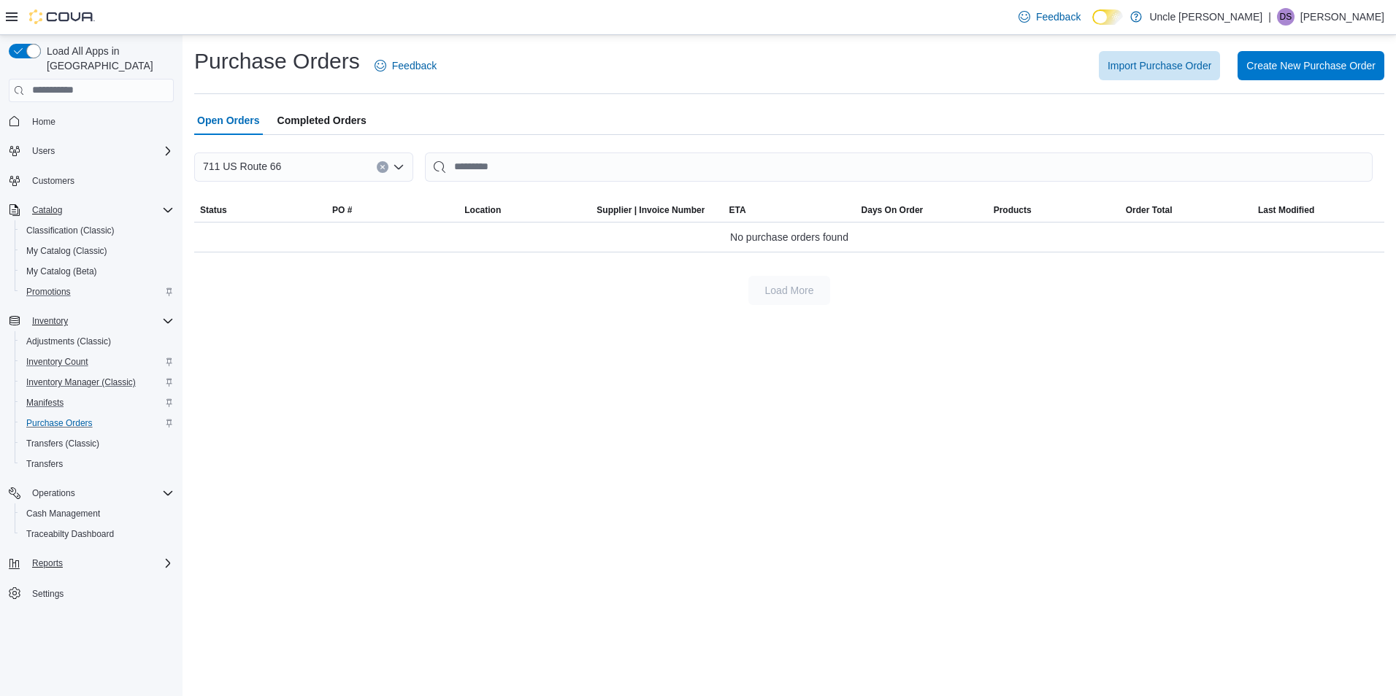
scroll to position [0, 0]
click at [55, 558] on span "Reports" at bounding box center [47, 564] width 31 height 12
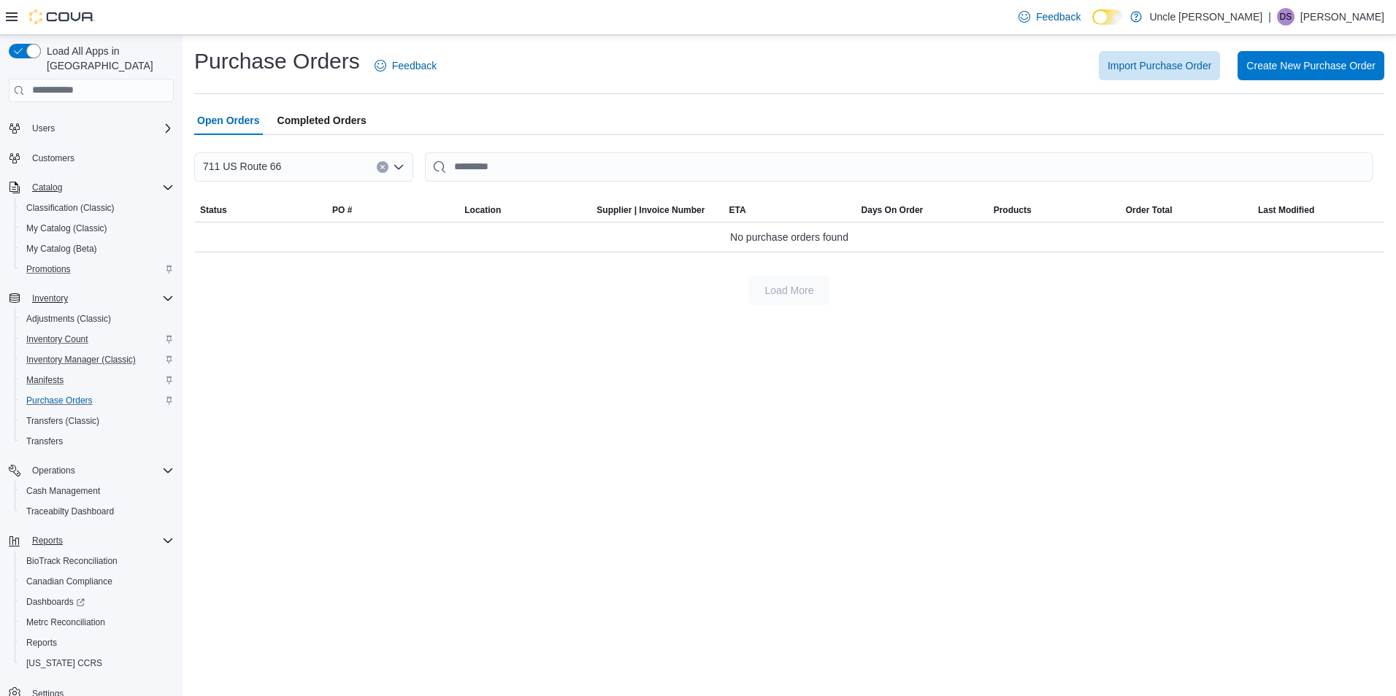
scroll to position [40, 0]
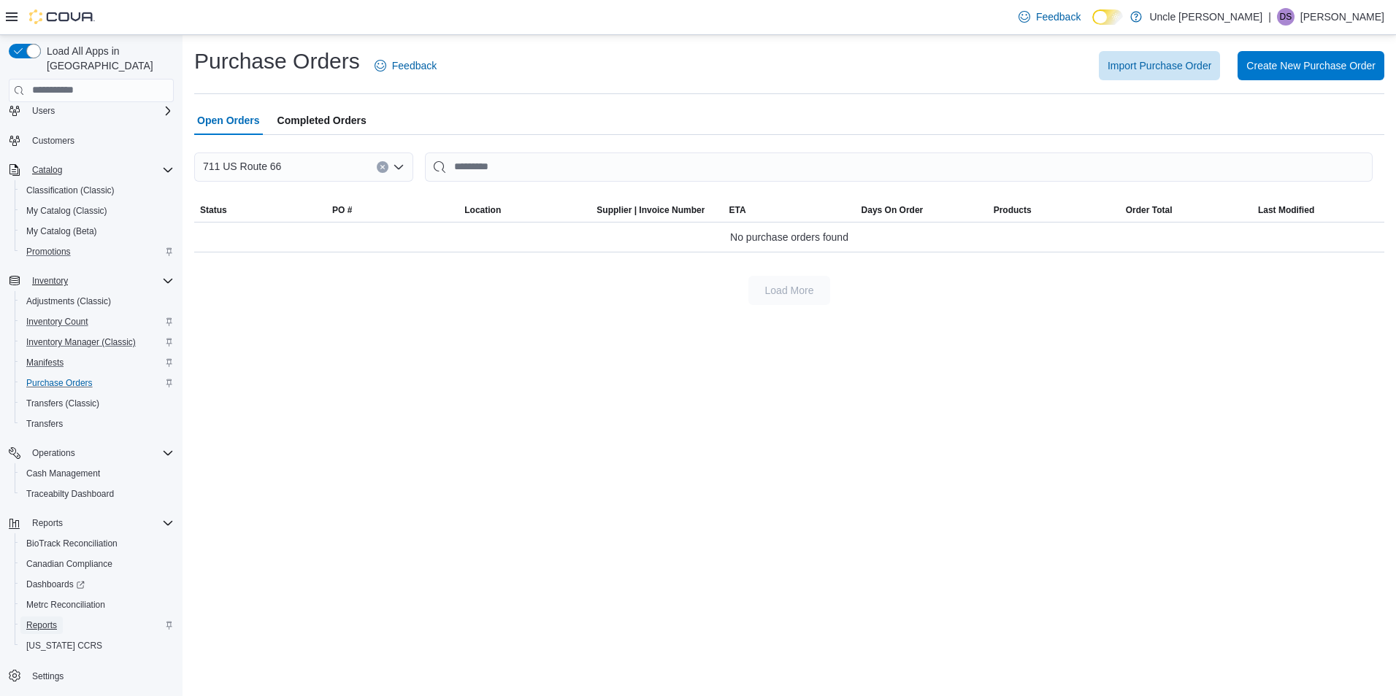
click at [37, 620] on span "Reports" at bounding box center [41, 626] width 31 height 12
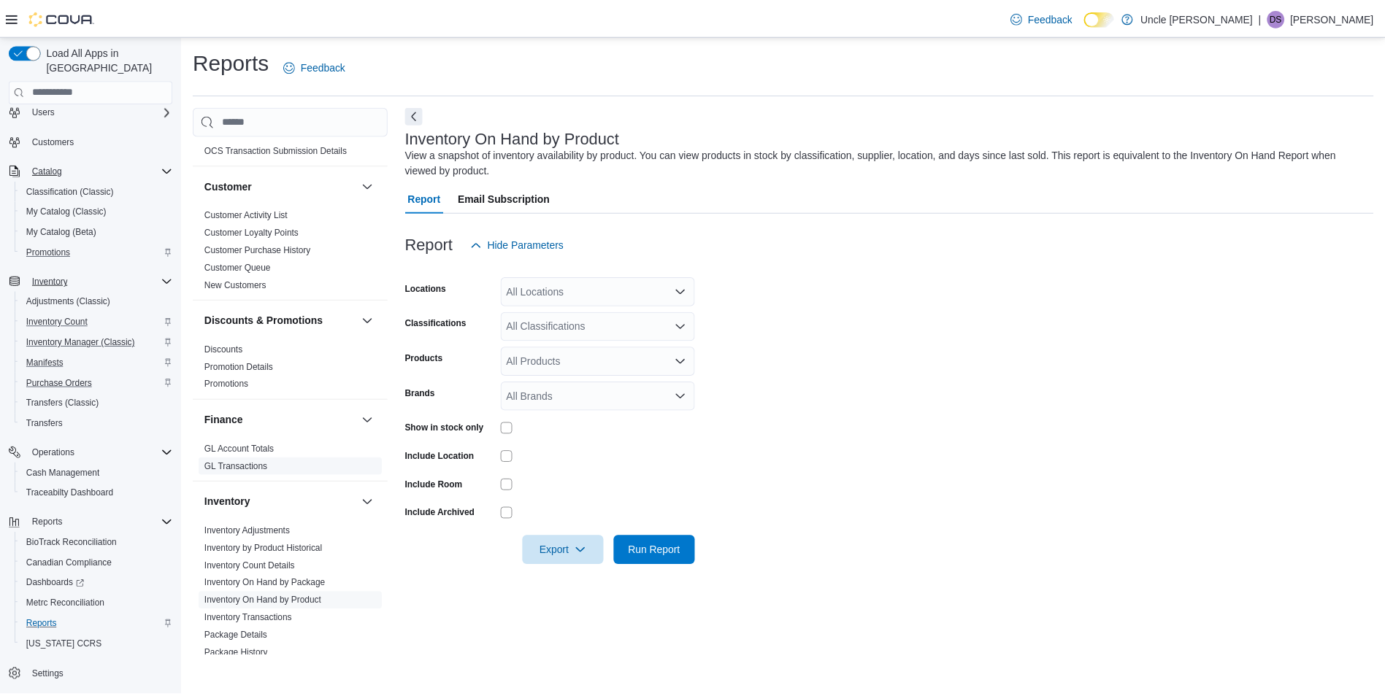
scroll to position [146, 0]
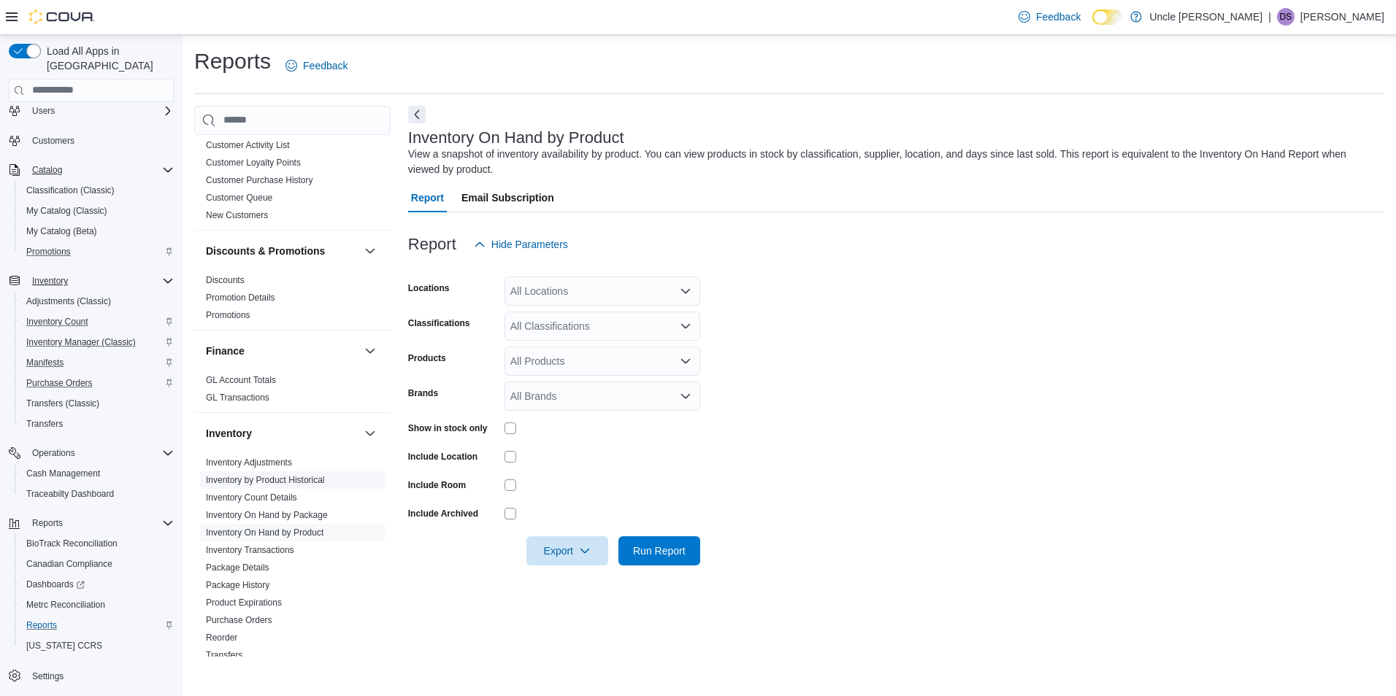
click at [304, 484] on link "Inventory by Product Historical" at bounding box center [265, 480] width 119 height 10
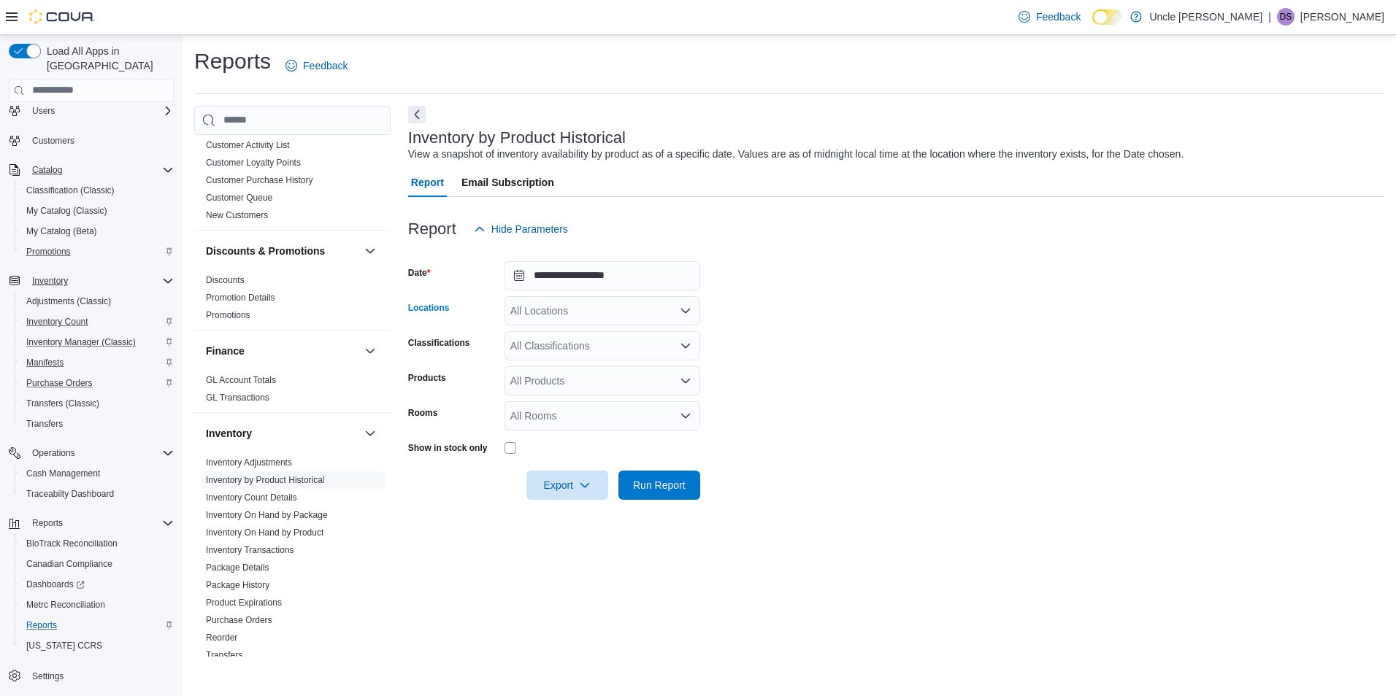
click at [690, 314] on icon "Open list of options" at bounding box center [686, 311] width 12 height 12
click at [607, 357] on span "711 US Route 66" at bounding box center [575, 357] width 78 height 15
click at [715, 331] on form "**********" at bounding box center [896, 372] width 976 height 256
click at [683, 342] on icon "Open list of options" at bounding box center [686, 346] width 12 height 12
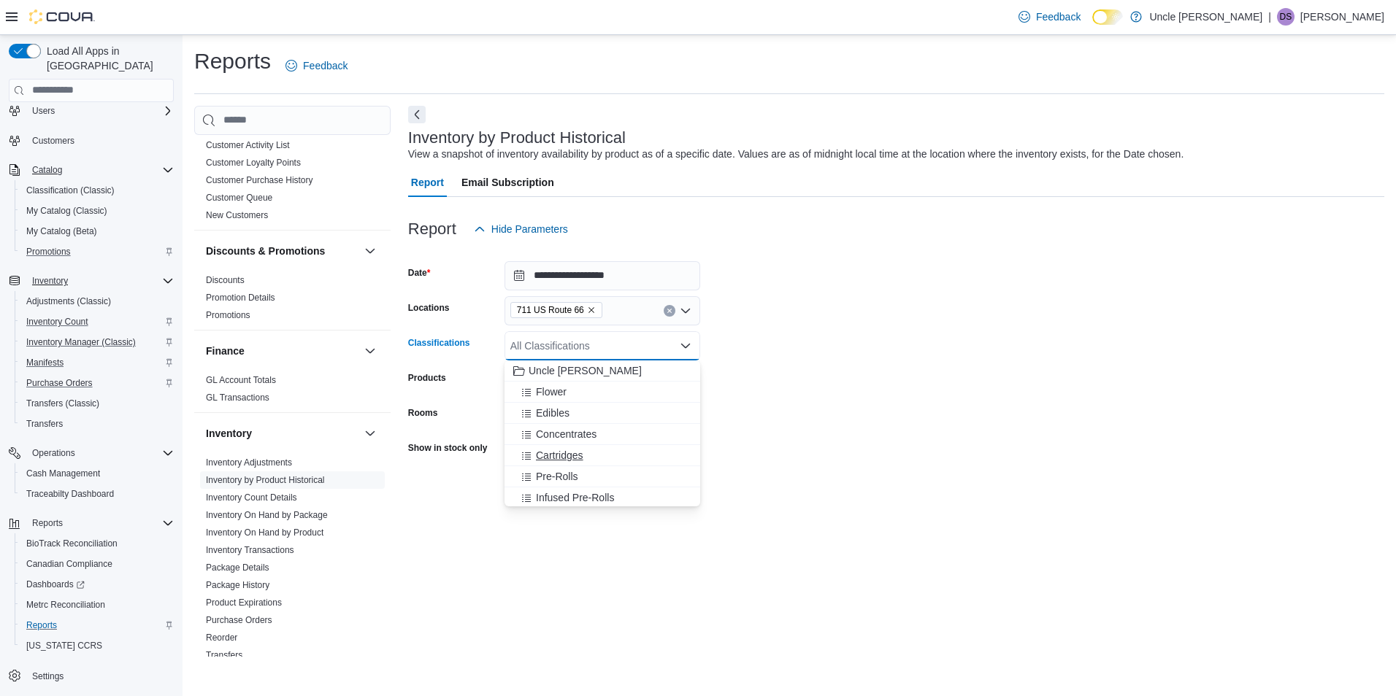
click at [574, 454] on span "Cartridges" at bounding box center [559, 455] width 47 height 15
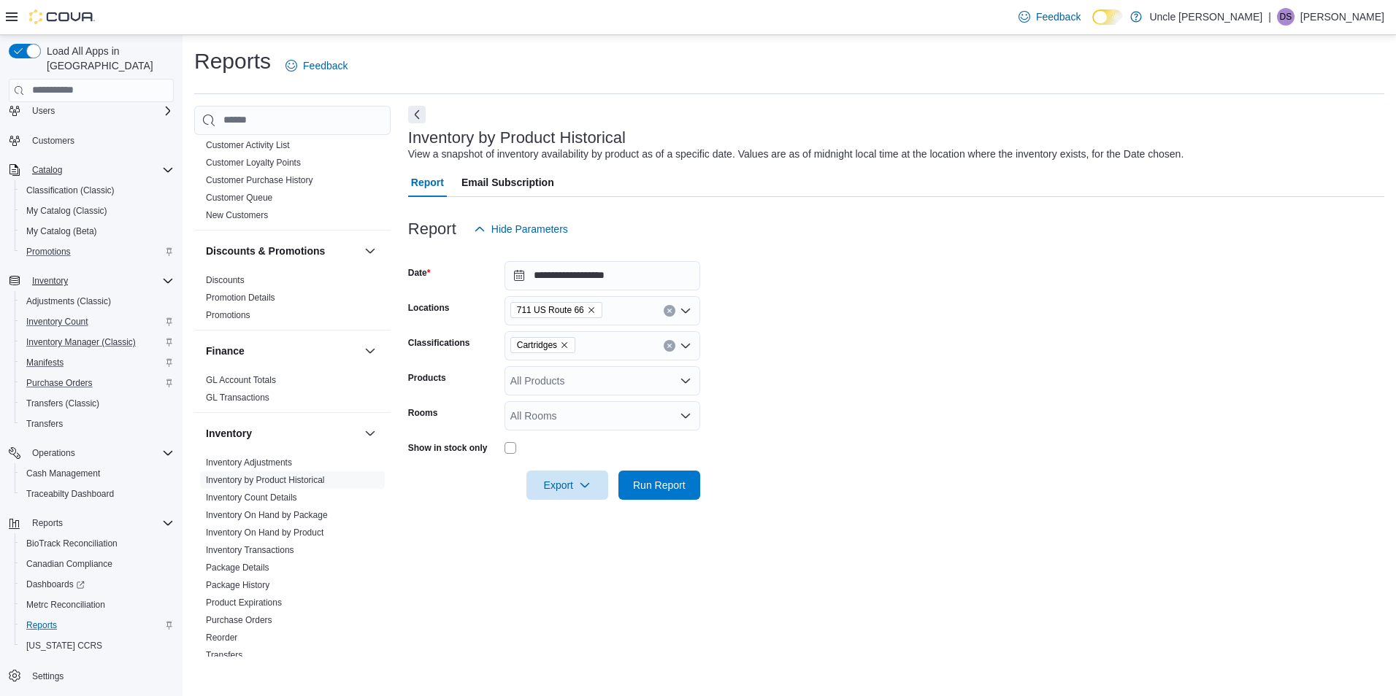
click at [760, 383] on form "**********" at bounding box center [896, 372] width 976 height 256
click at [662, 480] on span "Run Report" at bounding box center [659, 484] width 53 height 15
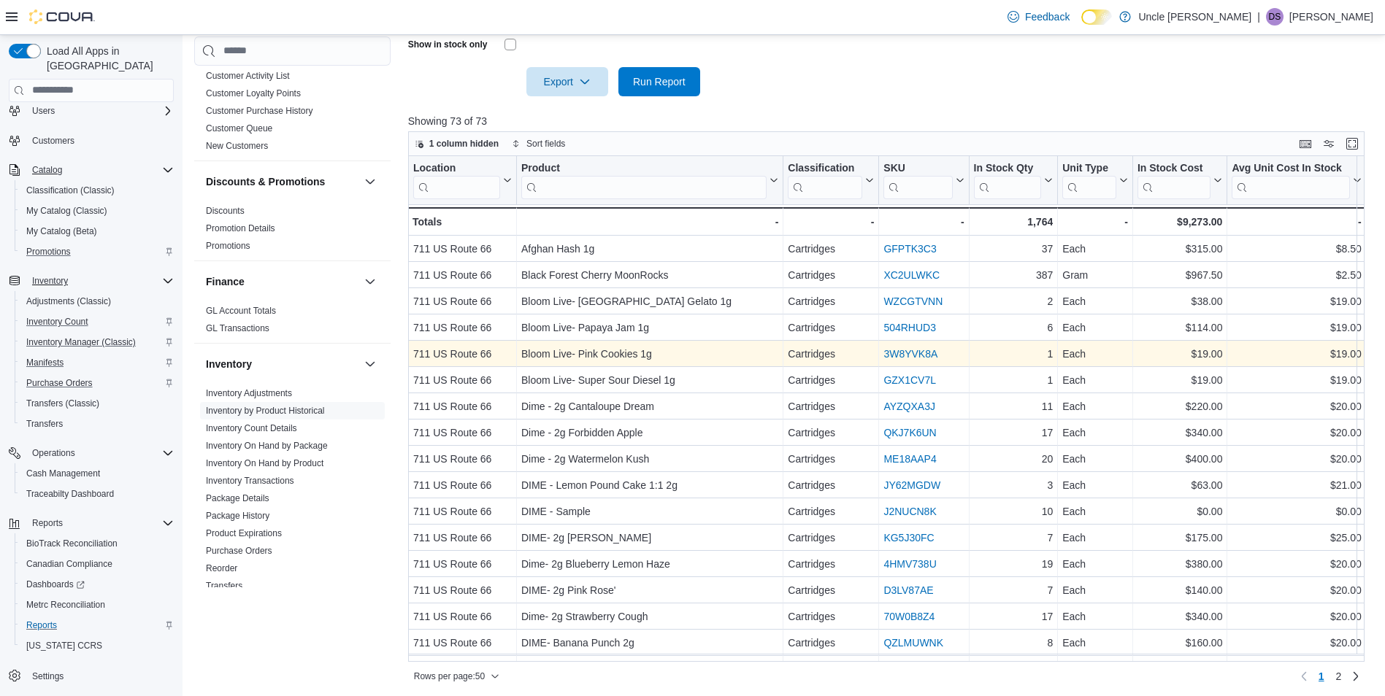
scroll to position [407, 0]
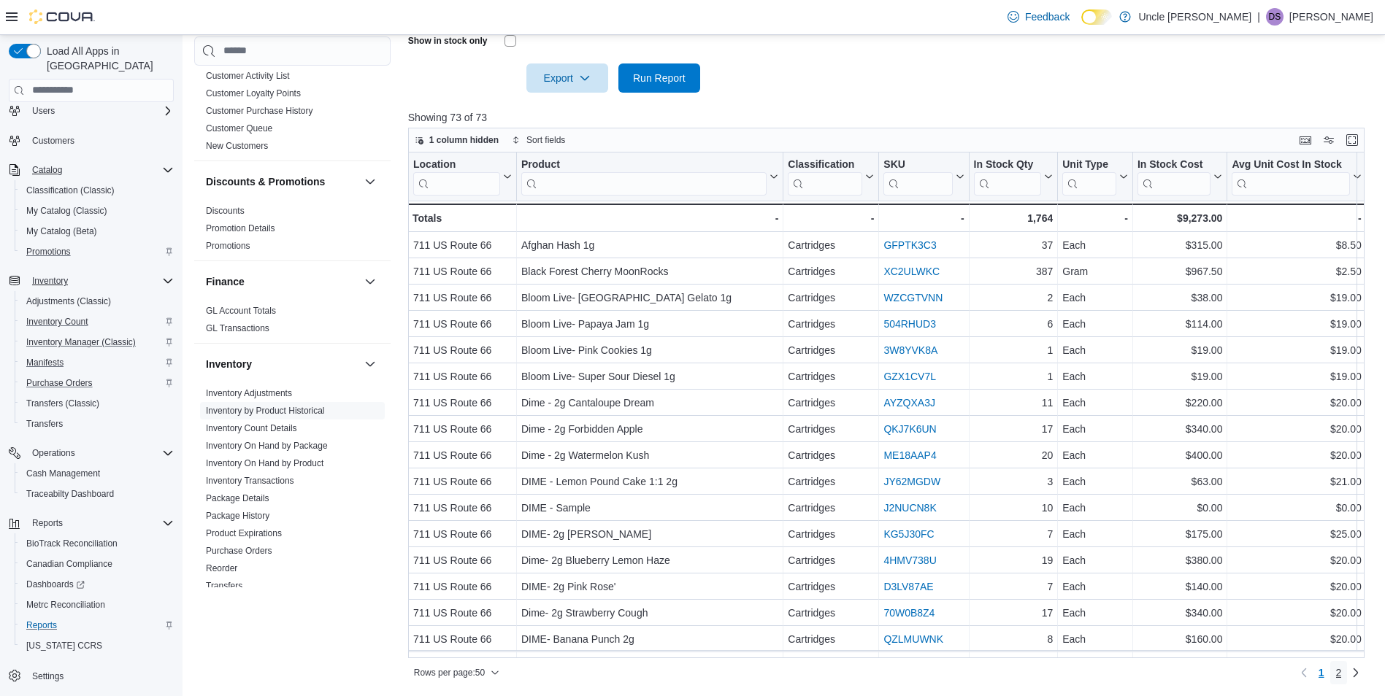
click at [1342, 672] on span "2" at bounding box center [1339, 673] width 6 height 15
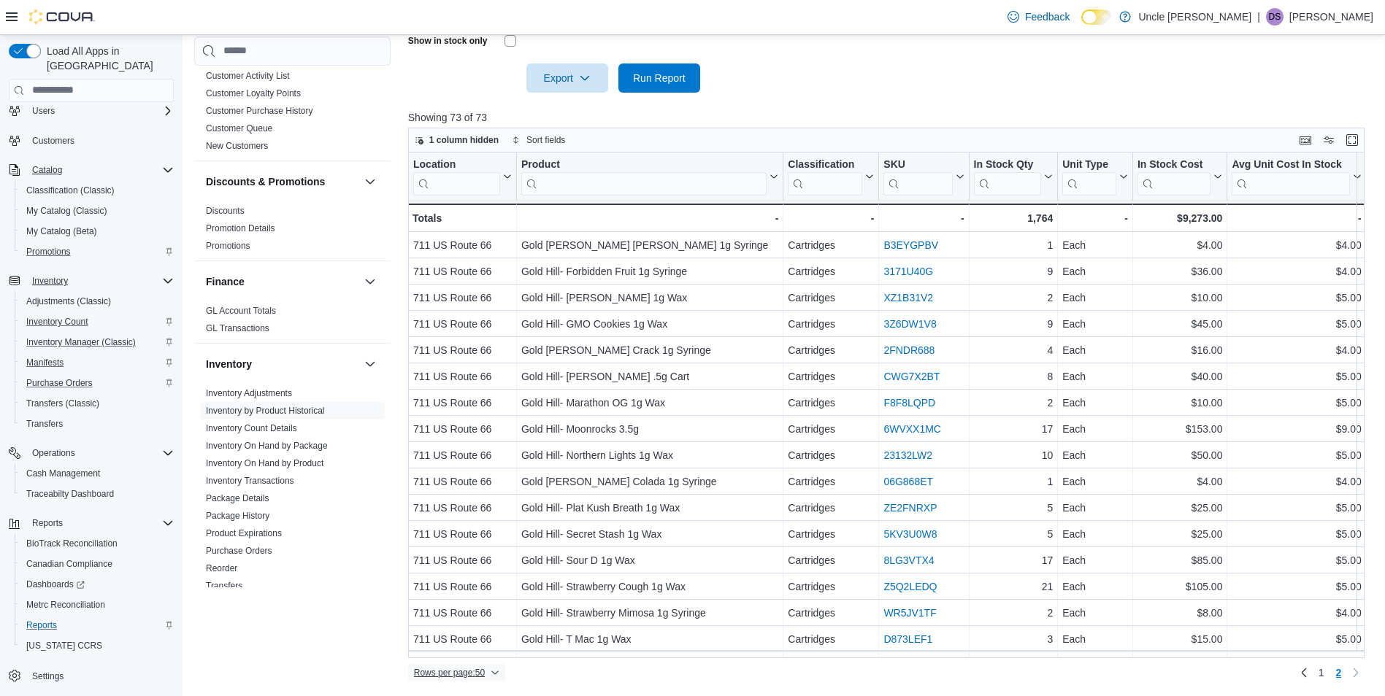
click at [496, 671] on icon "button" at bounding box center [495, 673] width 9 height 9
click at [490, 646] on span "100 rows" at bounding box center [475, 644] width 47 height 12
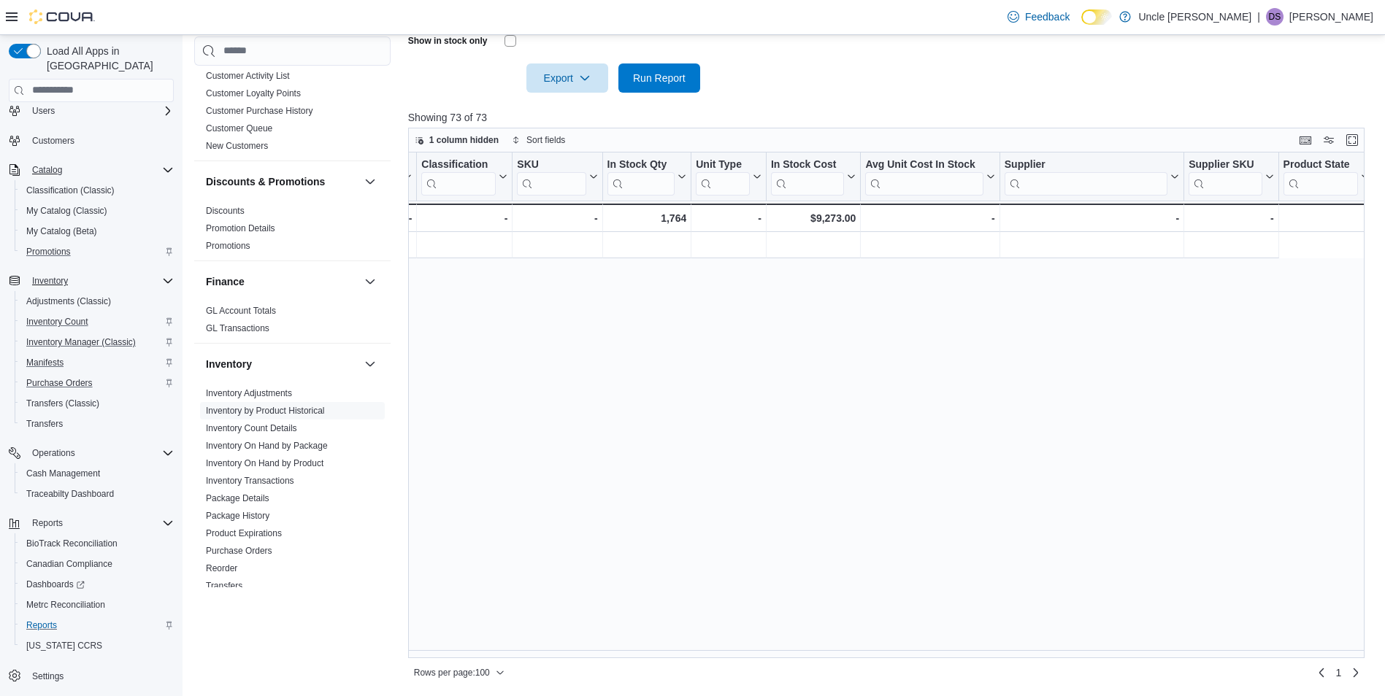
scroll to position [0, 0]
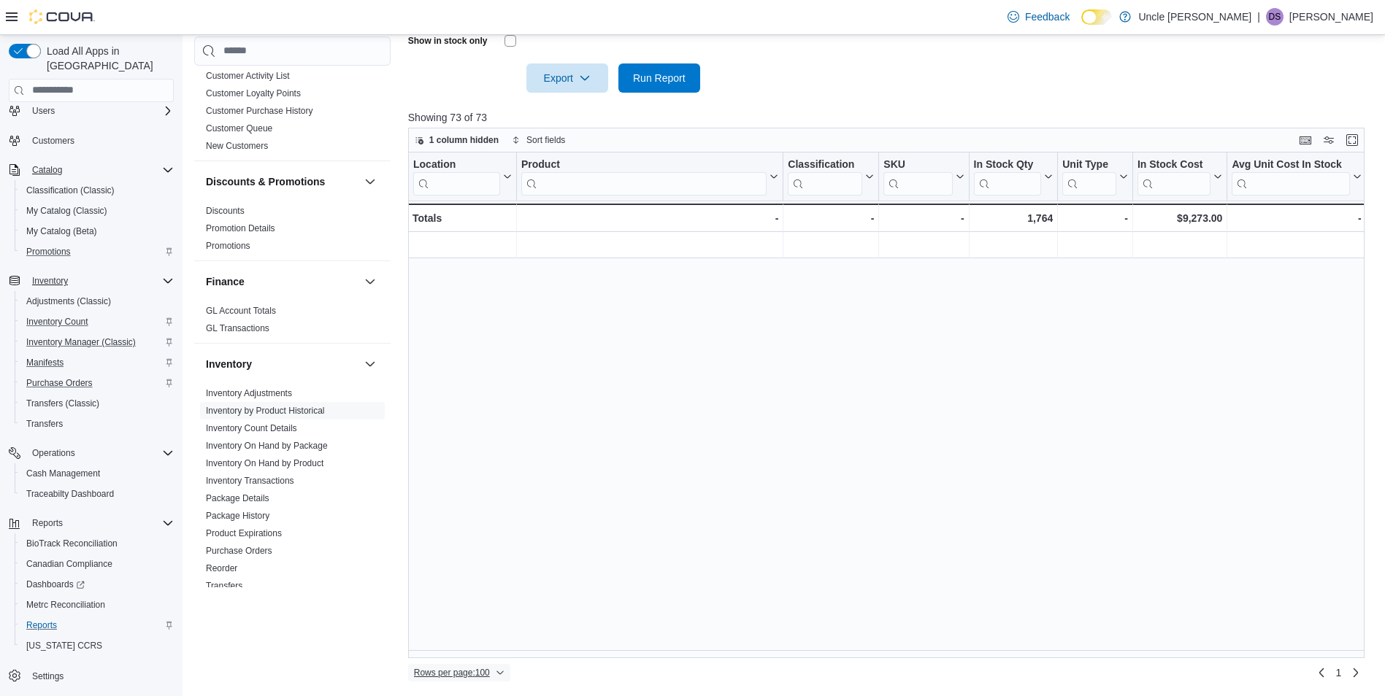
click at [453, 669] on span "Rows per page : 100" at bounding box center [452, 673] width 76 height 12
click at [477, 609] on span "50 rows" at bounding box center [480, 615] width 47 height 12
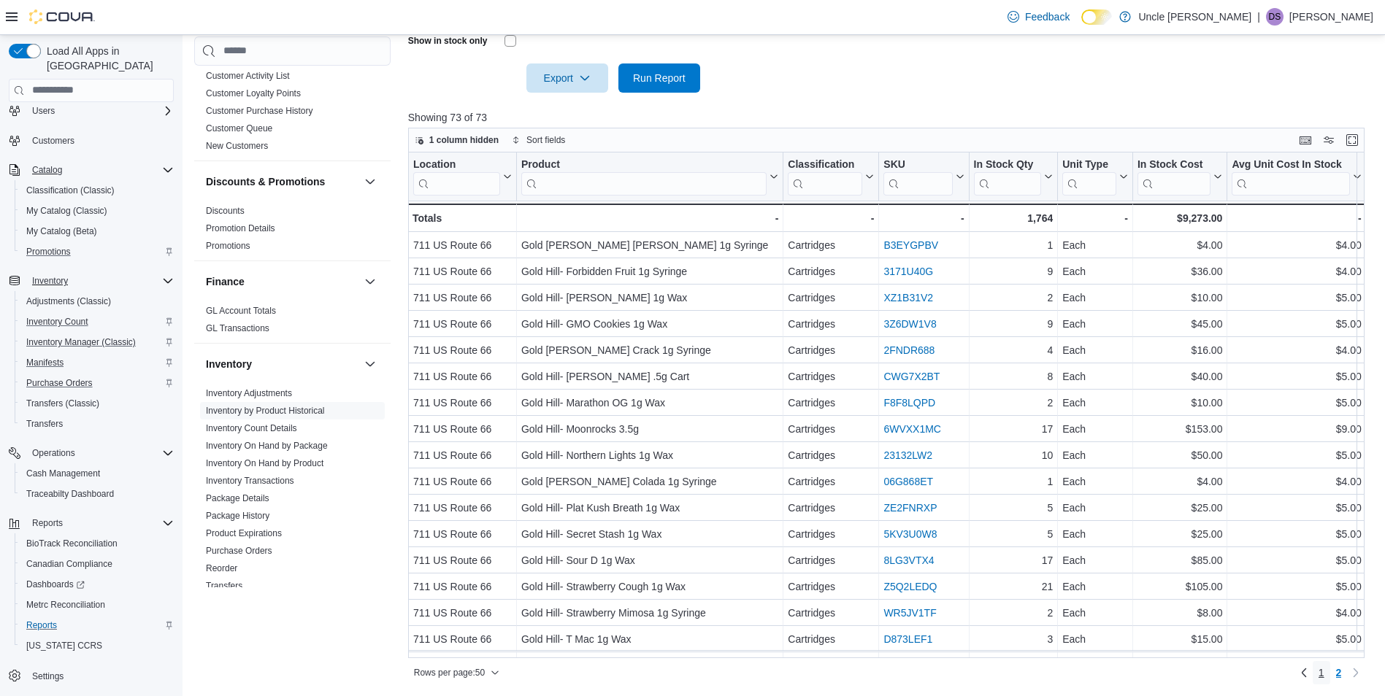
click at [1324, 672] on span "1" at bounding box center [1322, 673] width 6 height 15
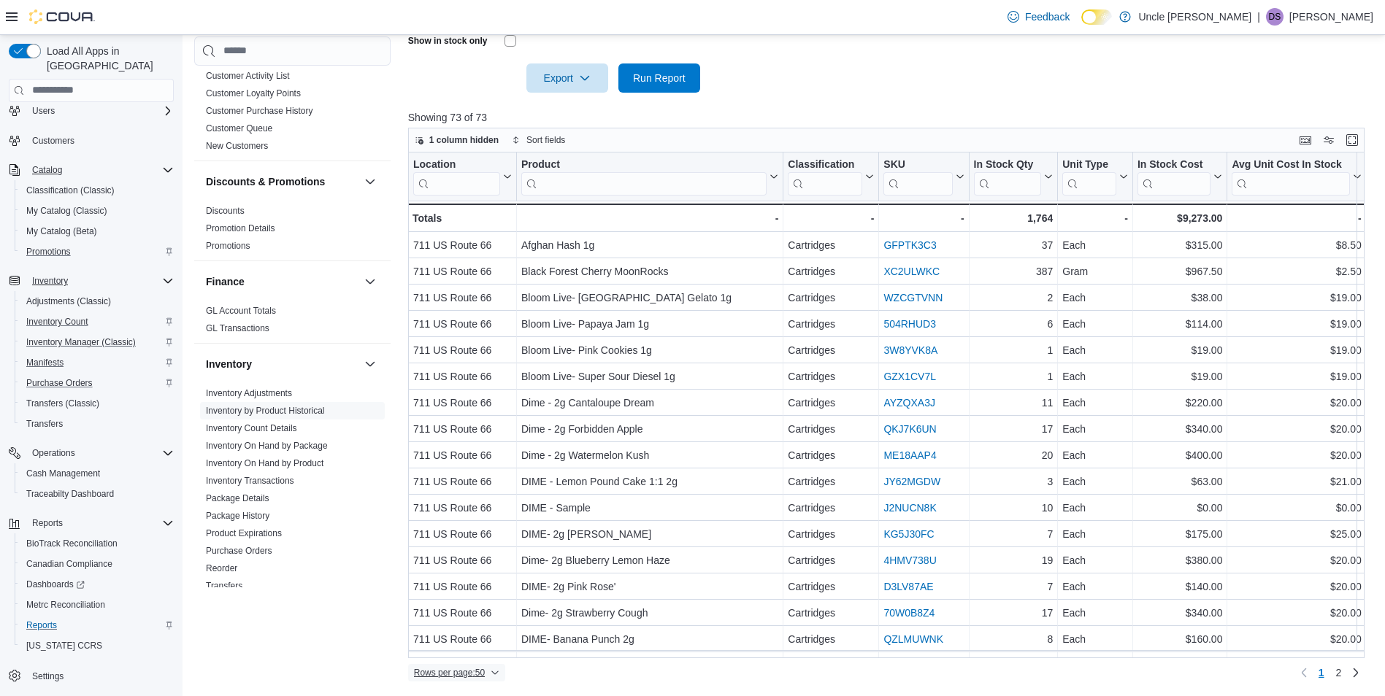
click at [498, 672] on icon "button" at bounding box center [494, 673] width 7 height 4
click at [480, 645] on span "100 rows" at bounding box center [475, 644] width 47 height 12
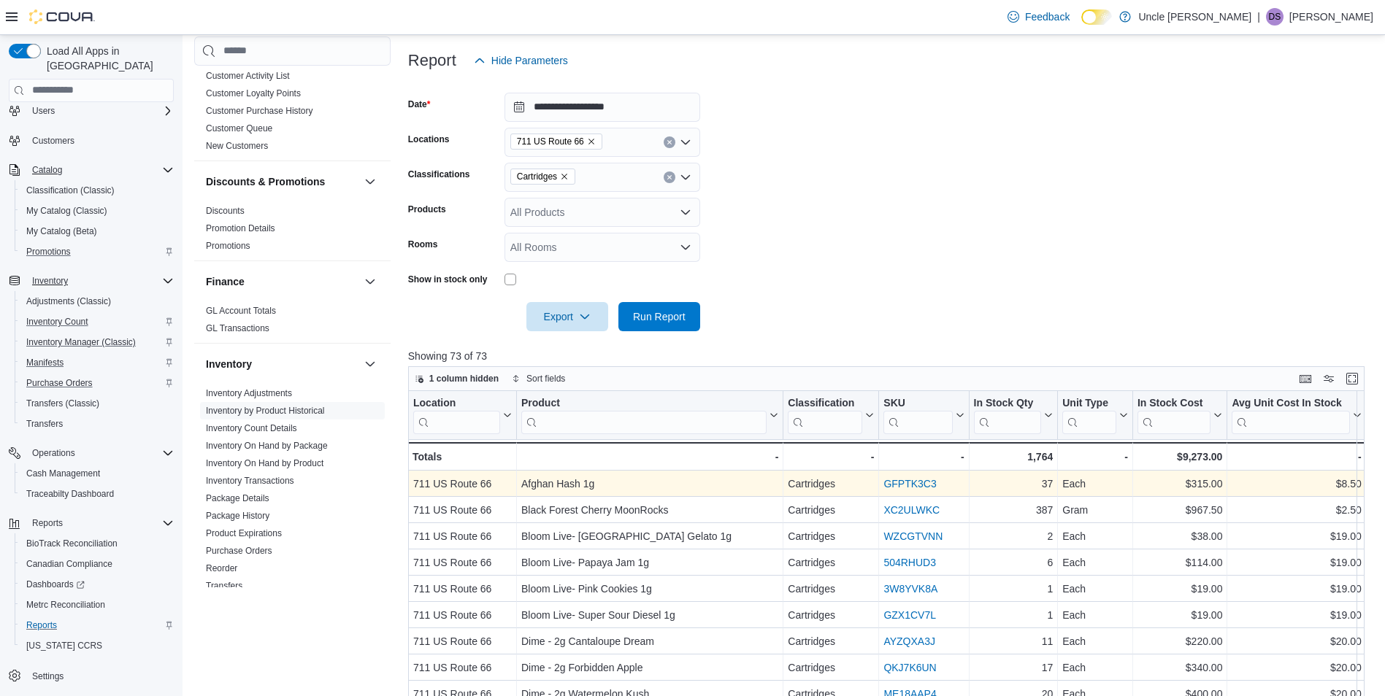
scroll to position [115, 0]
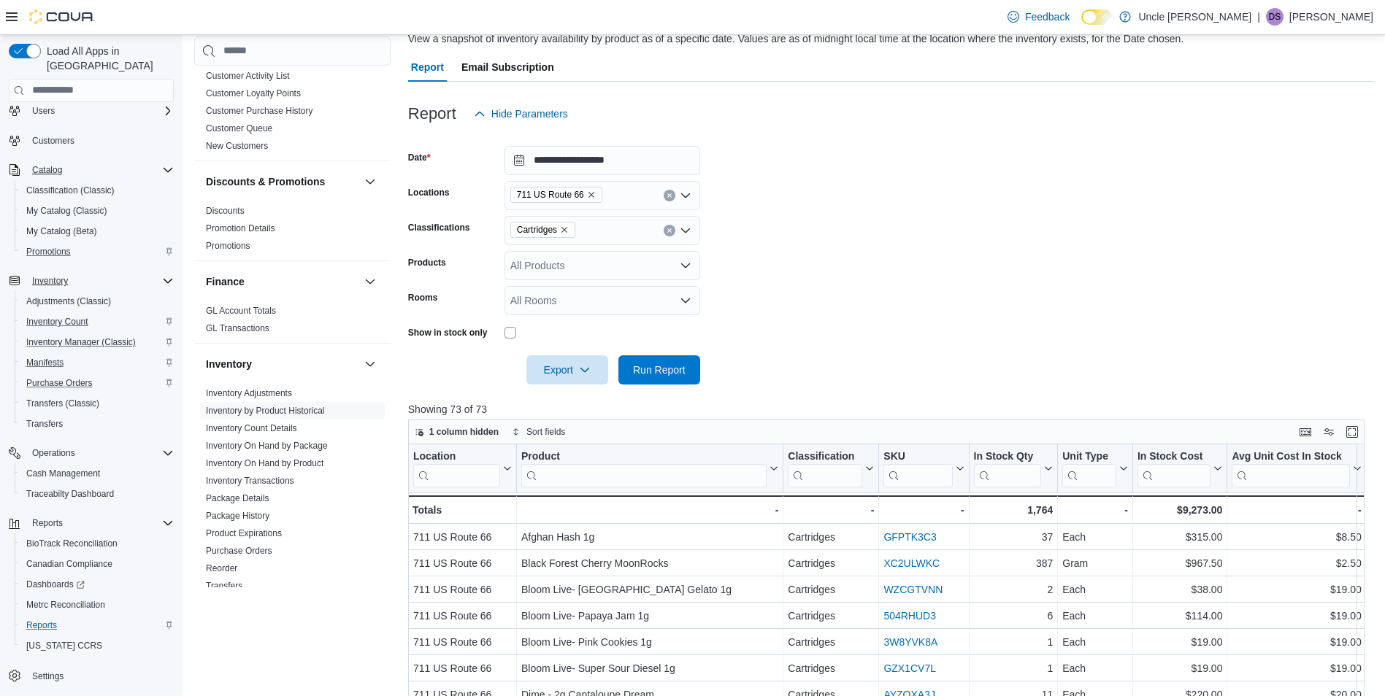
click at [690, 231] on icon "Open list of options" at bounding box center [686, 231] width 12 height 12
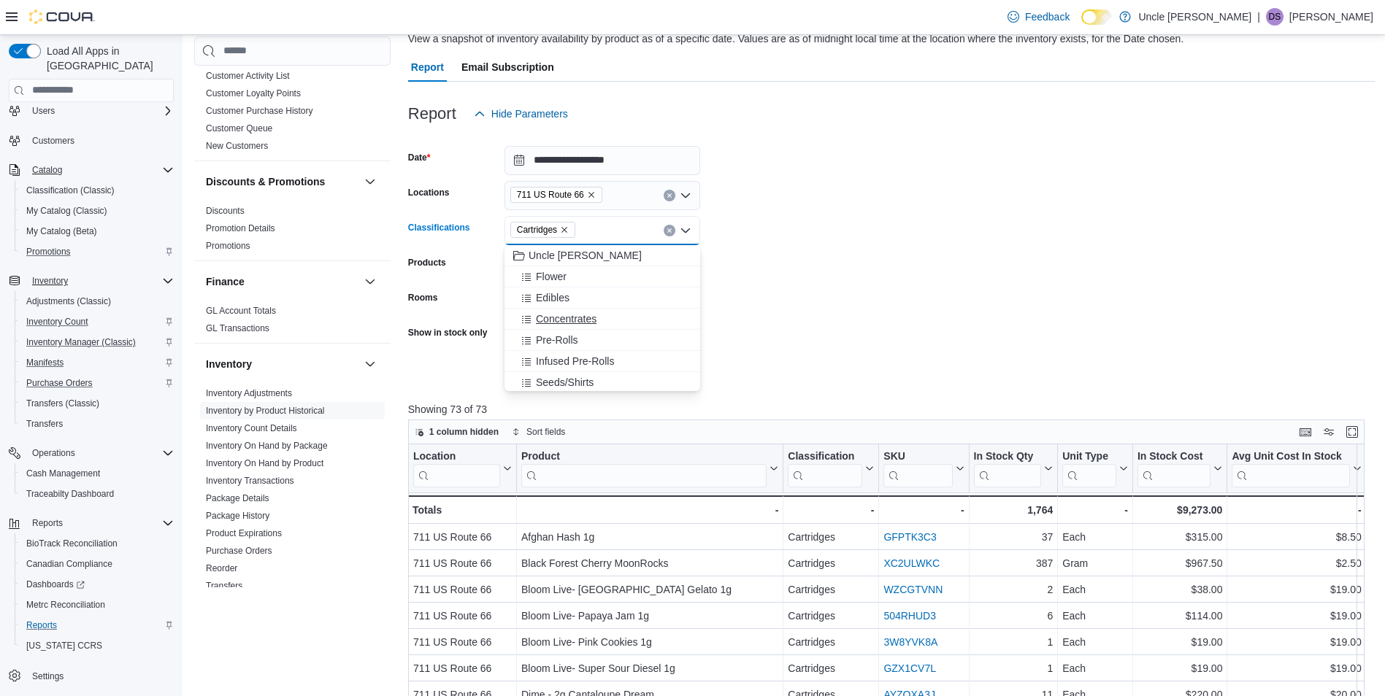
click at [583, 319] on span "Concentrates" at bounding box center [566, 319] width 61 height 15
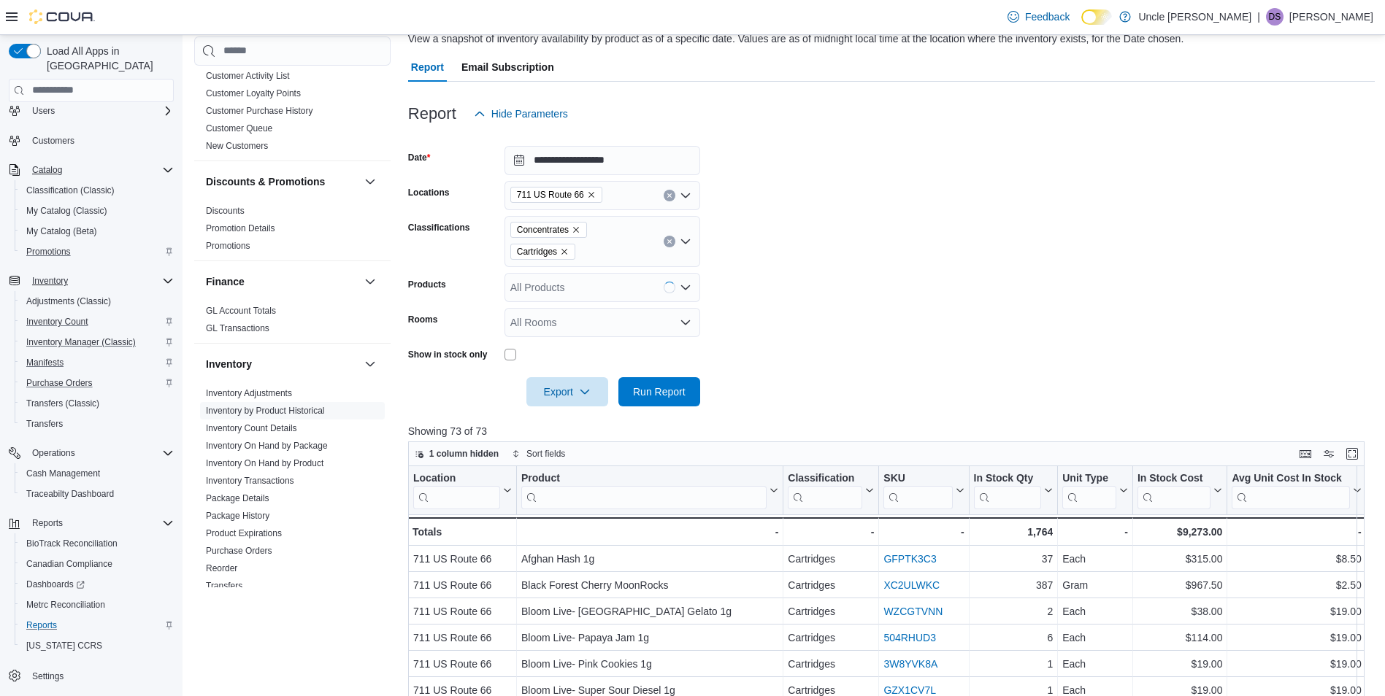
click at [756, 286] on form "**********" at bounding box center [891, 267] width 967 height 278
click at [652, 383] on span "Run Report" at bounding box center [659, 391] width 64 height 29
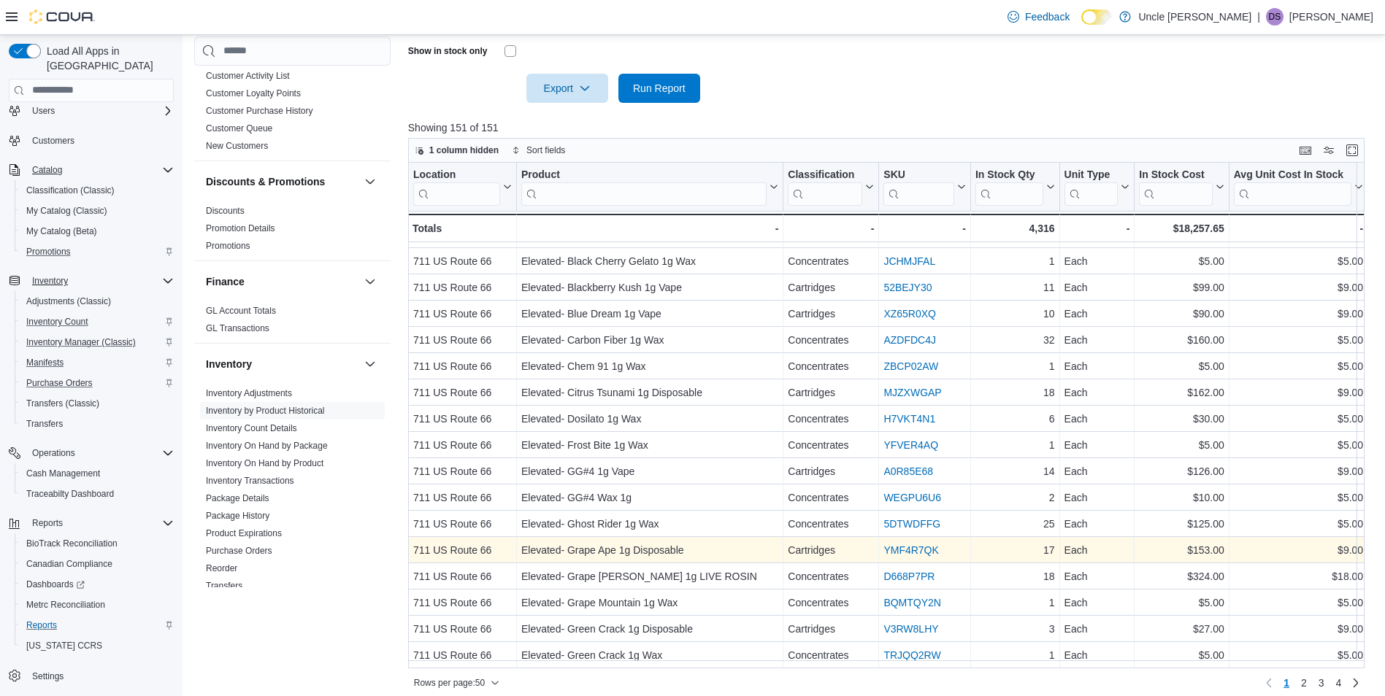
scroll to position [429, 0]
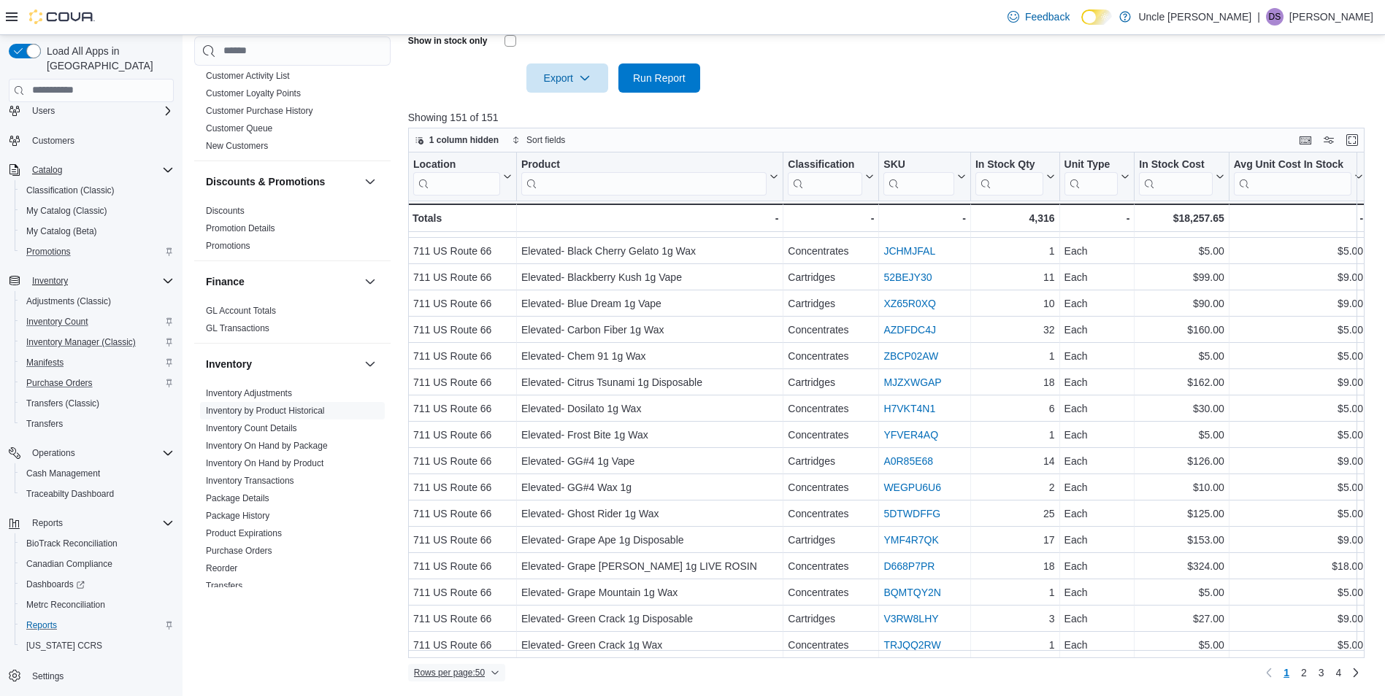
click at [499, 671] on icon "button" at bounding box center [495, 673] width 9 height 9
click at [494, 651] on button "100 rows" at bounding box center [467, 643] width 82 height 29
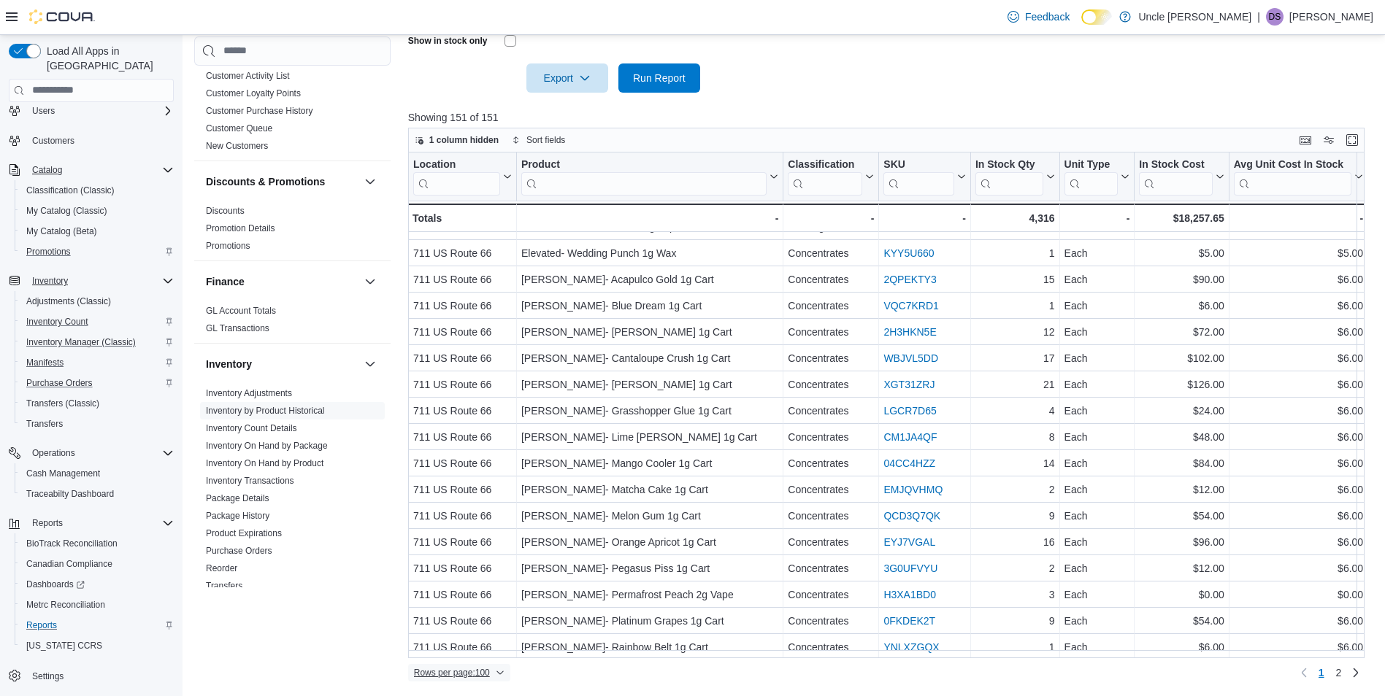
scroll to position [2209, 0]
click at [1342, 667] on span "2" at bounding box center [1339, 673] width 6 height 15
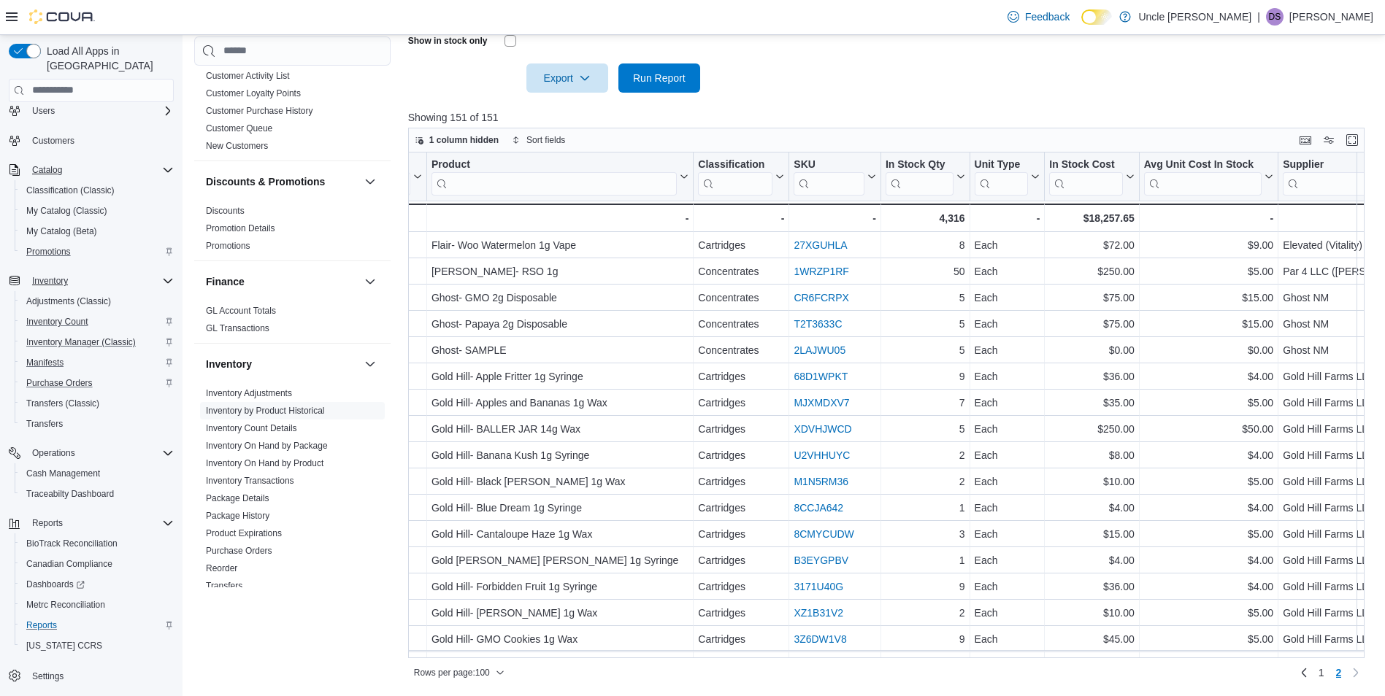
scroll to position [0, 0]
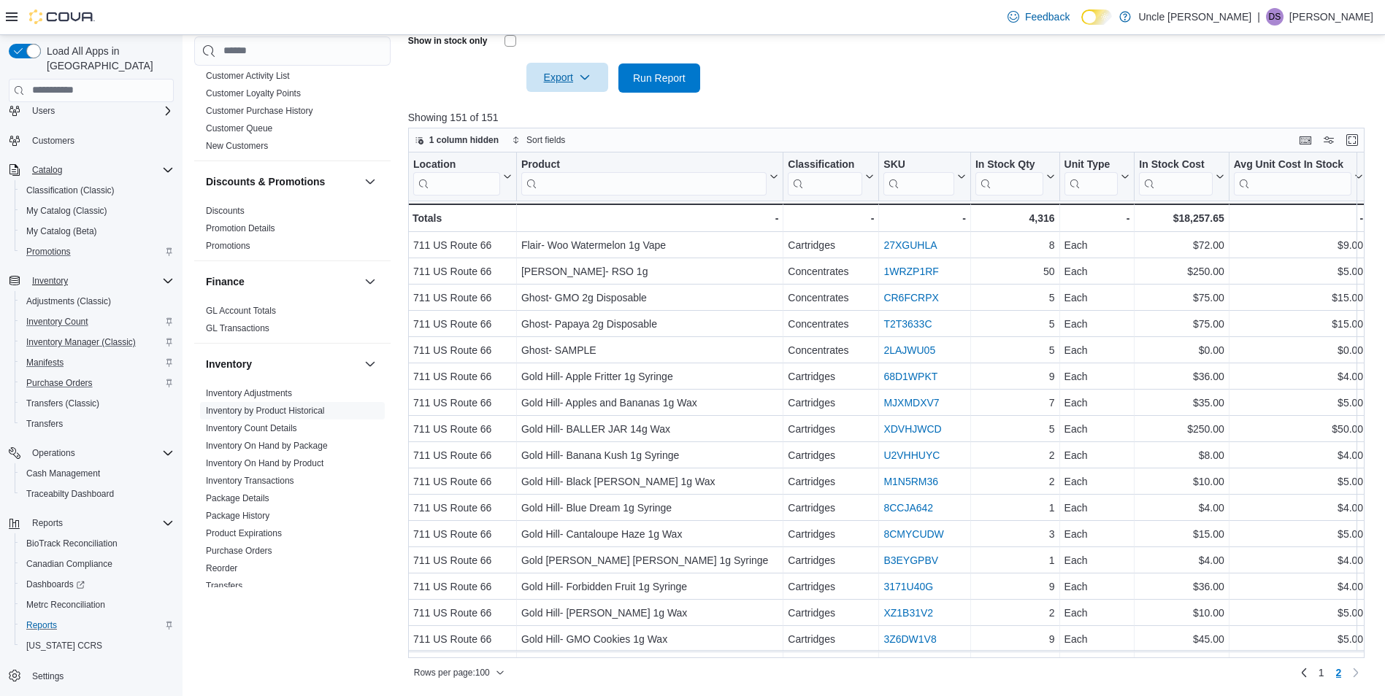
click at [556, 72] on span "Export" at bounding box center [567, 77] width 64 height 29
click at [580, 108] on span "Export to Excel" at bounding box center [570, 107] width 66 height 12
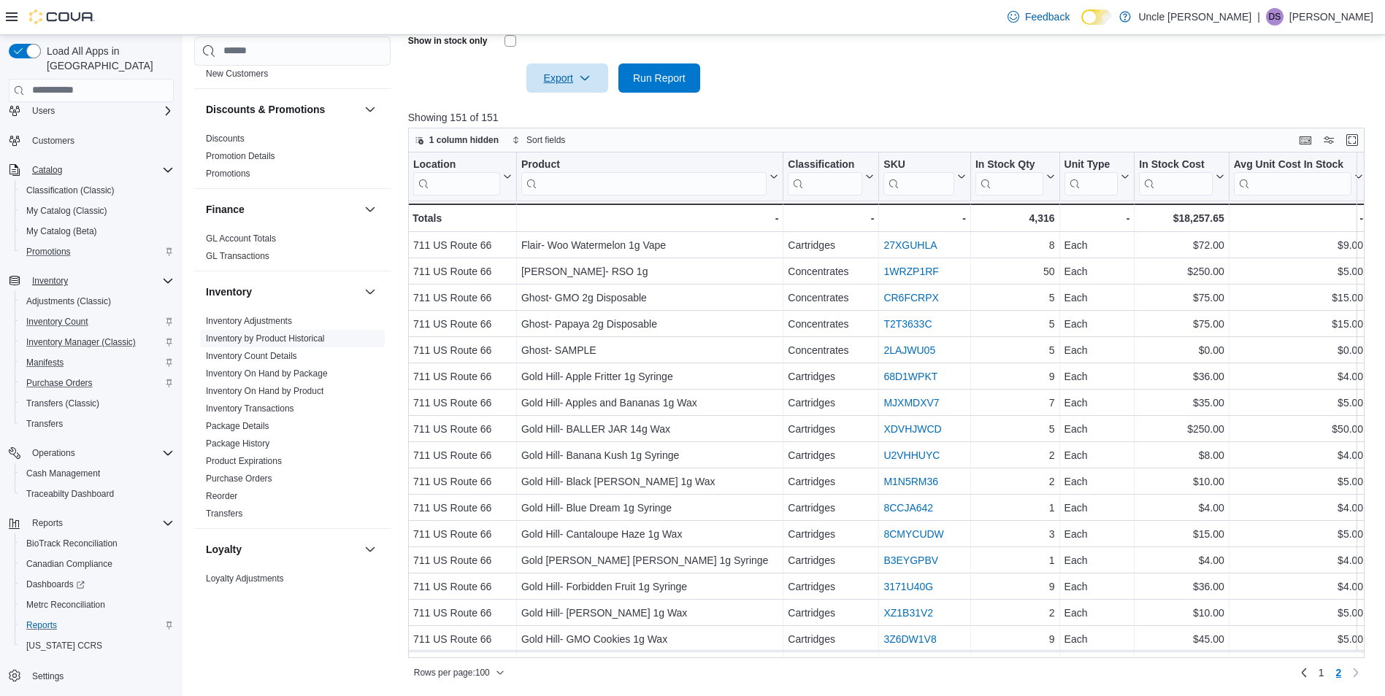
scroll to position [219, 0]
click at [302, 375] on link "Inventory On Hand by Package" at bounding box center [267, 373] width 122 height 10
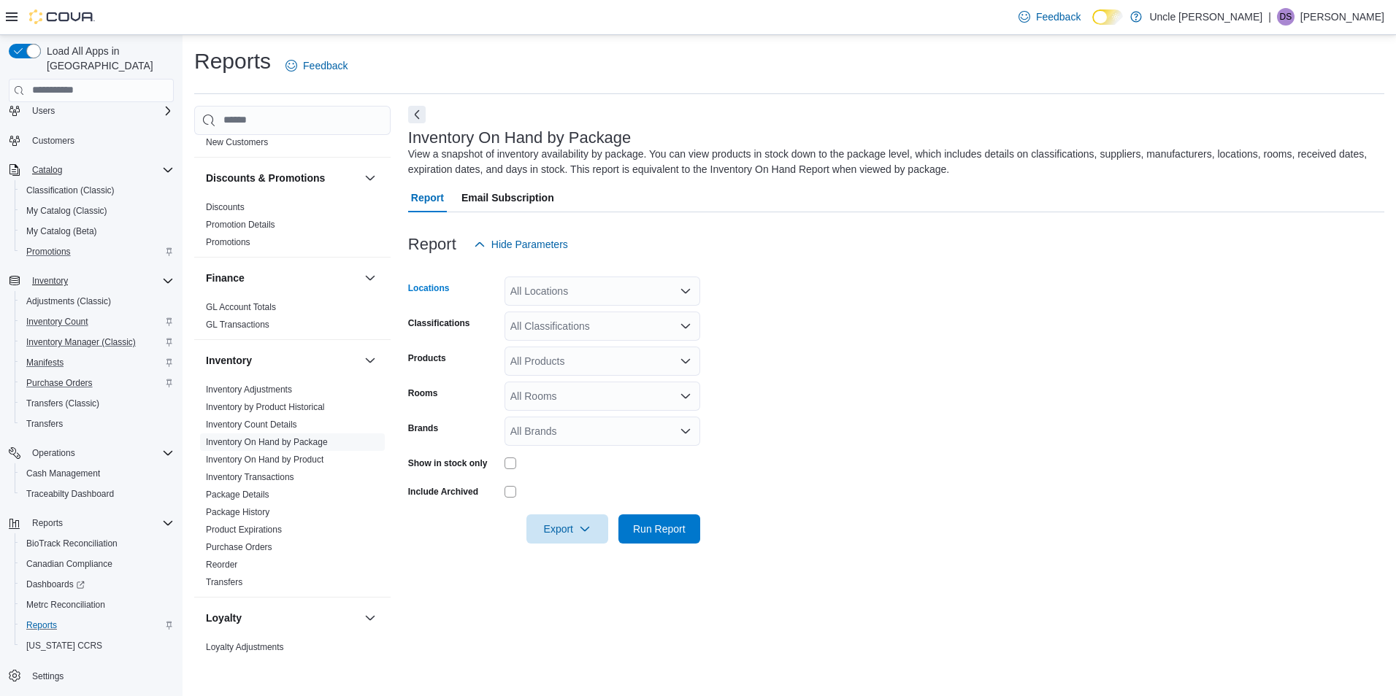
click at [680, 292] on icon "Open list of options" at bounding box center [686, 291] width 12 height 12
click at [680, 292] on icon "Close list of options" at bounding box center [686, 291] width 12 height 12
click at [680, 292] on icon "Open list of options" at bounding box center [686, 291] width 12 height 12
click at [680, 292] on icon "Close list of options" at bounding box center [686, 291] width 12 height 12
click at [680, 325] on icon "Open list of options" at bounding box center [686, 327] width 12 height 12
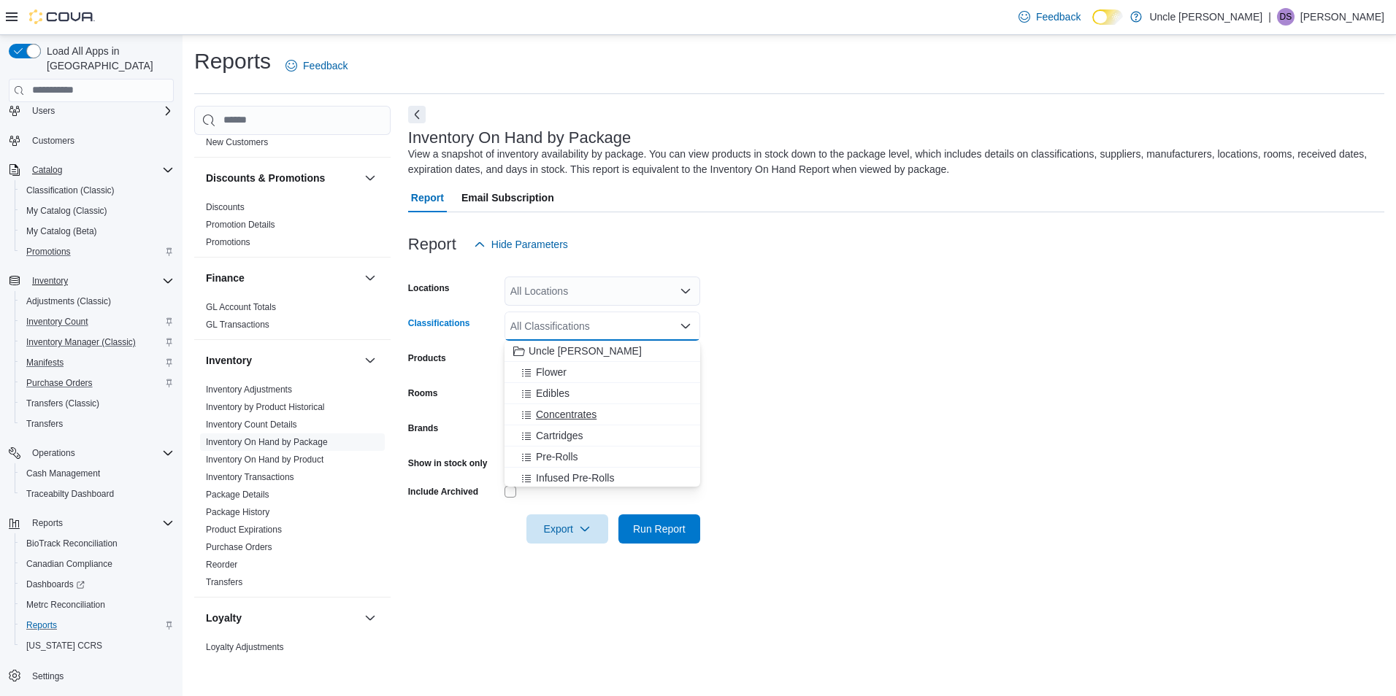
click at [577, 412] on span "Concentrates" at bounding box center [566, 414] width 61 height 15
click at [688, 323] on icon "Close list of options" at bounding box center [686, 327] width 12 height 12
click at [688, 323] on icon "Open list of options" at bounding box center [686, 327] width 12 height 12
click at [575, 416] on span "Cartridges" at bounding box center [559, 414] width 47 height 15
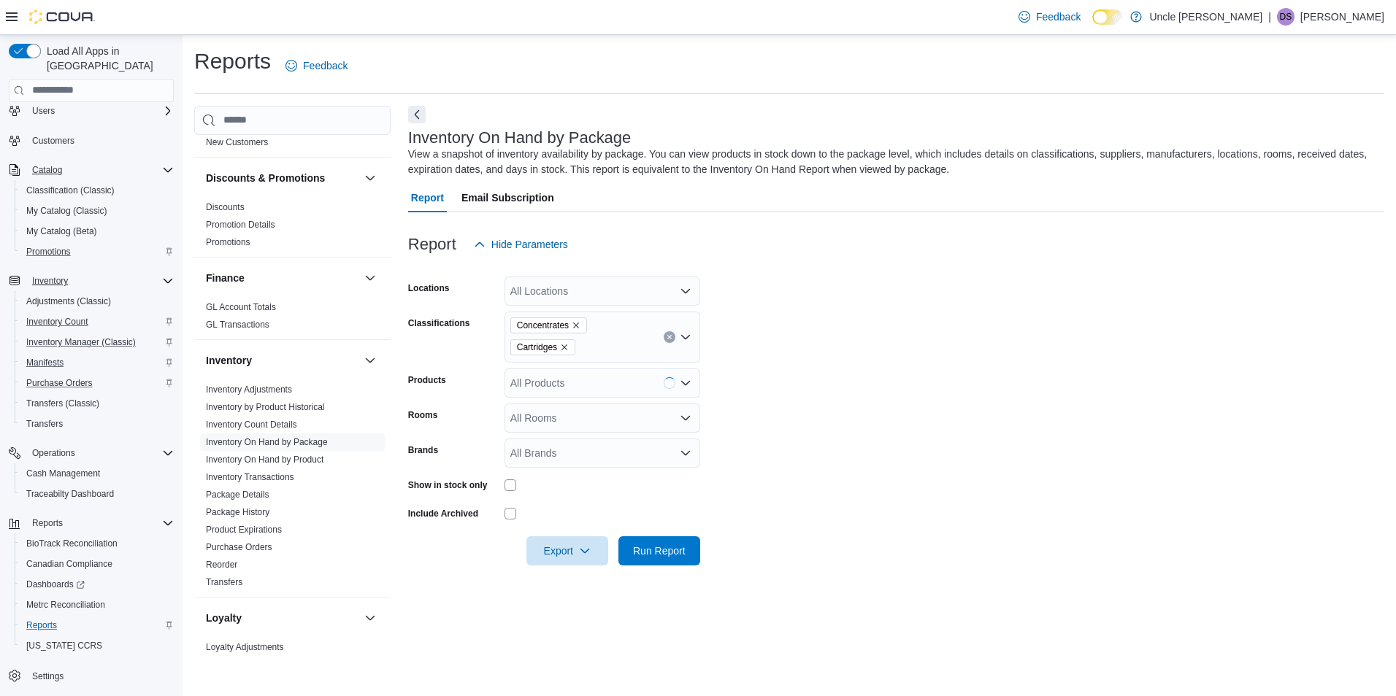
click at [832, 335] on form "Locations All Locations Classifications Concentrates Cartridges Products All Pr…" at bounding box center [896, 412] width 976 height 307
click at [670, 549] on span "Run Report" at bounding box center [659, 550] width 53 height 15
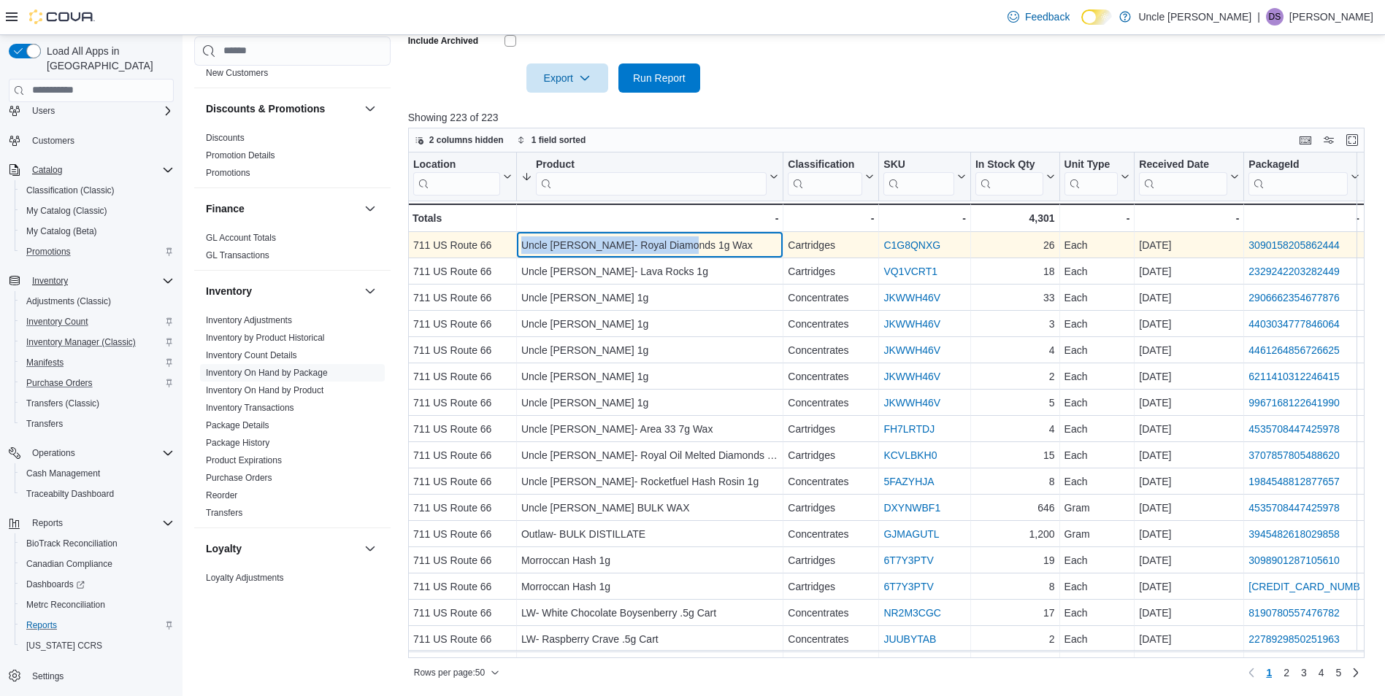
drag, startPoint x: 523, startPoint y: 244, endPoint x: 688, endPoint y: 241, distance: 165.8
click at [688, 241] on div "Uncle Roy- Royal Diamonds 1g Wax" at bounding box center [649, 246] width 257 height 18
drag, startPoint x: 688, startPoint y: 241, endPoint x: 674, endPoint y: 245, distance: 15.1
copy div "Uncle Roy- Royal Diamonds 1g Wax"
